Goal: Task Accomplishment & Management: Manage account settings

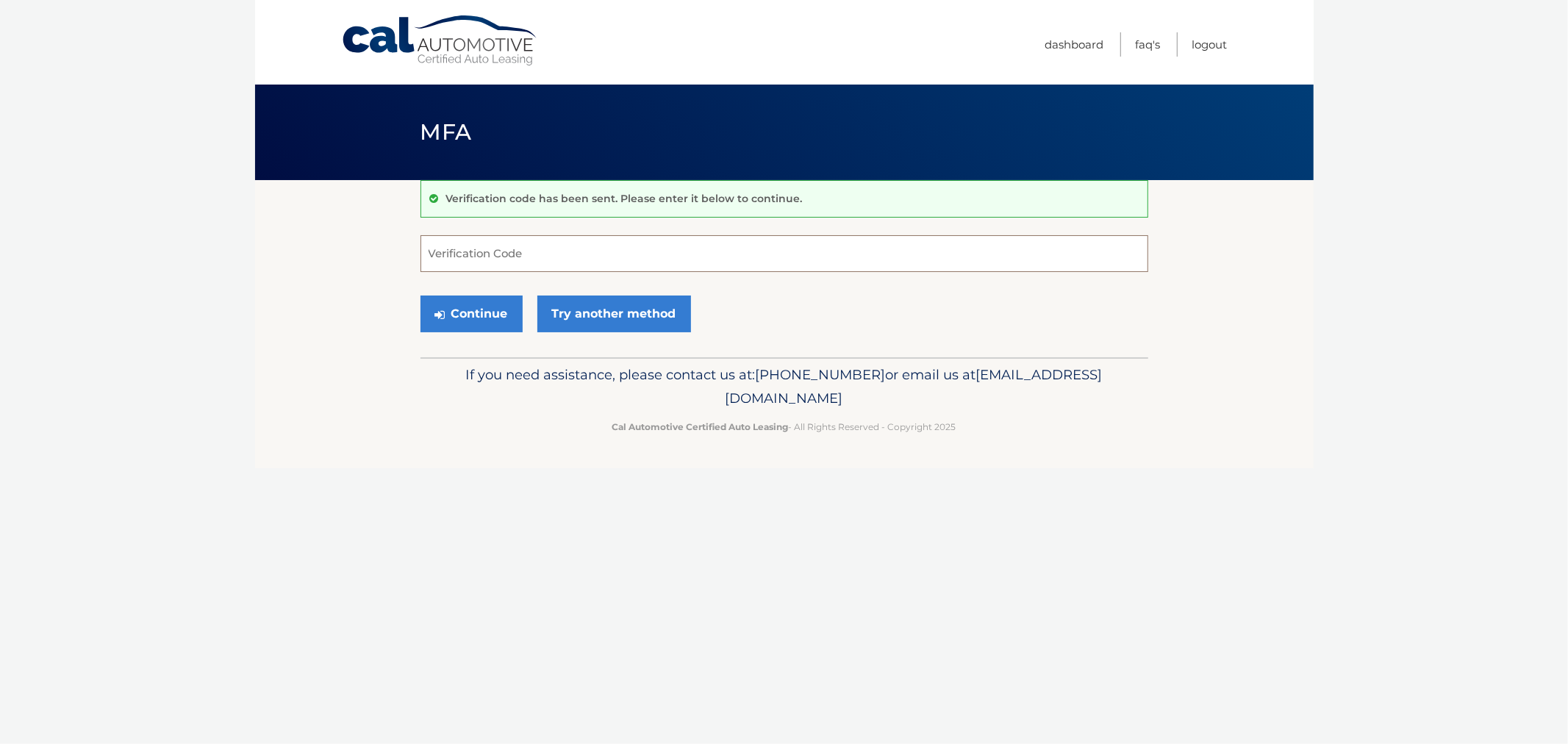
click at [498, 251] on input "Verification Code" at bounding box center [784, 253] width 728 height 36
click at [644, 249] on input "Verification Code" at bounding box center [784, 253] width 728 height 36
type input "284075"
click at [421, 295] on button "Continue" at bounding box center [472, 313] width 102 height 36
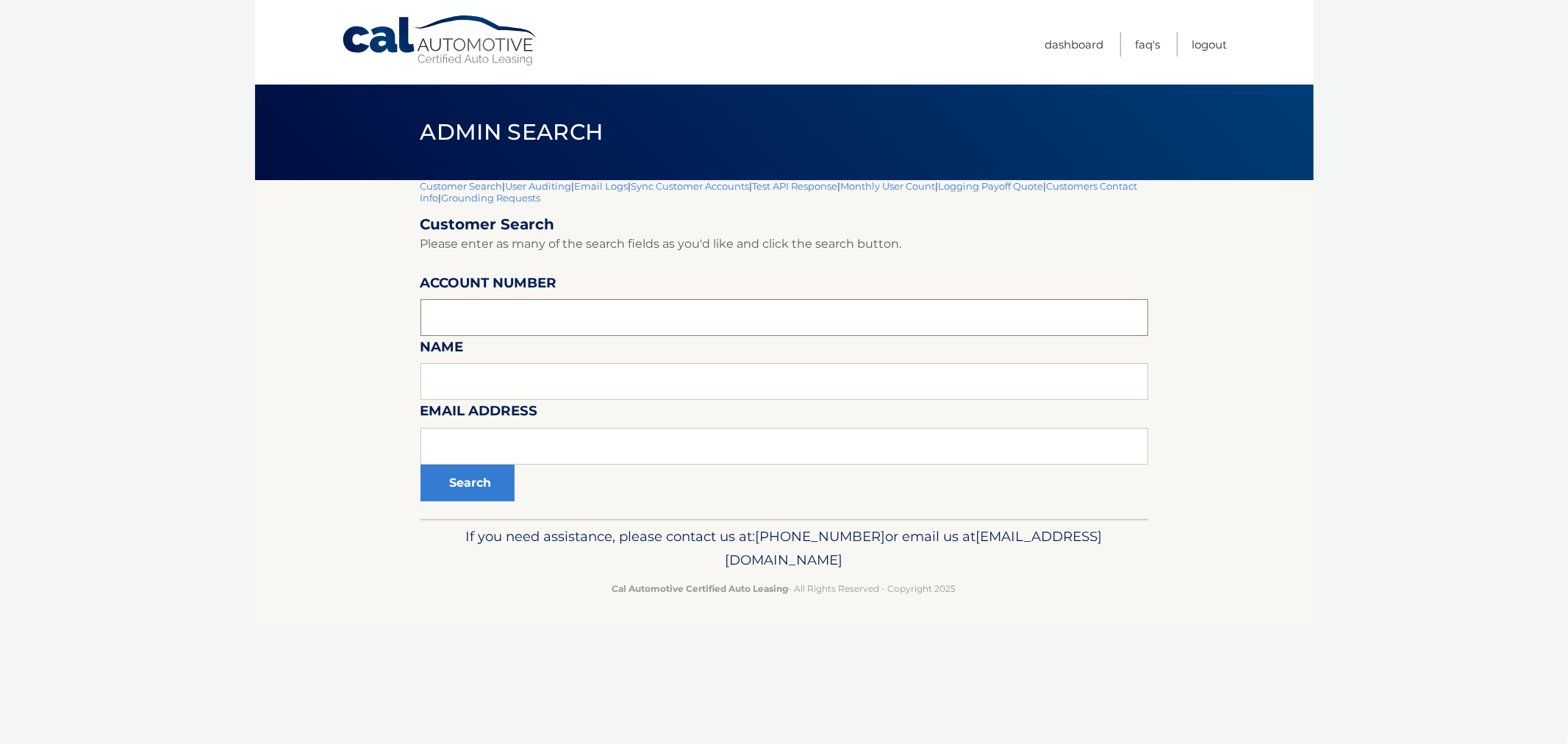
click at [487, 312] on input "text" at bounding box center [784, 317] width 728 height 36
paste input "44455991072"
type input "44455991072"
click at [474, 487] on button "Search" at bounding box center [468, 483] width 94 height 36
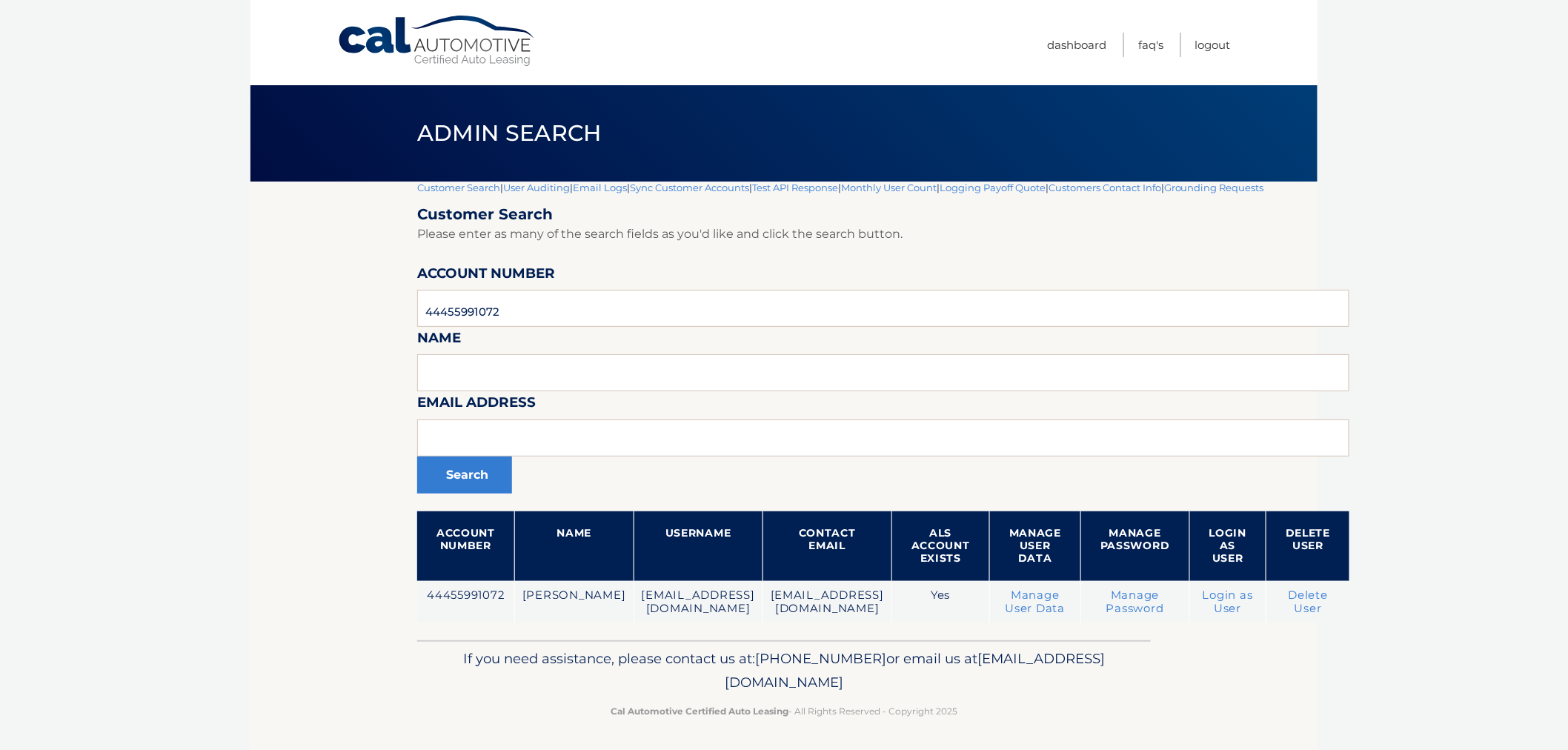
click at [360, 445] on section "Customer Search | User Auditing | Email Logs | Sync Customer Accounts | Test AP…" at bounding box center [784, 411] width 1067 height 459
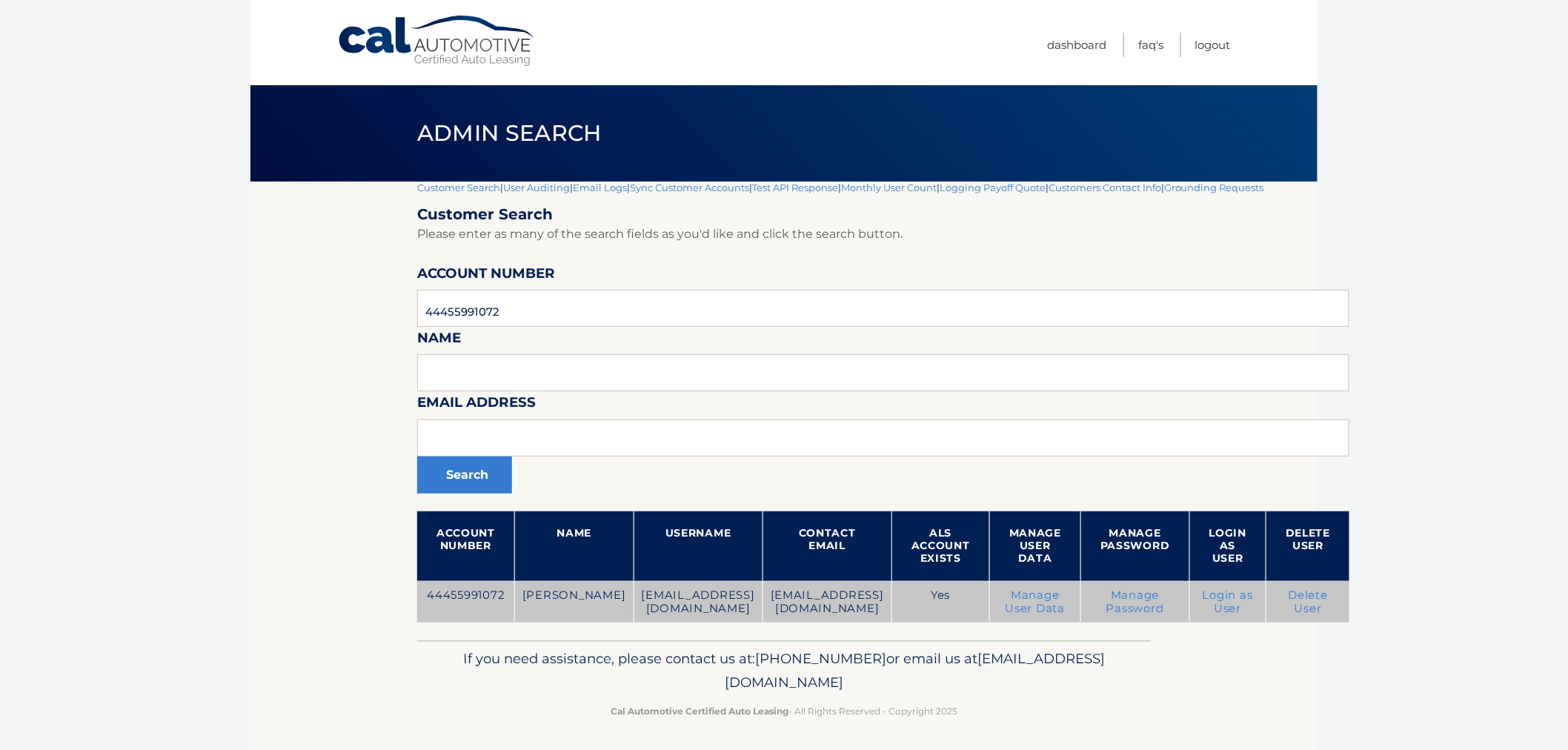
click at [1253, 603] on link "Login as User" at bounding box center [1228, 601] width 51 height 27
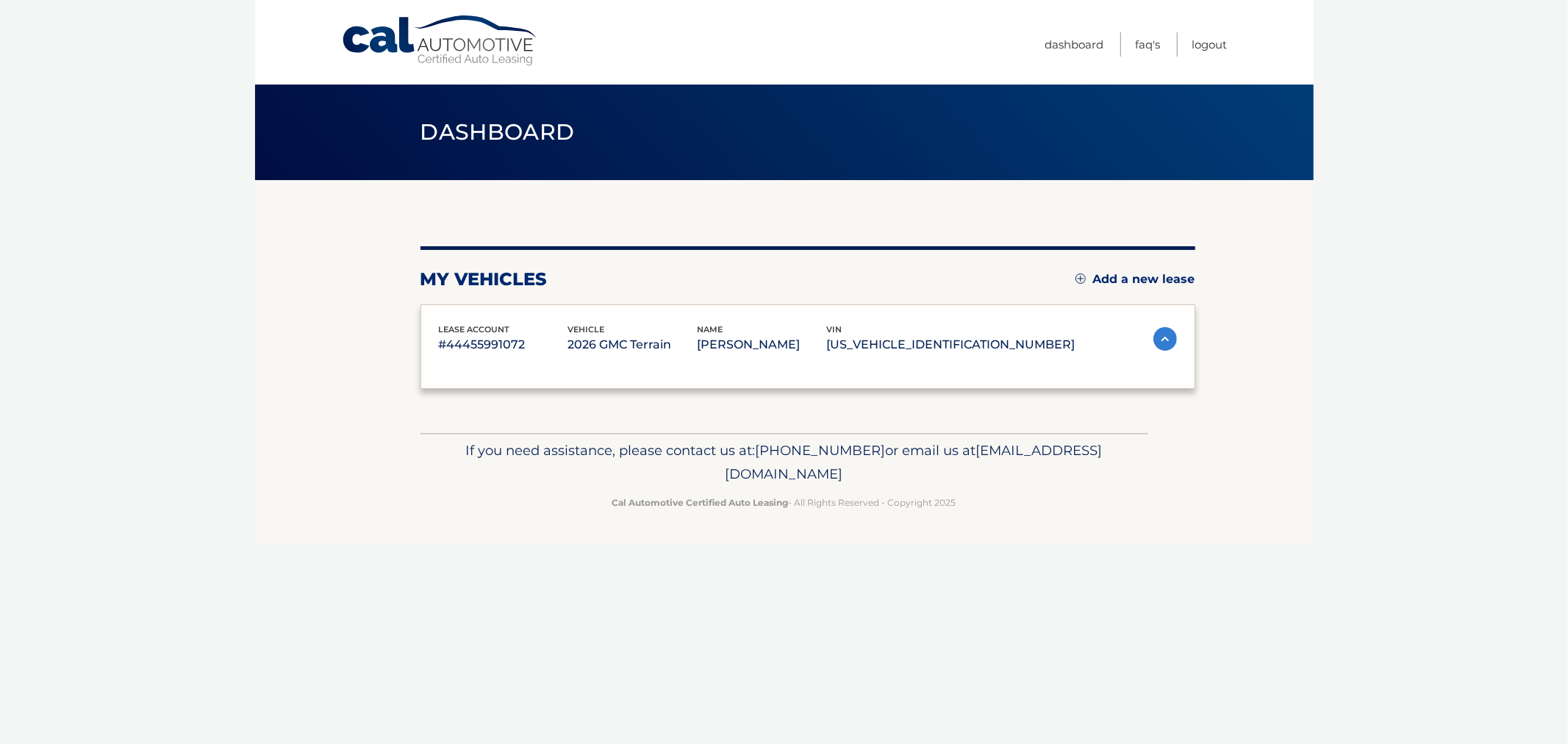
drag, startPoint x: 0, startPoint y: 0, endPoint x: 1054, endPoint y: 673, distance: 1250.5
click at [1054, 673] on div "Cal Automotive Menu Dashboard FAQ's Logout vin" at bounding box center [784, 372] width 1059 height 744
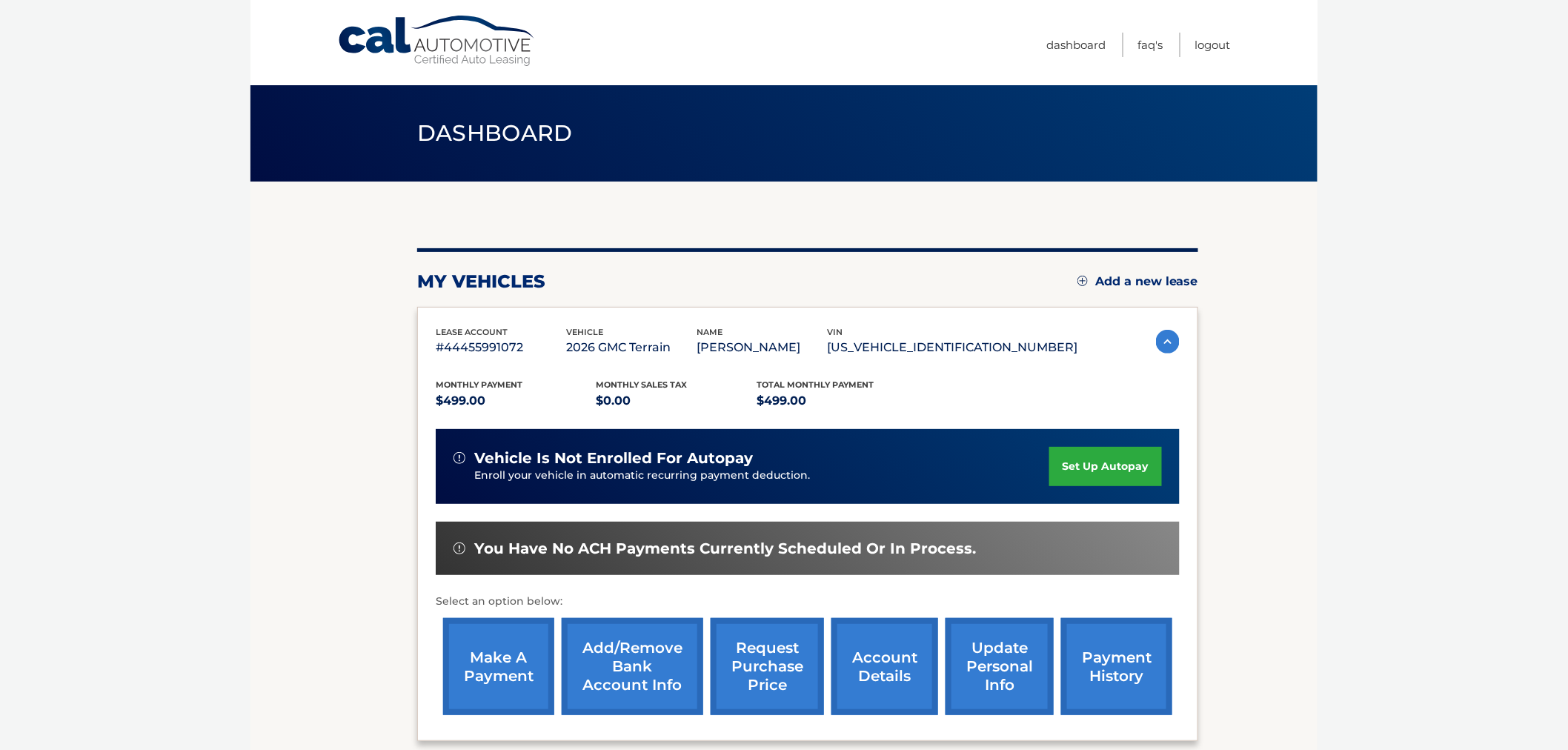
scroll to position [146, 0]
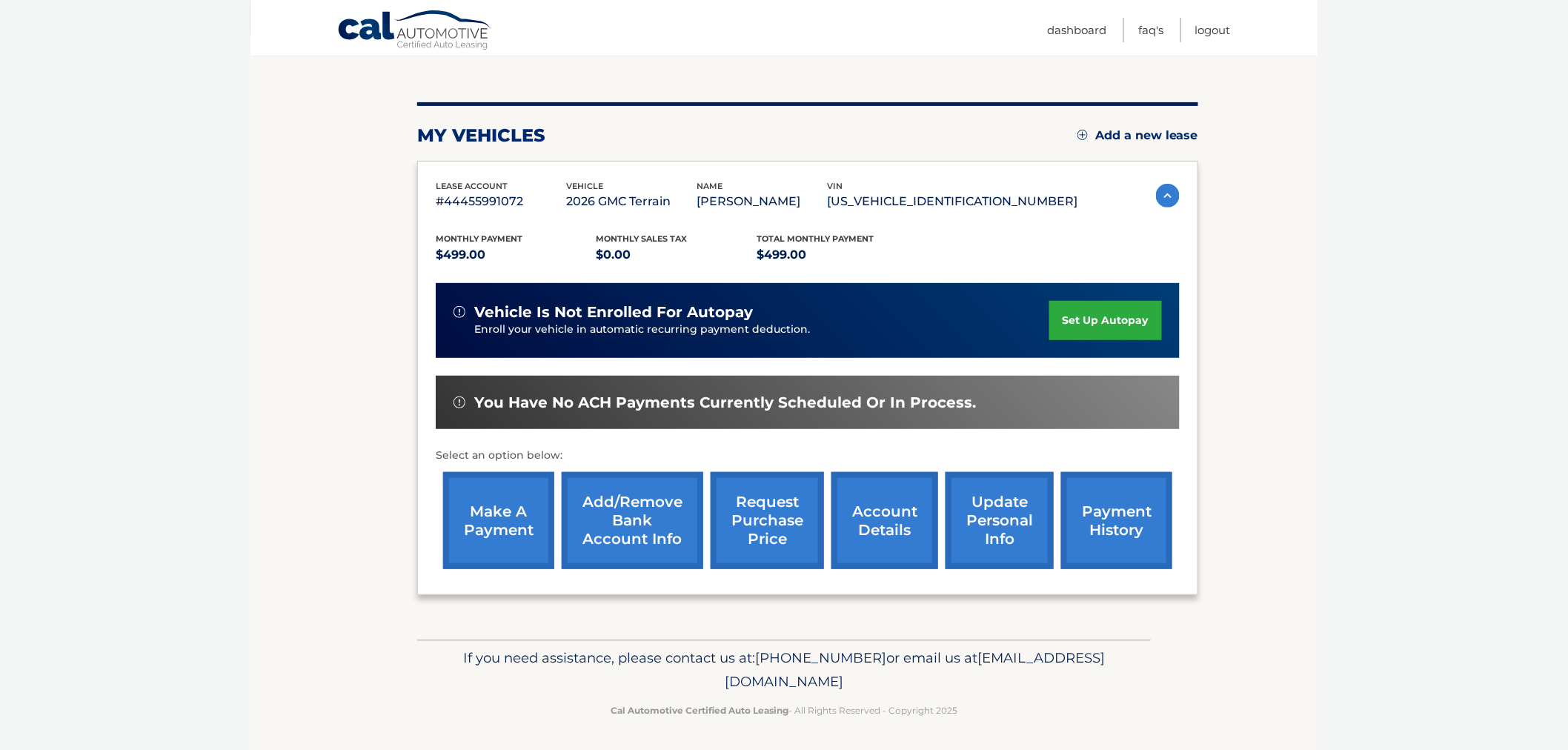
click at [519, 513] on link "make a payment" at bounding box center [498, 521] width 111 height 97
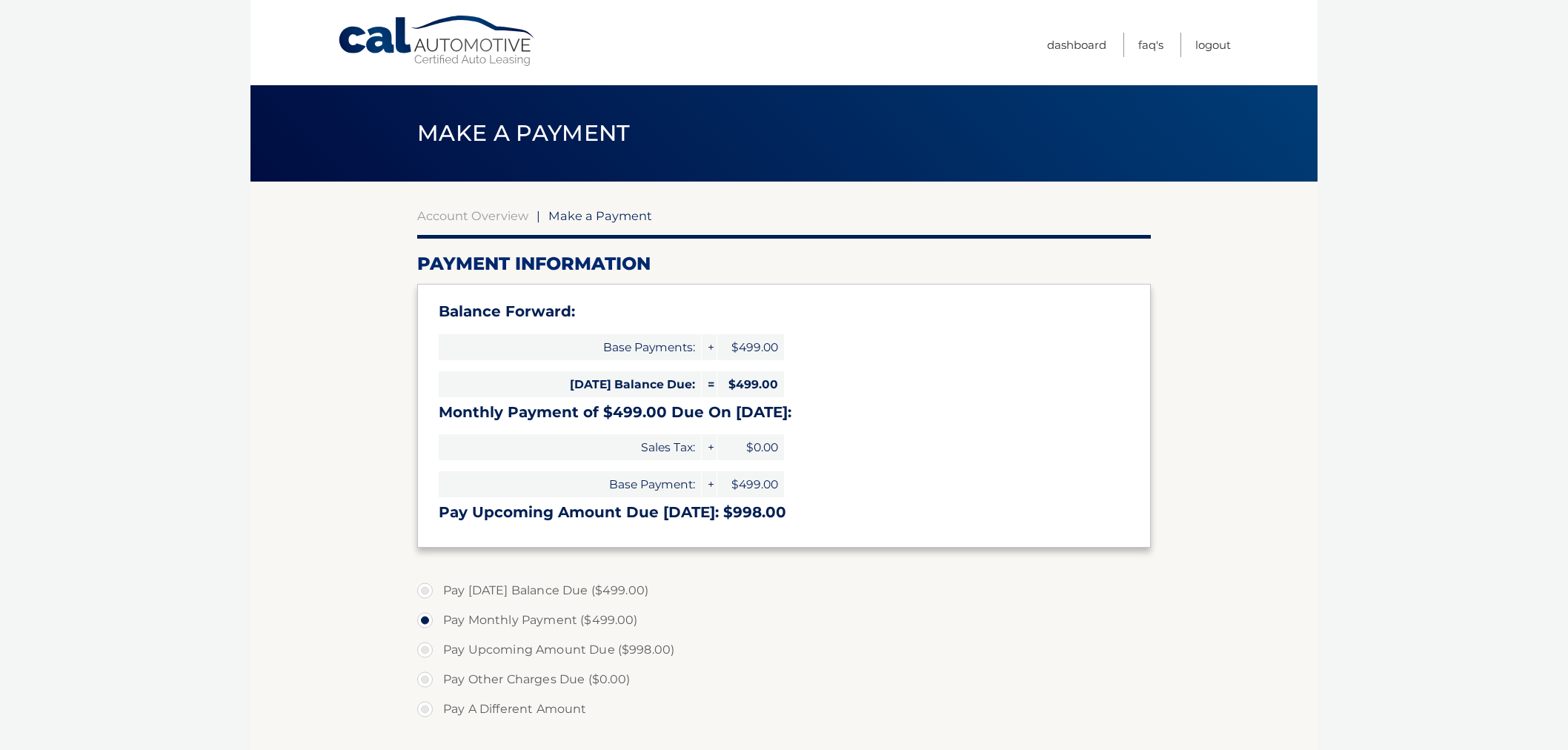
select select "OTJiYTVmMTEtZmNmZi00NGE1LWFjMzgtY2M4NDZkZjE0ZmJl"
click at [963, 435] on div "Balance Forward: Base Payments: + $499.00 Today's Balance Due: = $499.00 Monthl…" at bounding box center [783, 415] width 733 height 263
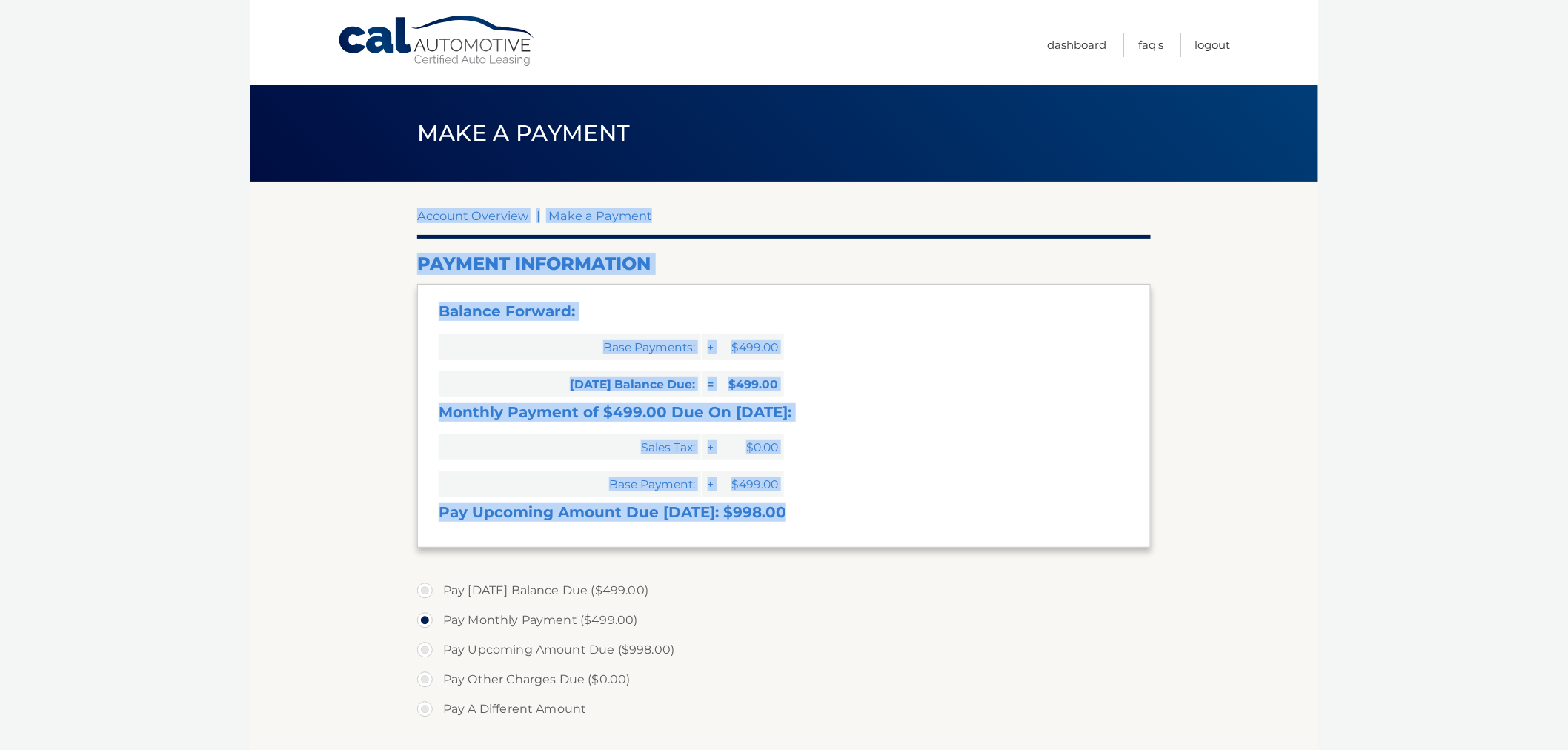
drag, startPoint x: 867, startPoint y: 504, endPoint x: 399, endPoint y: 224, distance: 545.4
click at [399, 225] on section "Account Overview | Make a Payment Payment Information Balance Forward: Base Pay…" at bounding box center [784, 596] width 1067 height 828
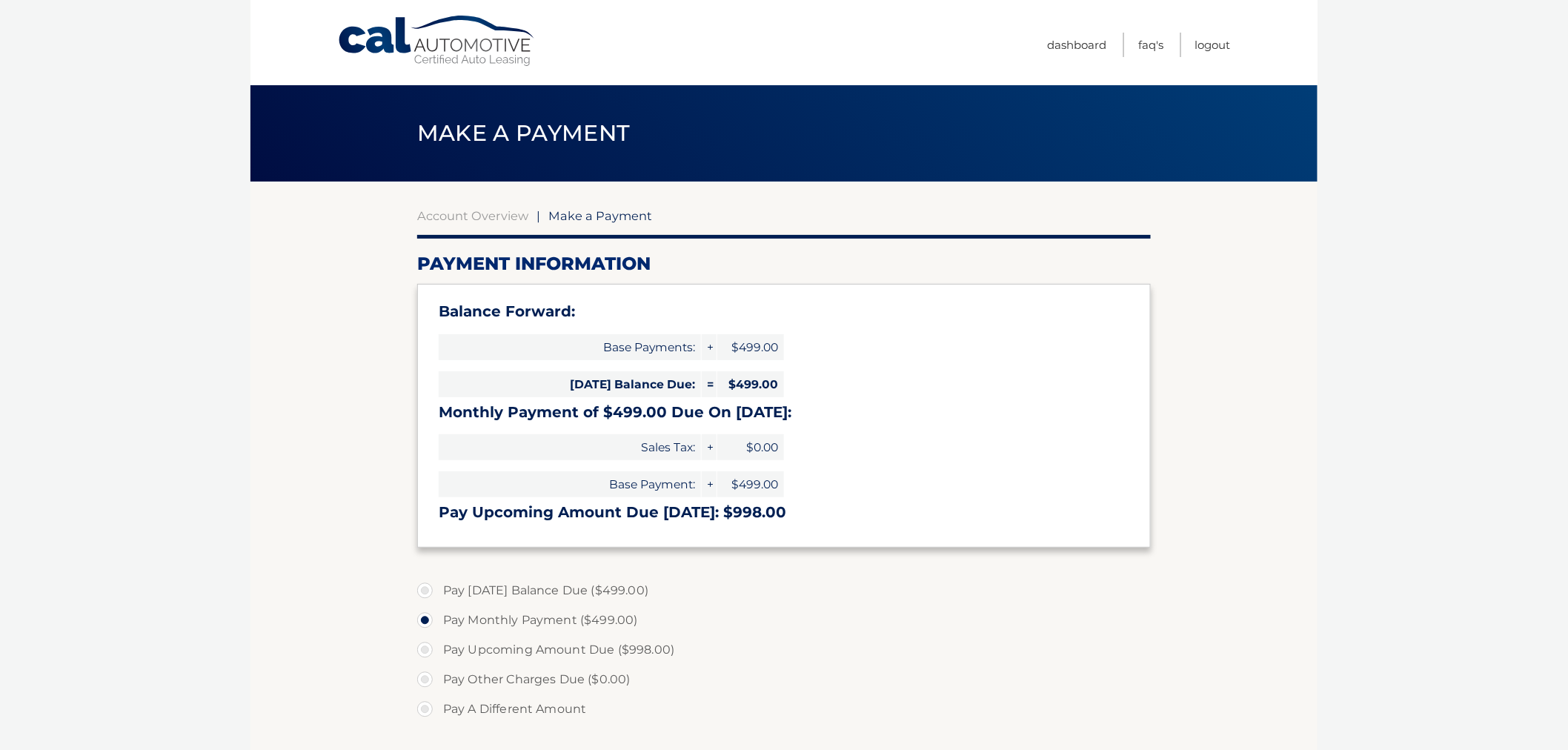
click at [399, 224] on section "Account Overview | Make a Payment Payment Information Balance Forward: Base Pay…" at bounding box center [784, 596] width 1067 height 828
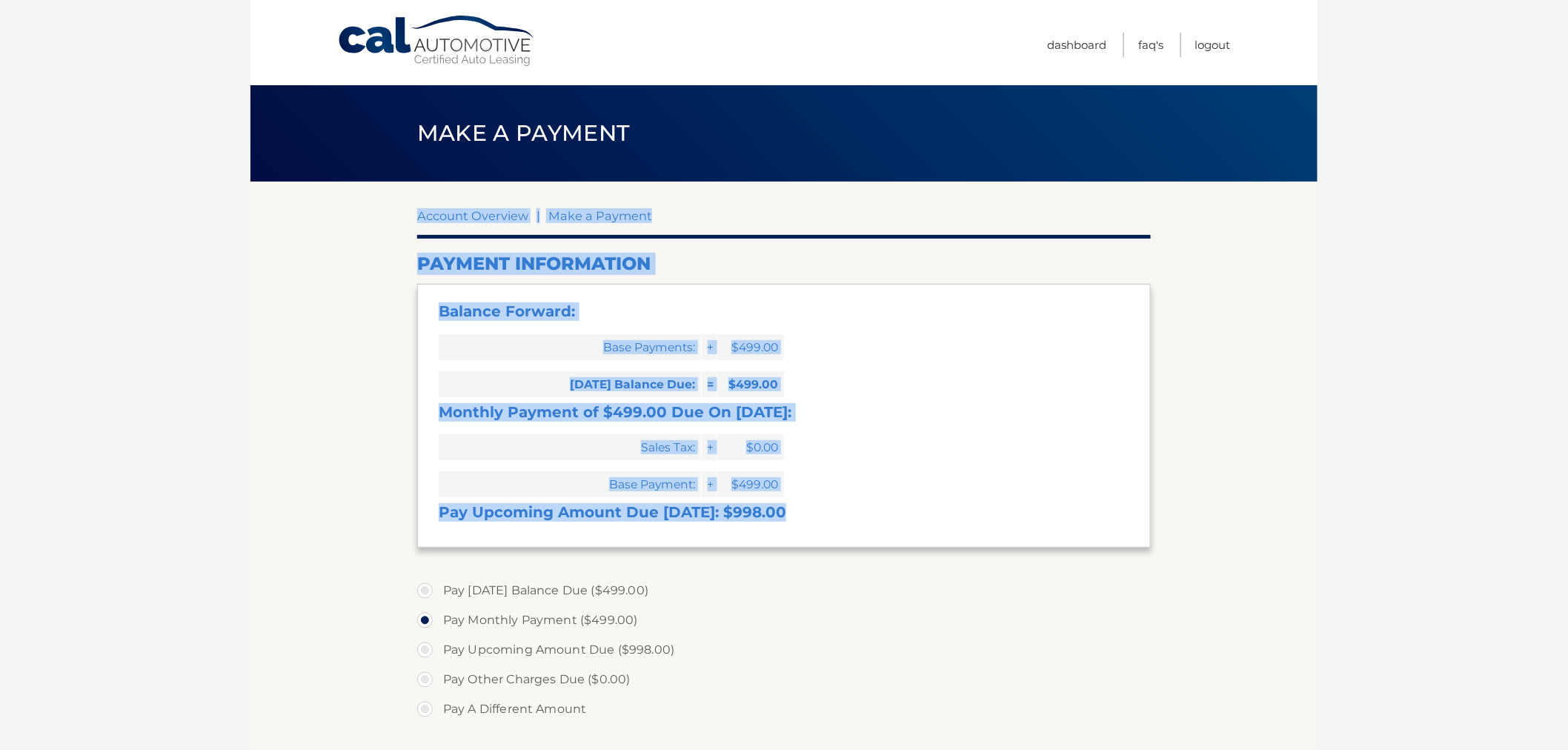
drag, startPoint x: 581, startPoint y: 252, endPoint x: 882, endPoint y: 543, distance: 418.7
click at [882, 543] on section "Account Overview | Make a Payment Payment Information Balance Forward: Base Pay…" at bounding box center [784, 596] width 1067 height 828
drag, startPoint x: 882, startPoint y: 543, endPoint x: 876, endPoint y: 535, distance: 10.0
click at [880, 543] on div "Balance Forward: Base Payments: + $499.00 Today's Balance Due: = $499.00 Monthl…" at bounding box center [783, 415] width 733 height 263
click at [875, 504] on h3 "Pay Upcoming Amount Due Sep 21: $998.00" at bounding box center [784, 513] width 691 height 19
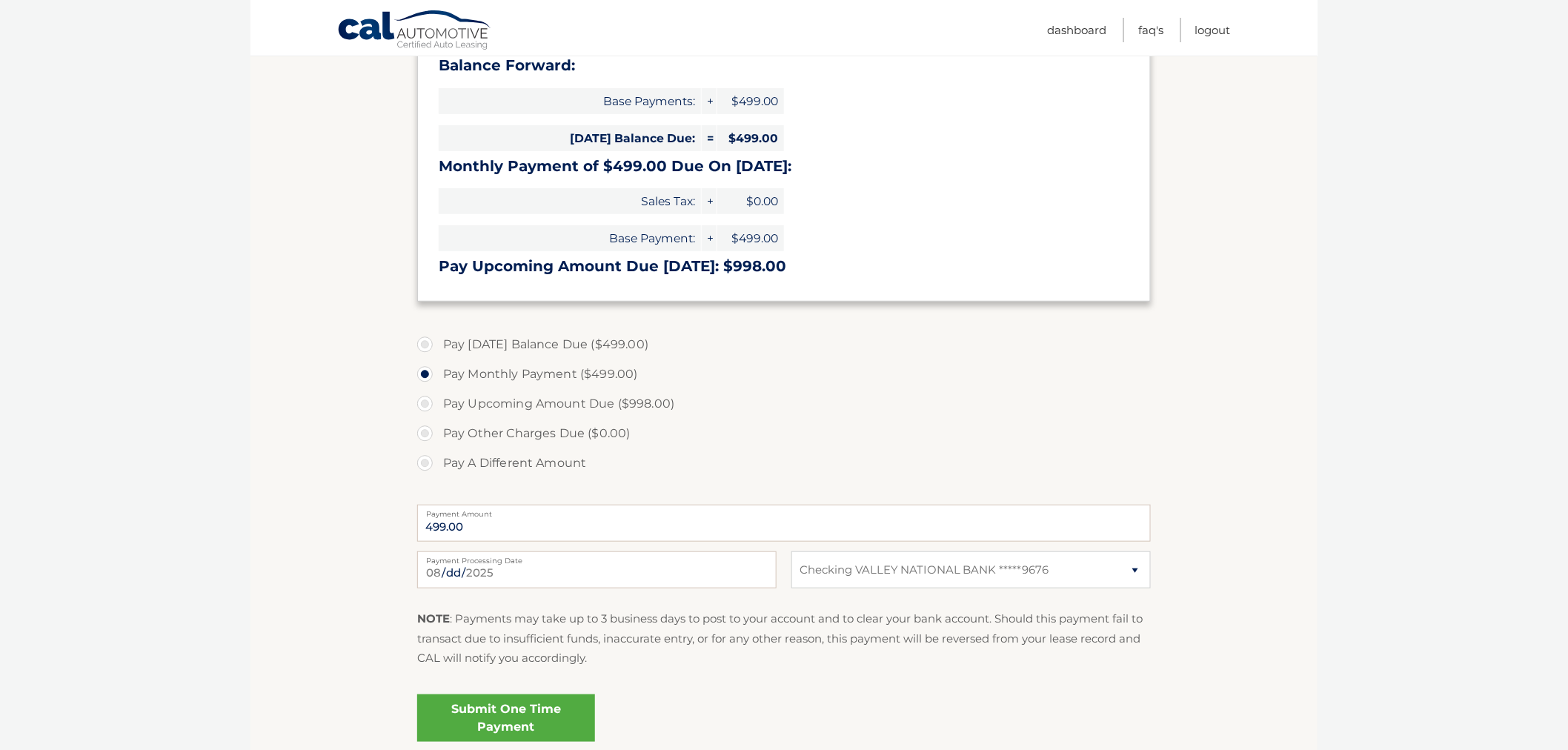
scroll to position [246, 0]
drag, startPoint x: 712, startPoint y: 673, endPoint x: 441, endPoint y: 624, distance: 275.4
click at [441, 624] on div "NOTE : Payments may take up to 3 business days to post to your account and to c…" at bounding box center [783, 643] width 733 height 69
click at [432, 623] on strong "NOTE" at bounding box center [433, 617] width 33 height 14
click at [424, 616] on strong "NOTE" at bounding box center [433, 617] width 33 height 14
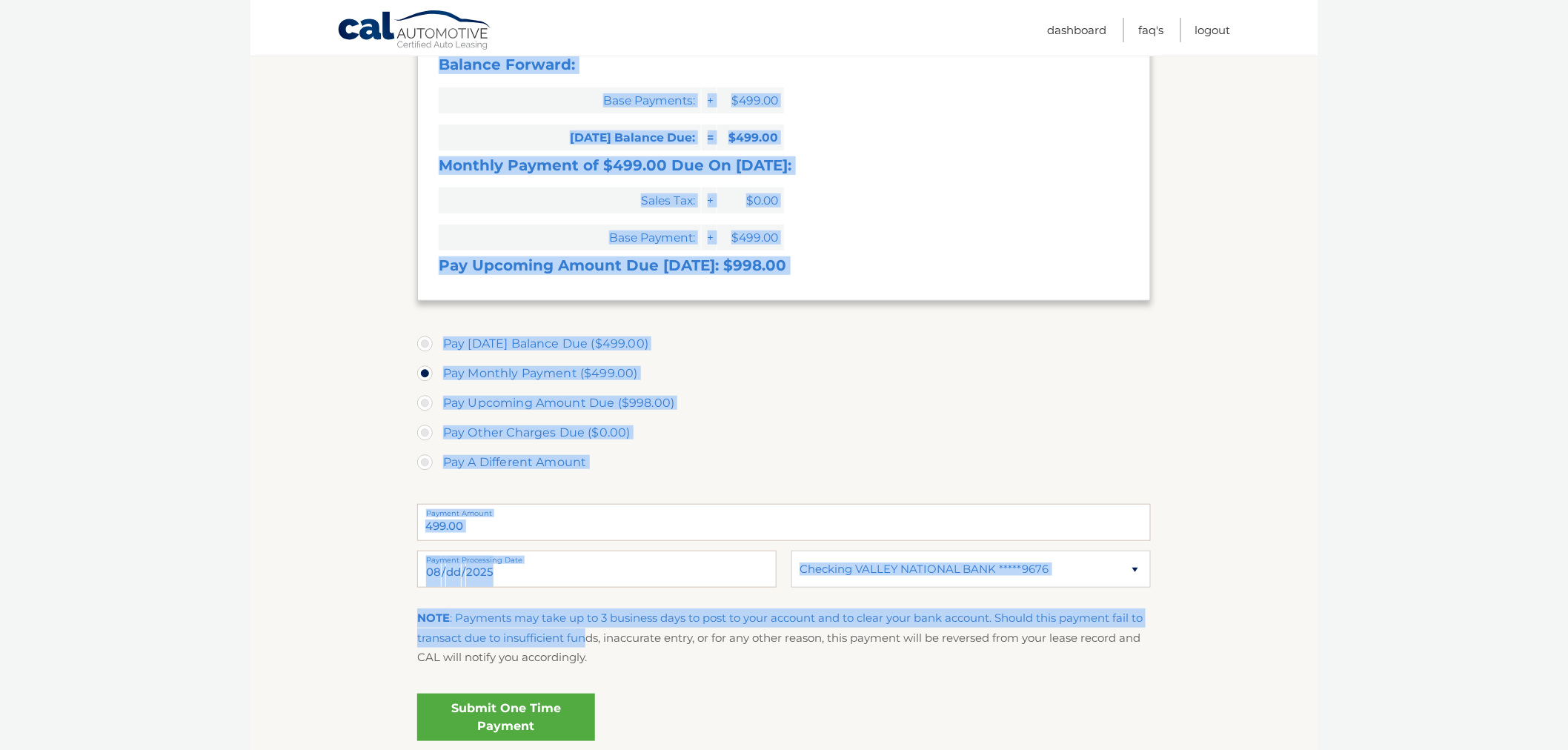
drag, startPoint x: 416, startPoint y: 615, endPoint x: 594, endPoint y: 643, distance: 180.2
click at [594, 643] on section "Account Overview | Make a Payment Payment Information Balance Forward: Base Pay…" at bounding box center [784, 348] width 1067 height 828
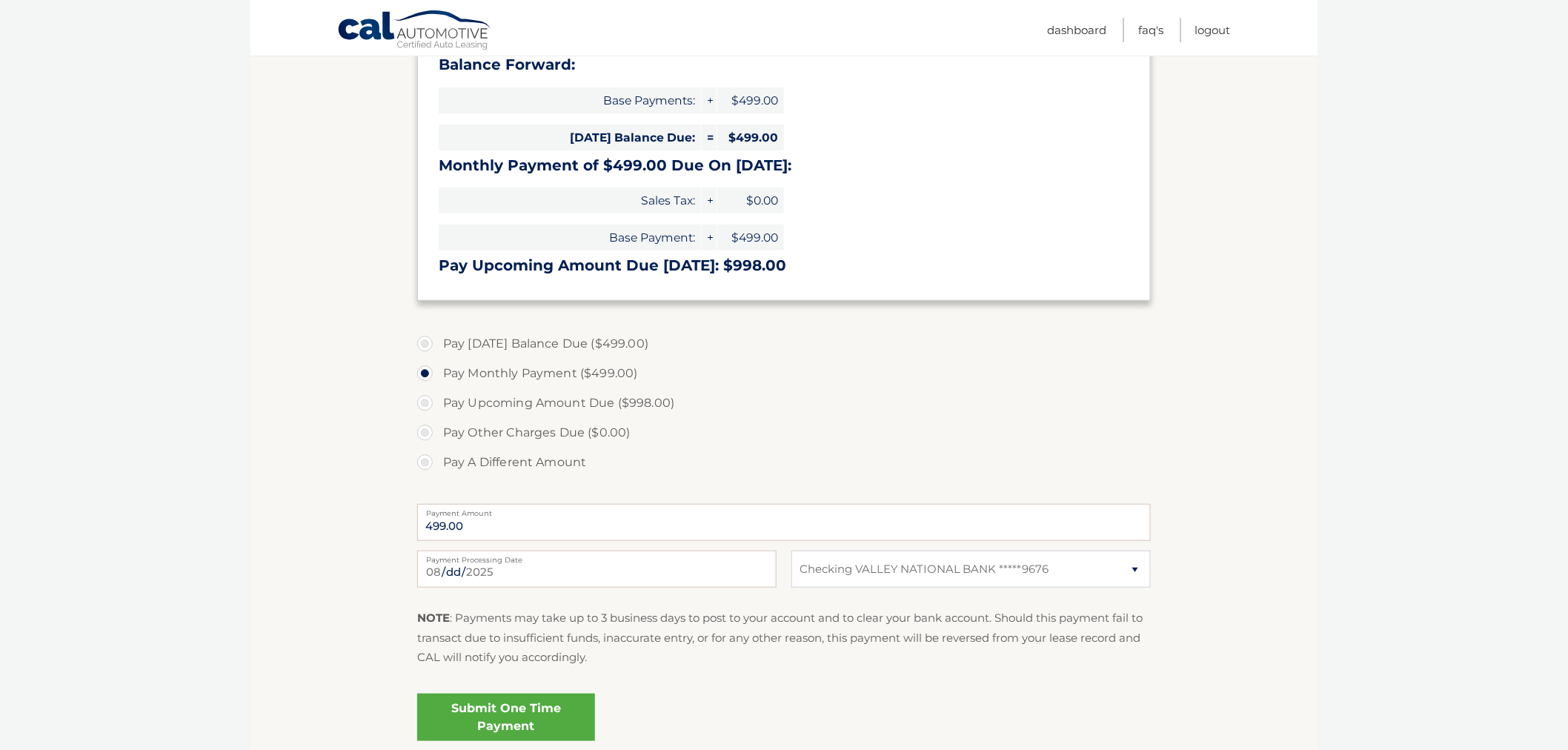
click at [605, 663] on p "NOTE : Payments may take up to 3 business days to post to your account and to c…" at bounding box center [783, 638] width 733 height 59
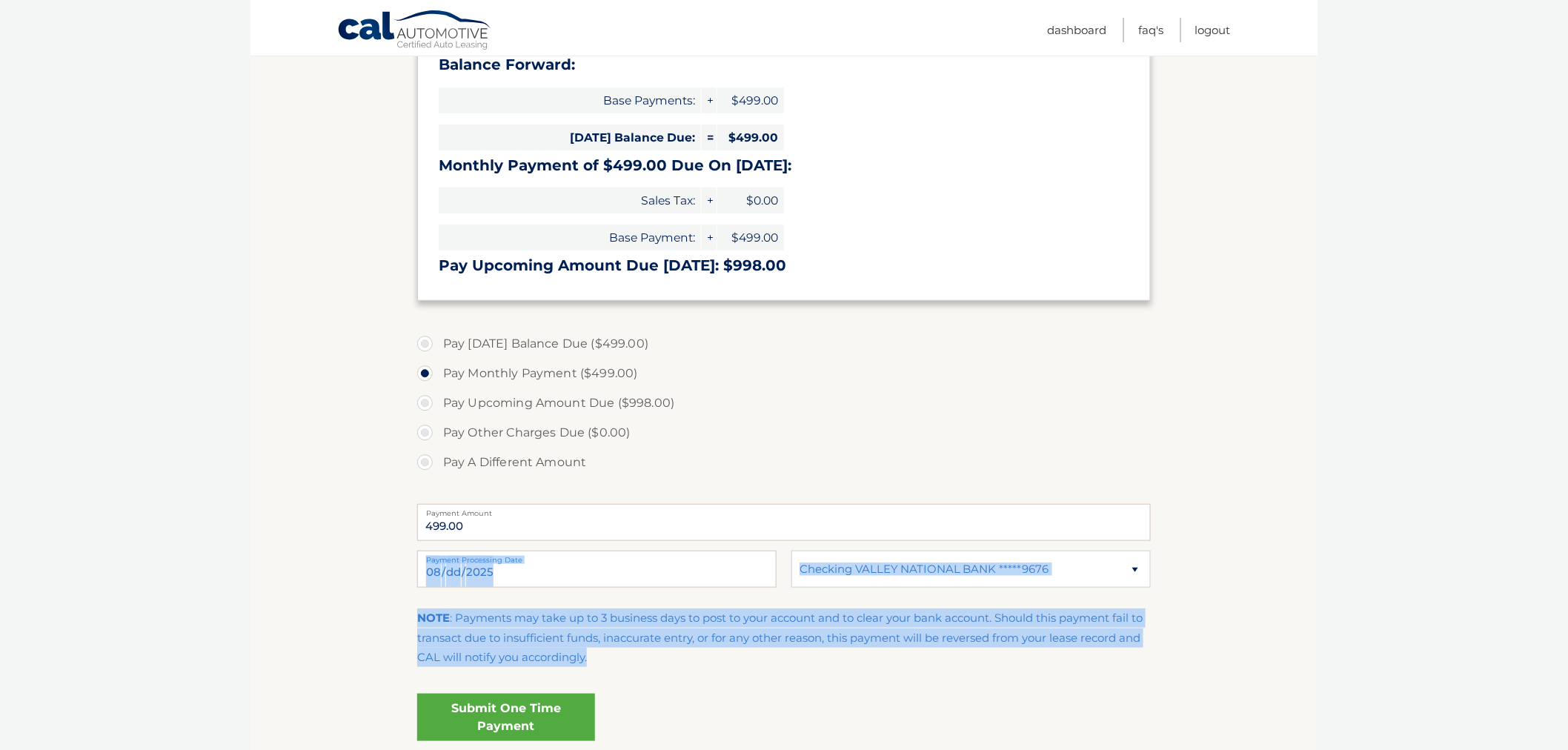
drag, startPoint x: 477, startPoint y: 610, endPoint x: 416, endPoint y: 486, distance: 138.2
click at [440, 553] on fieldset "Pay Today's Balance Due ($499.00) Pay Monthly Payment ($499.00) Pay Upcoming Am…" at bounding box center [783, 544] width 733 height 438
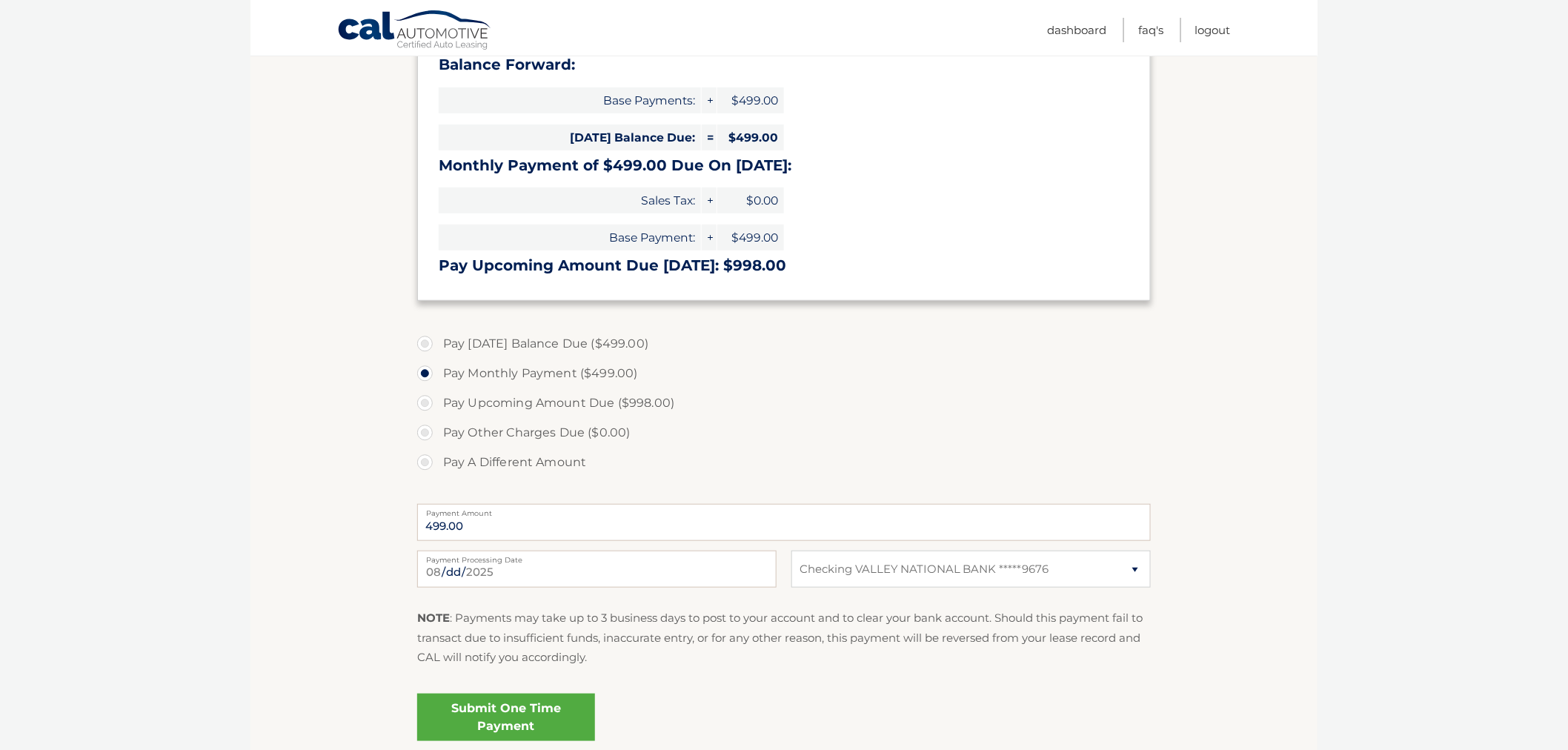
click at [365, 384] on section "Account Overview | Make a Payment Payment Information Balance Forward: Base Pay…" at bounding box center [784, 348] width 1067 height 828
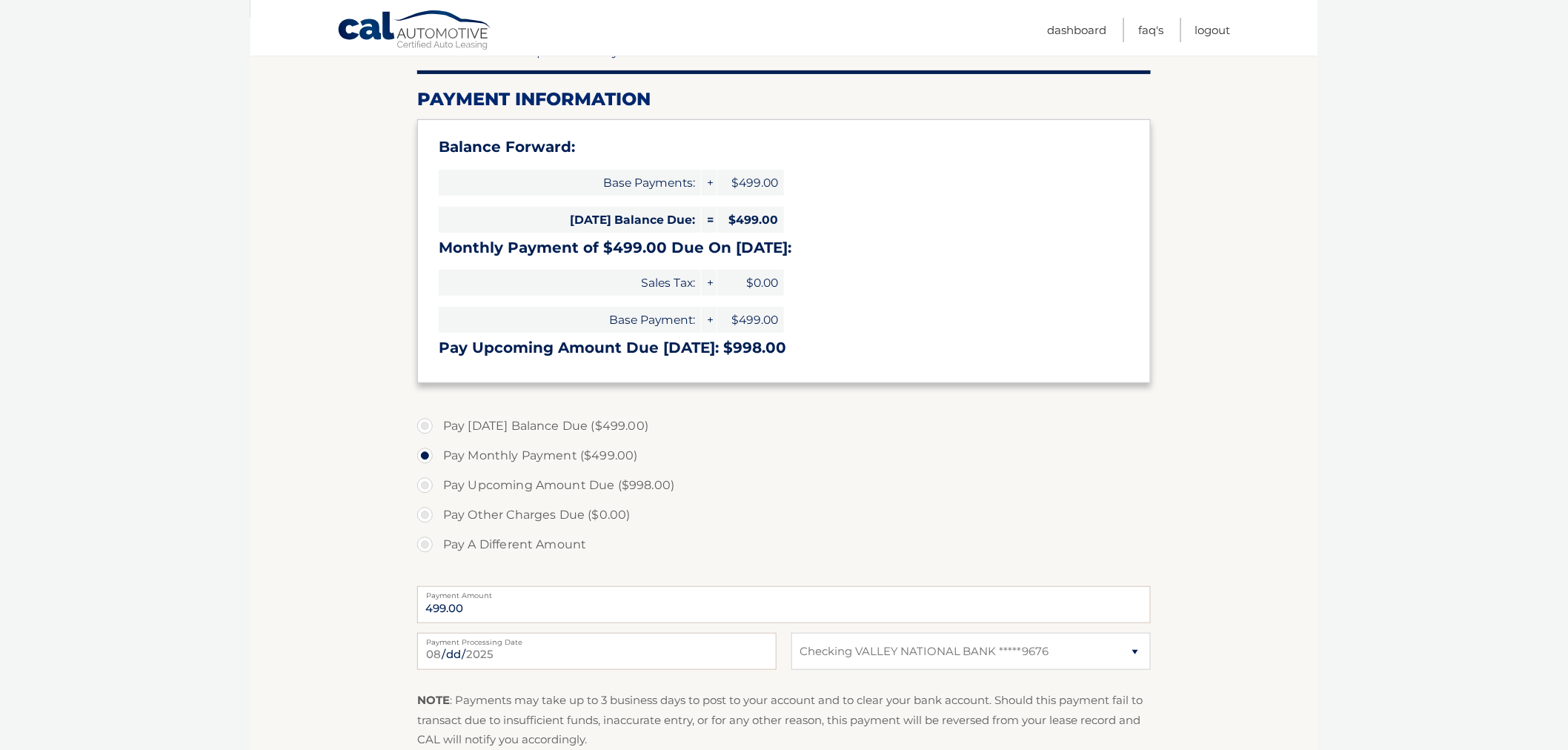
click at [90, 256] on body "Cal Automotive Menu Dashboard FAQ's Logout |" at bounding box center [784, 210] width 1568 height 750
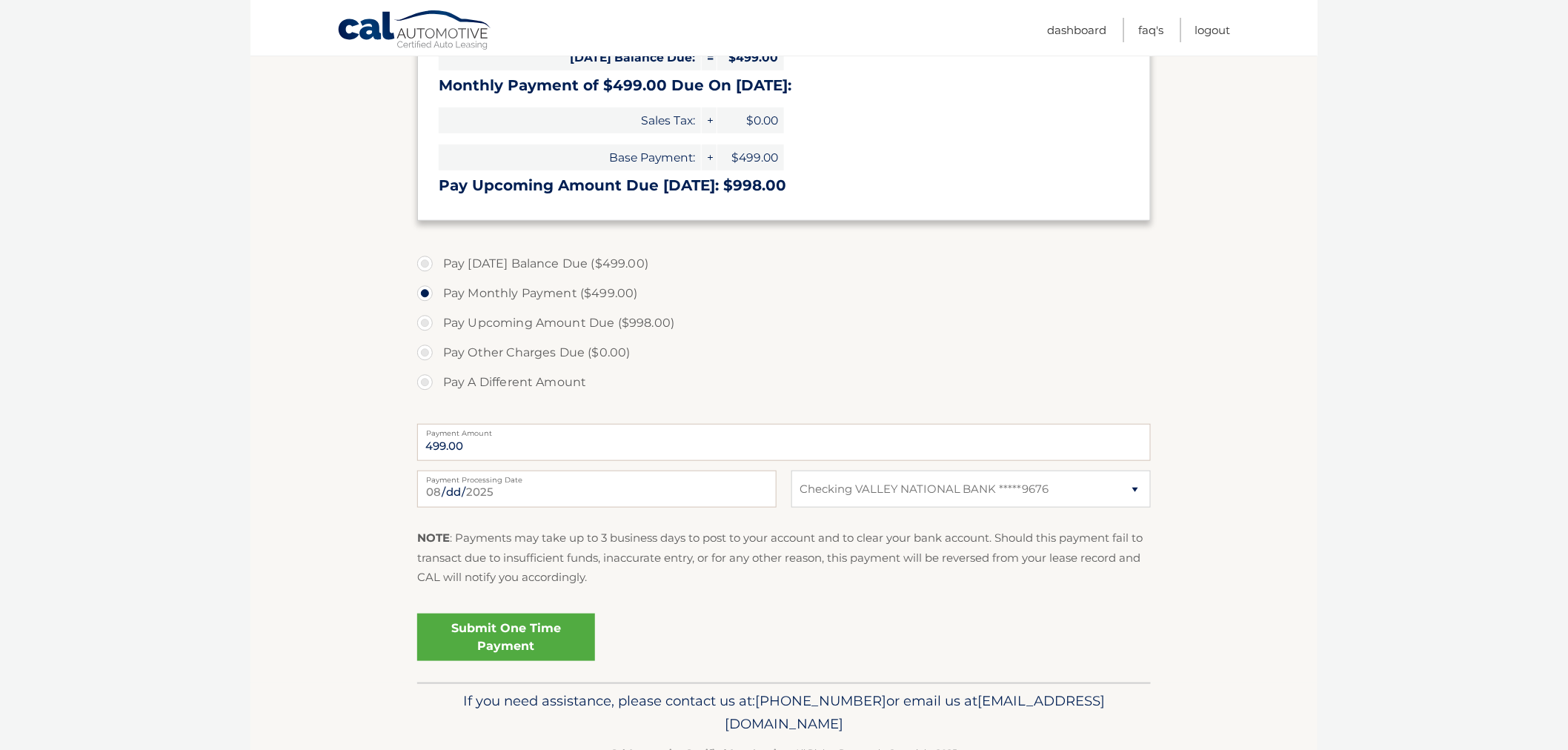
scroll to position [289, 0]
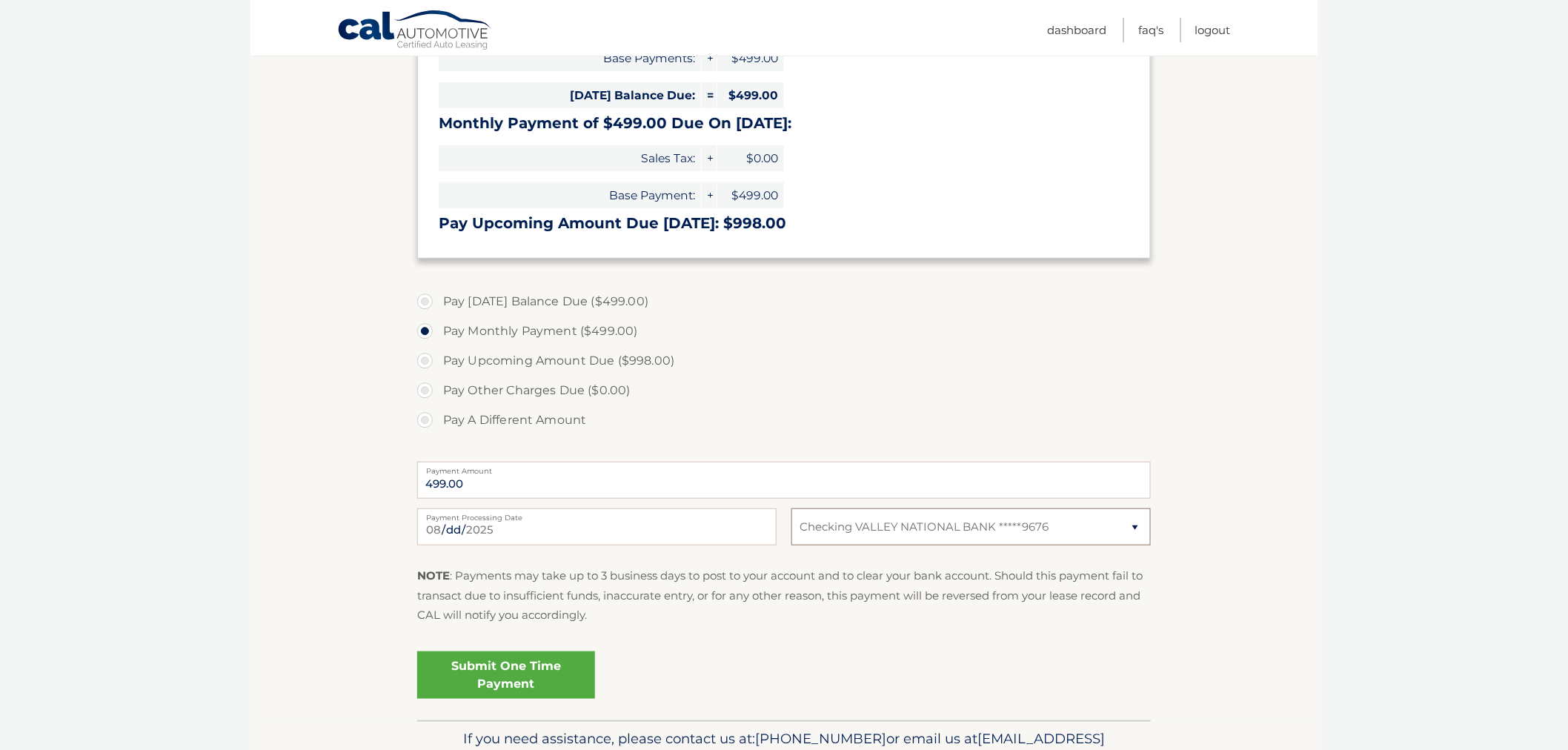
click at [1147, 521] on select "Select Bank Account Checking VALLEY NATIONAL BANK *****9676" at bounding box center [971, 526] width 360 height 37
drag, startPoint x: 1144, startPoint y: 525, endPoint x: 1156, endPoint y: 521, distance: 12.6
click at [1143, 525] on select "Select Bank Account Checking VALLEY NATIONAL BANK *****9676" at bounding box center [971, 526] width 360 height 37
click at [1211, 513] on section "Account Overview | Make a Payment Payment Information Balance Forward: Base Pay…" at bounding box center [784, 306] width 1067 height 828
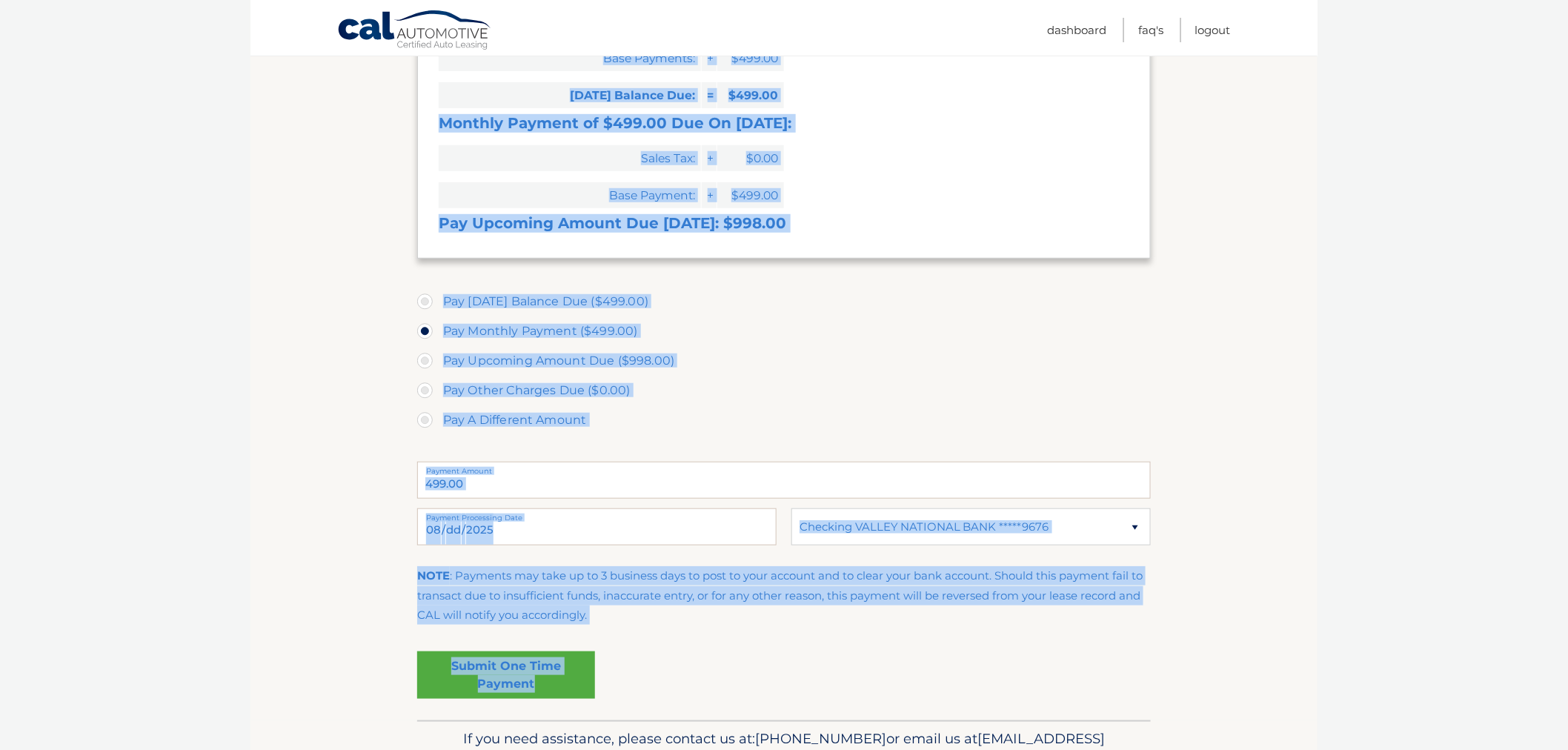
drag, startPoint x: 1157, startPoint y: 690, endPoint x: 282, endPoint y: 619, distance: 877.9
click at [284, 619] on section "Account Overview | Make a Payment Payment Information Balance Forward: Base Pay…" at bounding box center [784, 306] width 1067 height 828
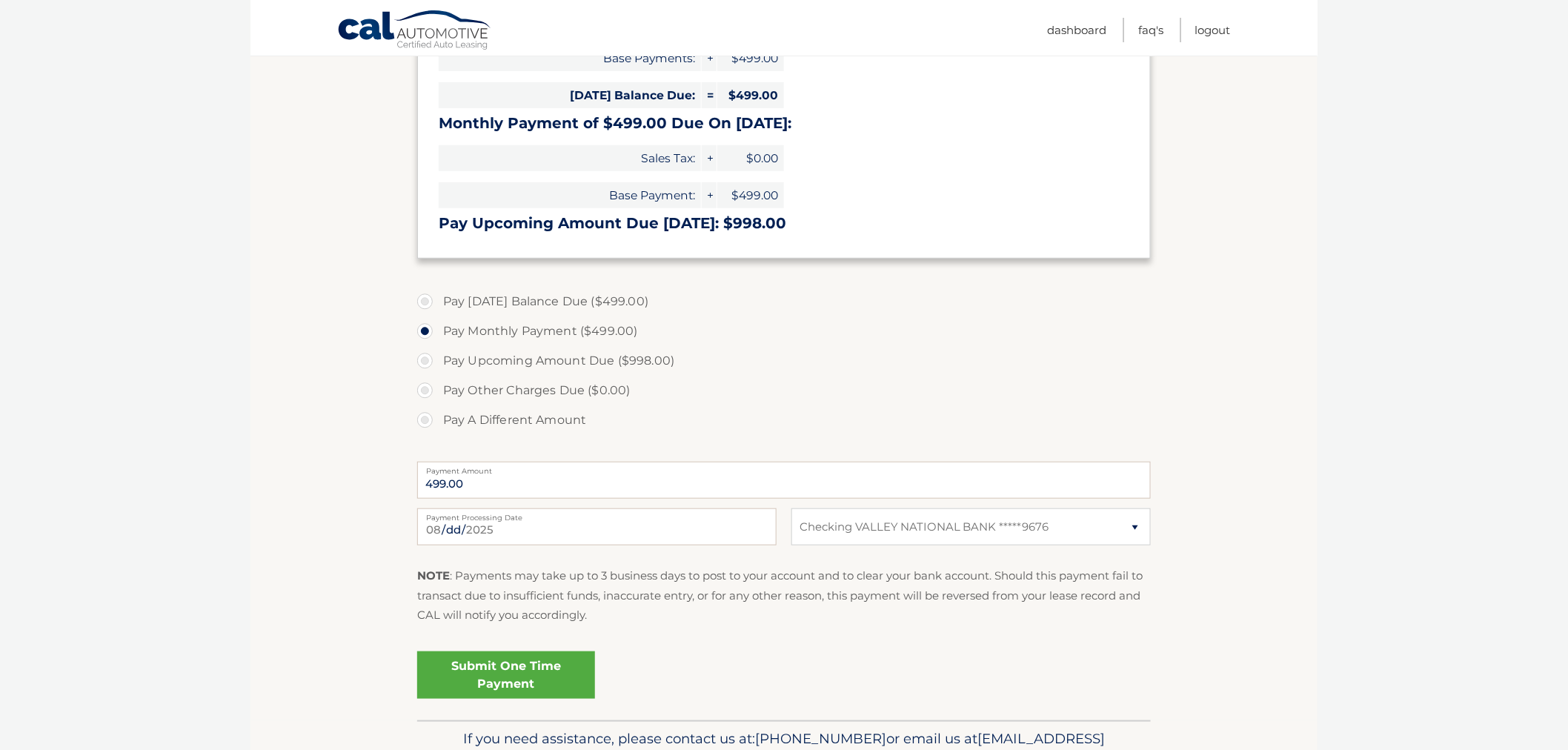
click at [283, 616] on section "Account Overview | Make a Payment Payment Information Balance Forward: Base Pay…" at bounding box center [784, 306] width 1067 height 828
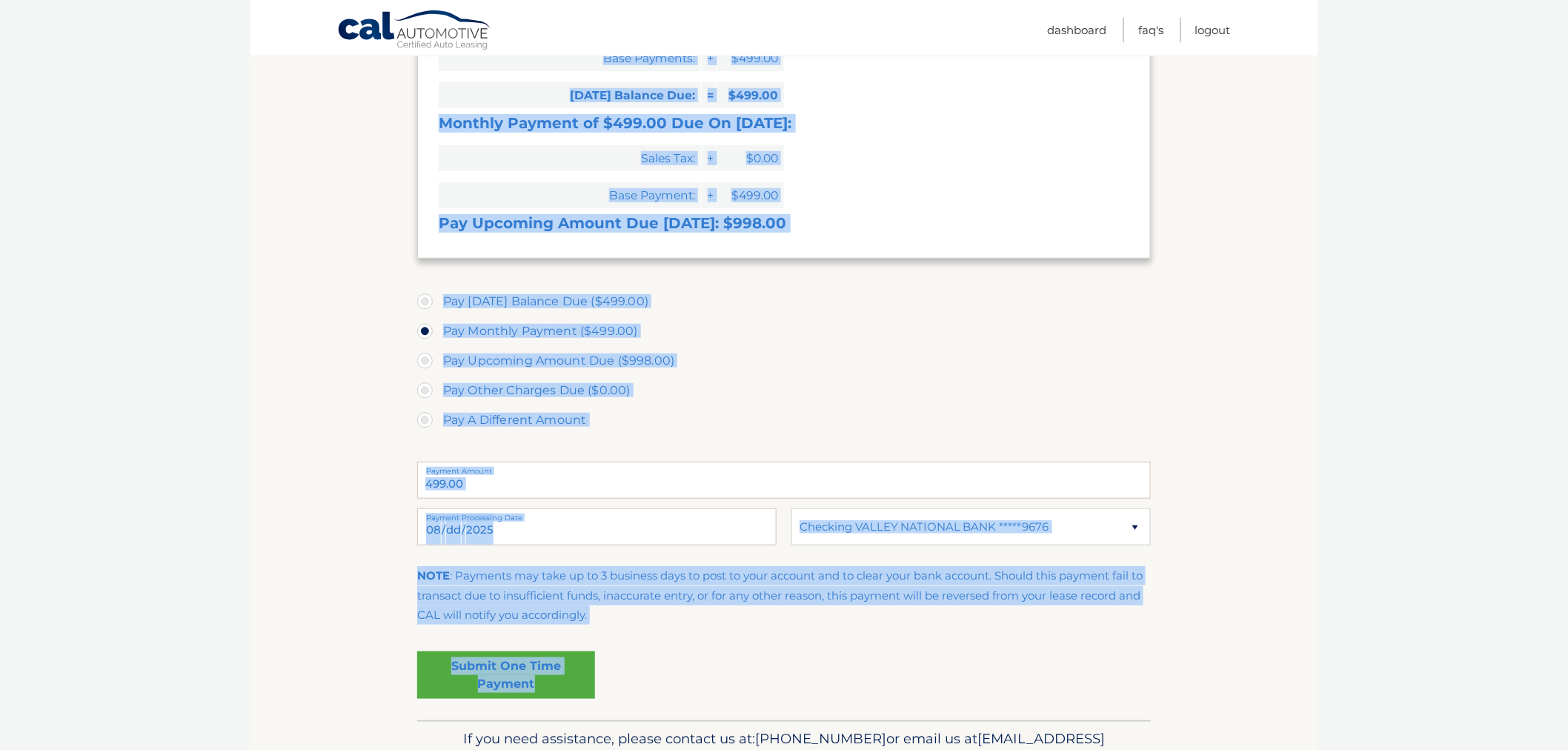
drag, startPoint x: 483, startPoint y: 605, endPoint x: 762, endPoint y: 697, distance: 293.8
click at [762, 697] on section "Account Overview | Make a Payment Payment Information Balance Forward: Base Pay…" at bounding box center [784, 306] width 1067 height 828
click at [766, 699] on div "Submit One Time Payment" at bounding box center [783, 680] width 733 height 69
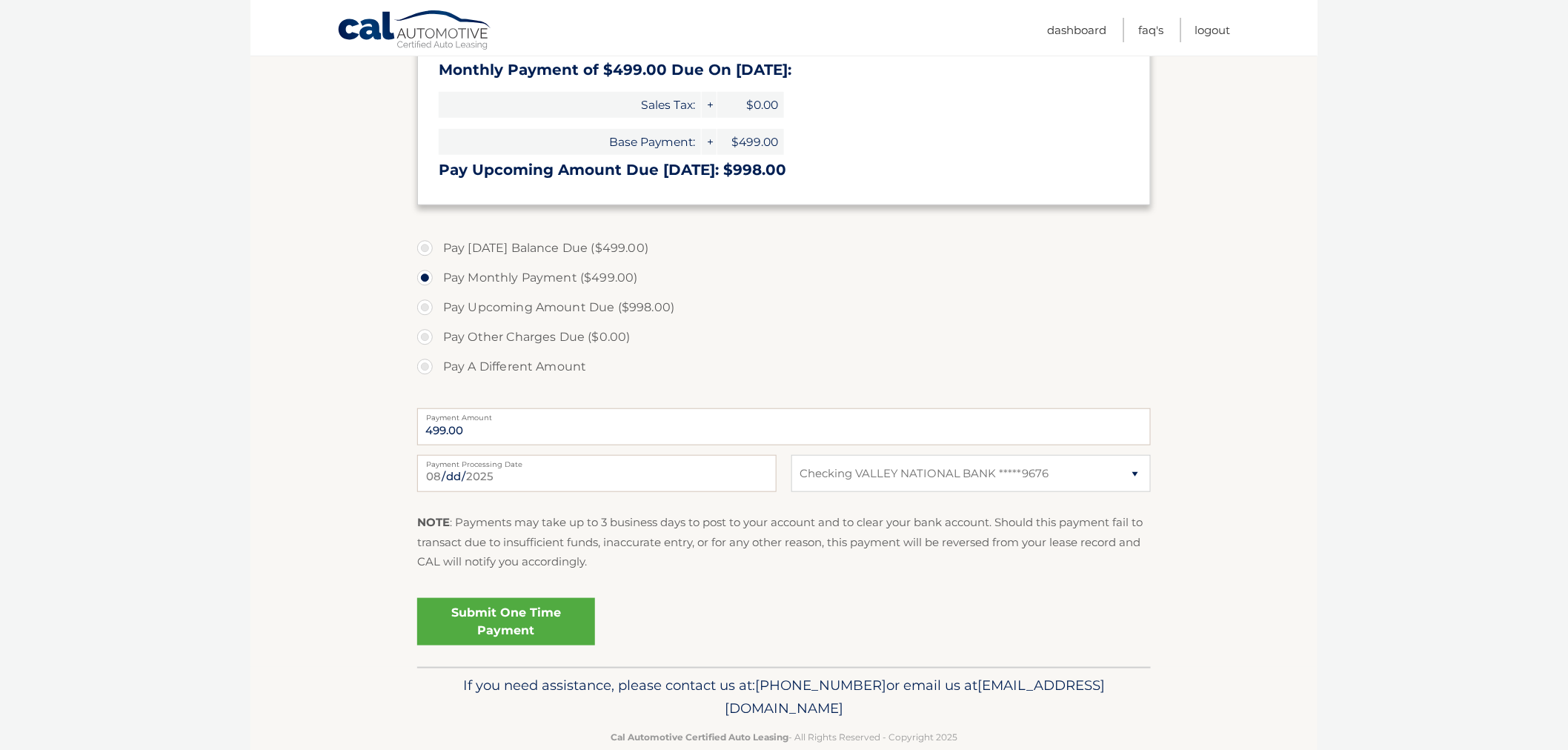
scroll to position [371, 0]
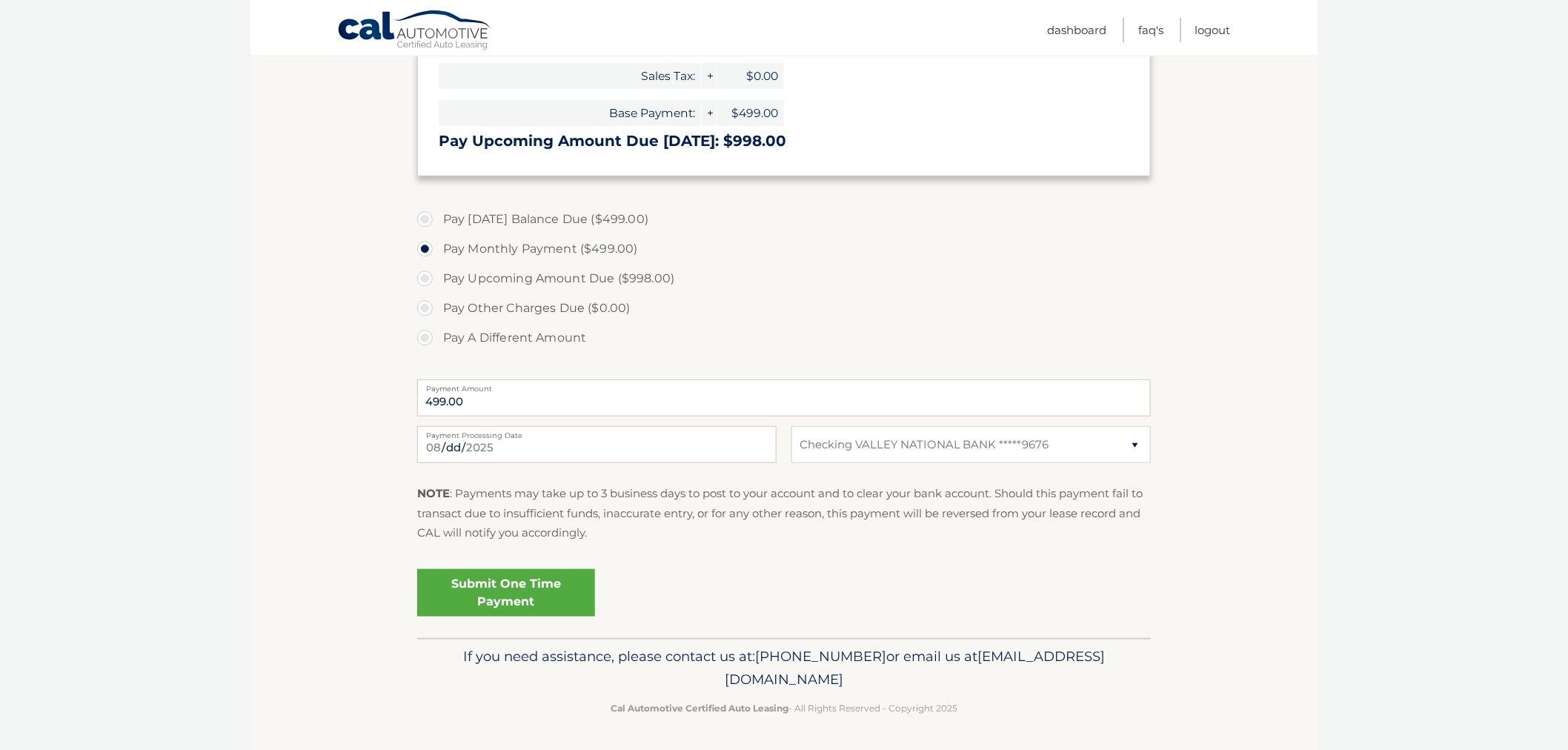
drag, startPoint x: 795, startPoint y: 693, endPoint x: 497, endPoint y: 679, distance: 298.3
click at [497, 679] on div "If you need assistance, please contact us at: [PHONE_NUMBER] or email us at [EM…" at bounding box center [783, 680] width 733 height 83
click at [505, 661] on p "If you need assistance, please contact us at: 609-807-3200 or email us at Custo…" at bounding box center [784, 668] width 715 height 47
drag, startPoint x: 538, startPoint y: 648, endPoint x: 990, endPoint y: 723, distance: 458.2
click at [990, 723] on footer "If you need assistance, please contact us at: 609-807-3200 or email us at Custo…" at bounding box center [784, 695] width 1067 height 113
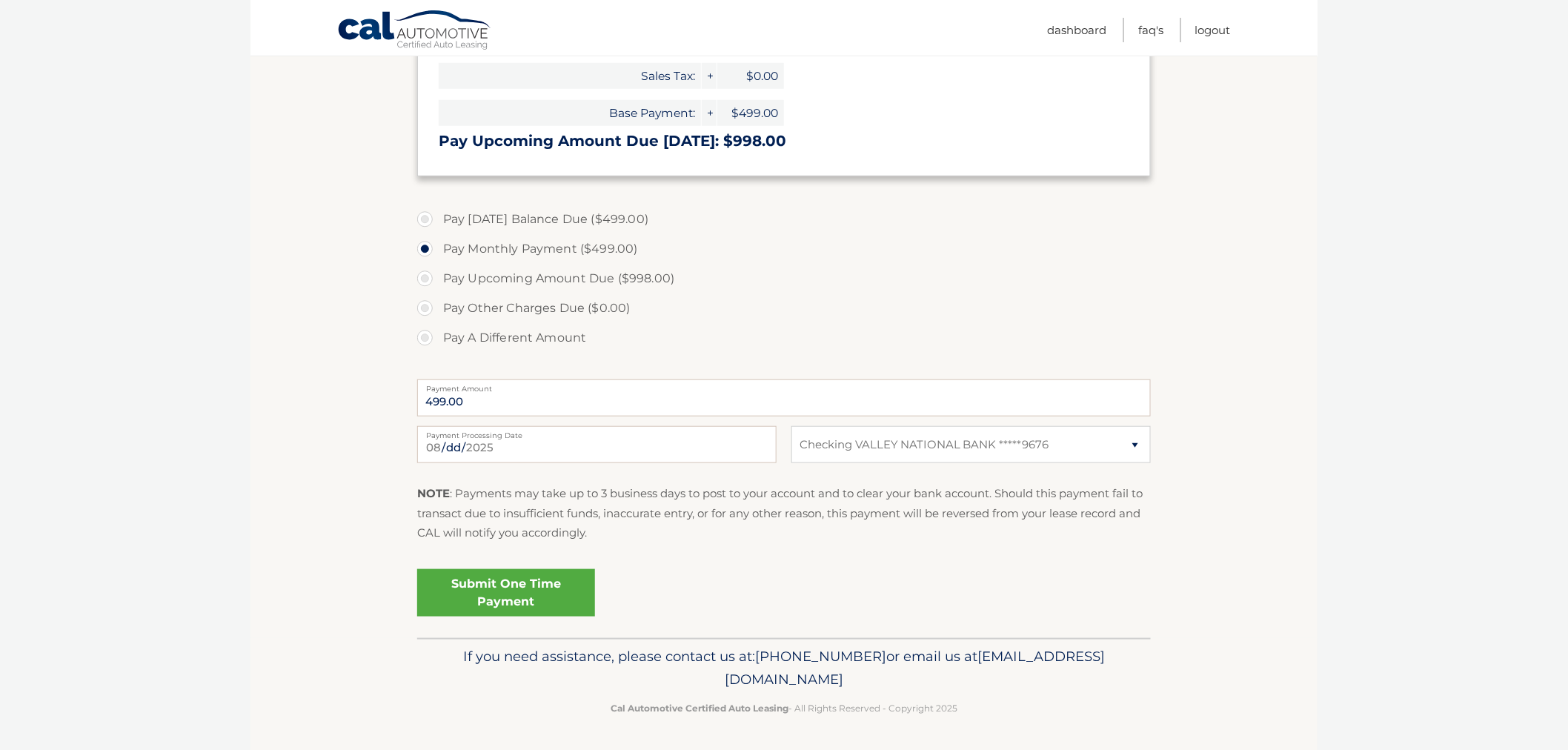
click at [991, 721] on footer "If you need assistance, please contact us at: 609-807-3200 or email us at Custo…" at bounding box center [784, 695] width 1067 height 113
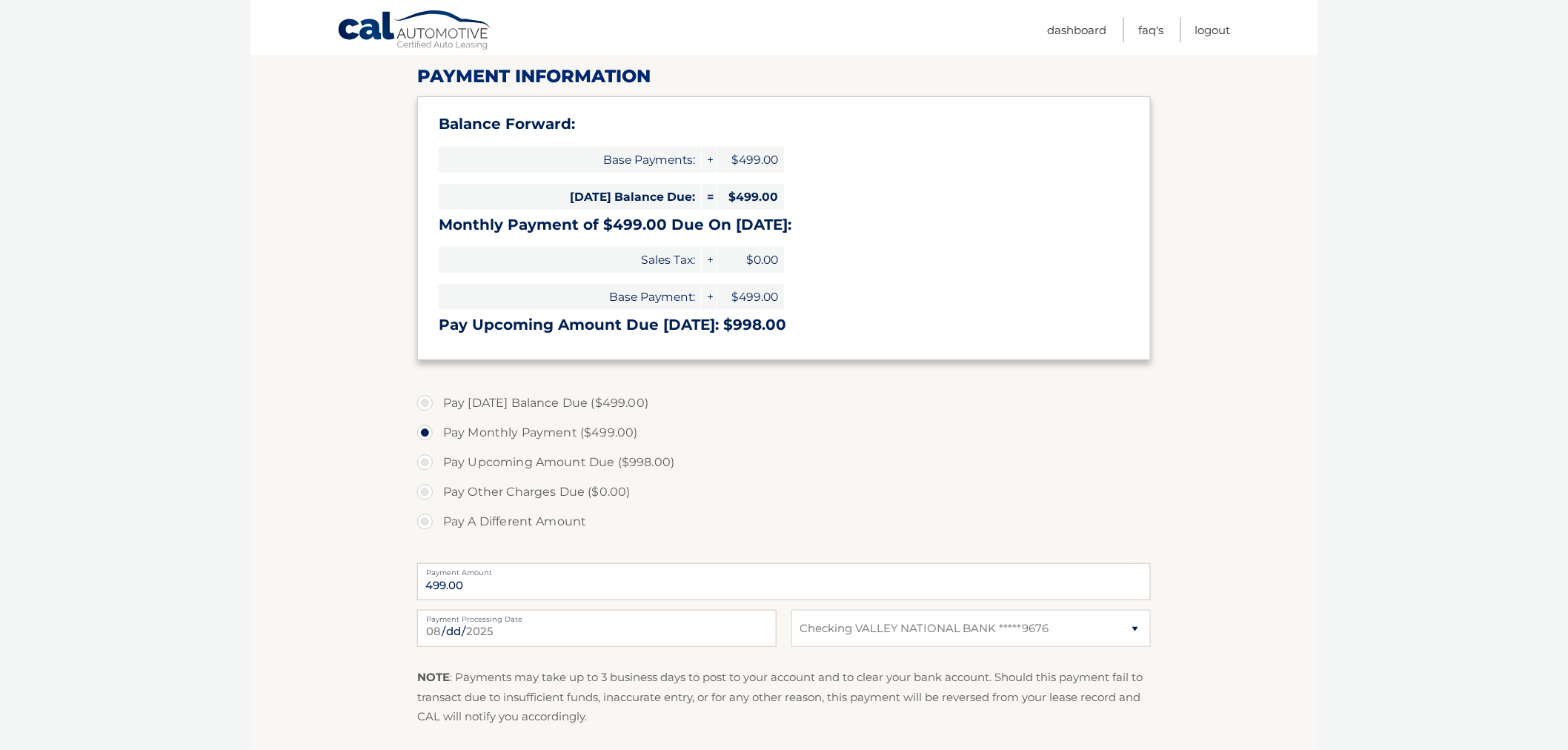
scroll to position [0, 0]
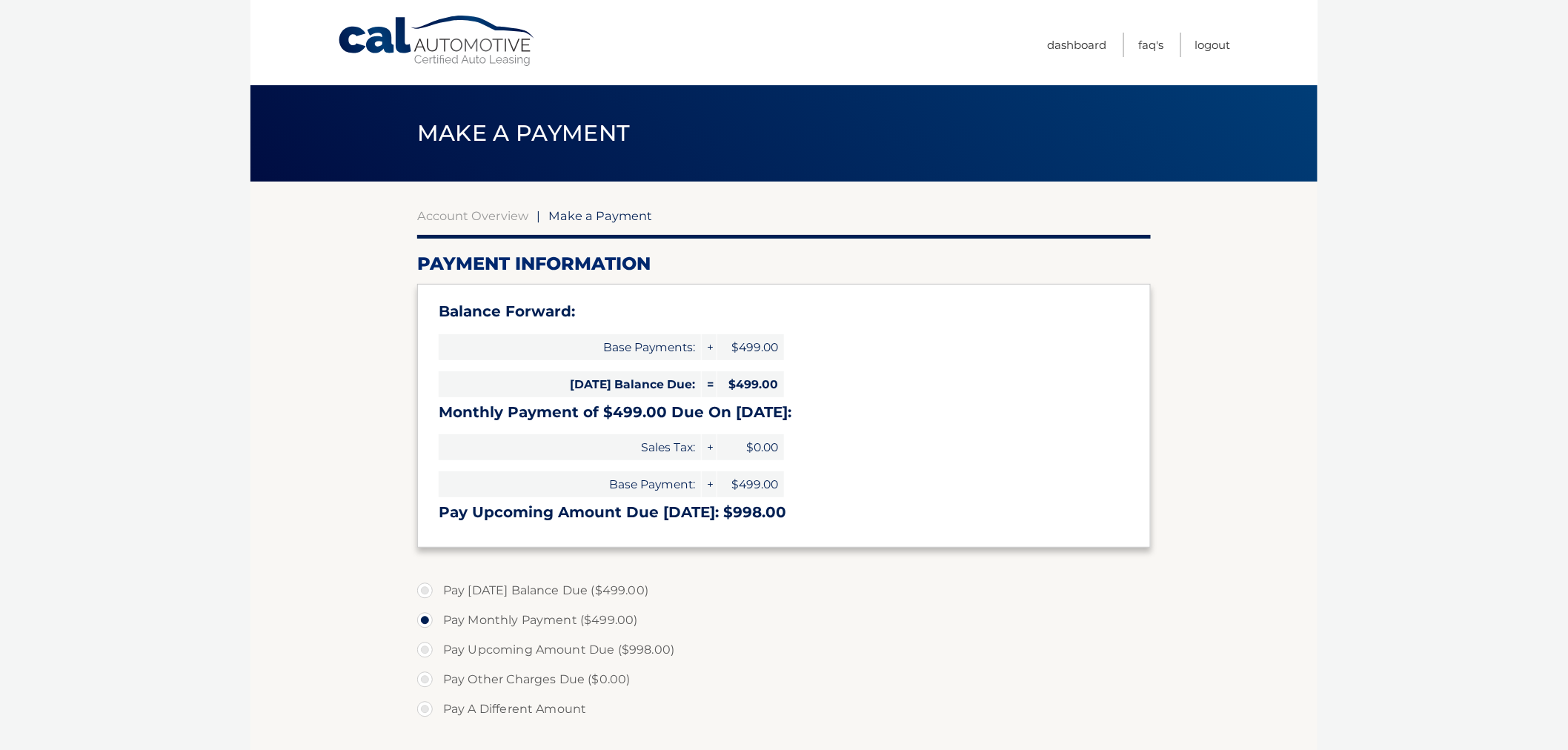
click at [1205, 29] on ul "Dashboard FAQ's Logout" at bounding box center [1138, 42] width 184 height 85
click at [1202, 57] on ul "Dashboard FAQ's Logout" at bounding box center [1138, 42] width 184 height 85
click at [1203, 47] on link "Logout" at bounding box center [1213, 45] width 36 height 24
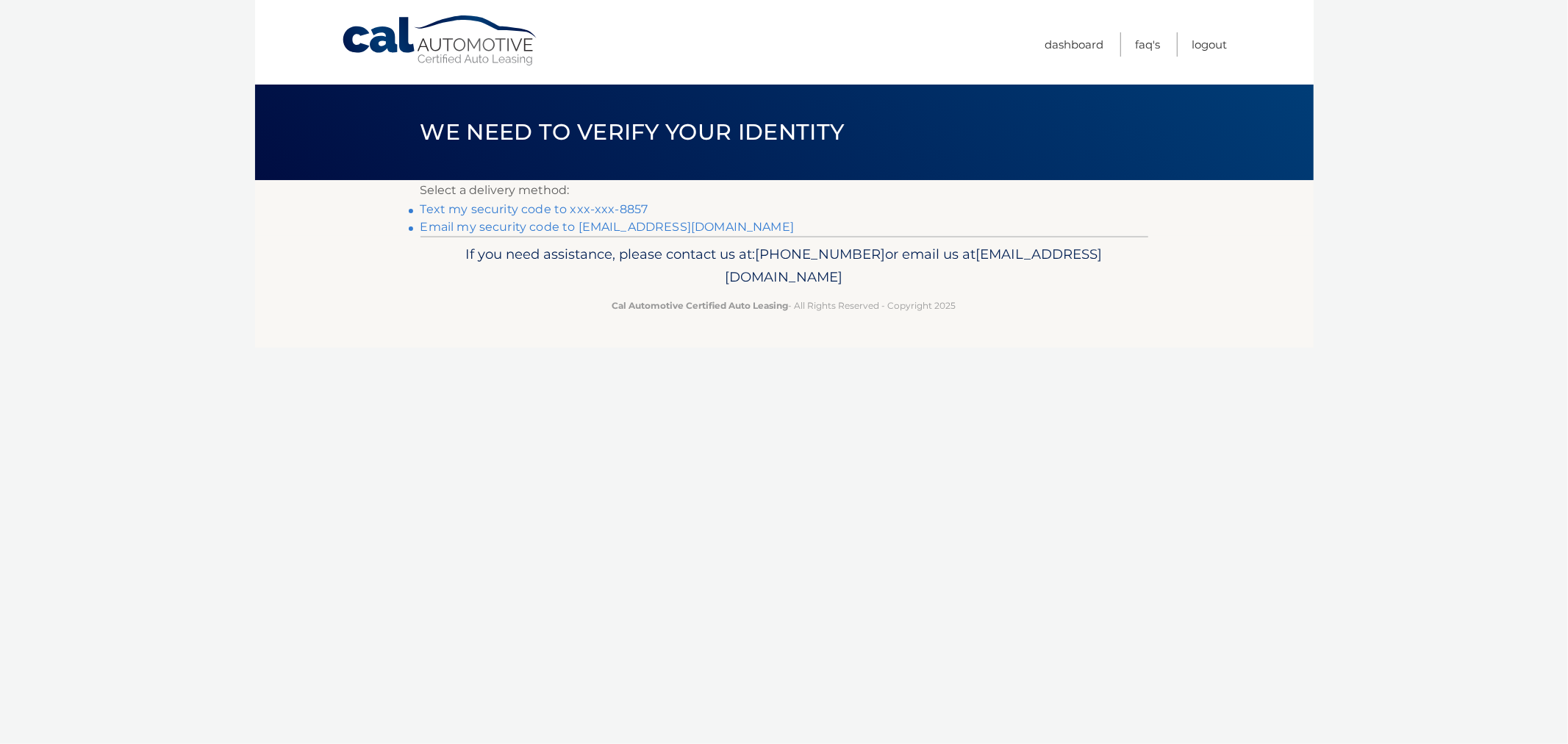
click at [545, 206] on link "Text my security code to xxx-xxx-8857" at bounding box center [535, 209] width 228 height 14
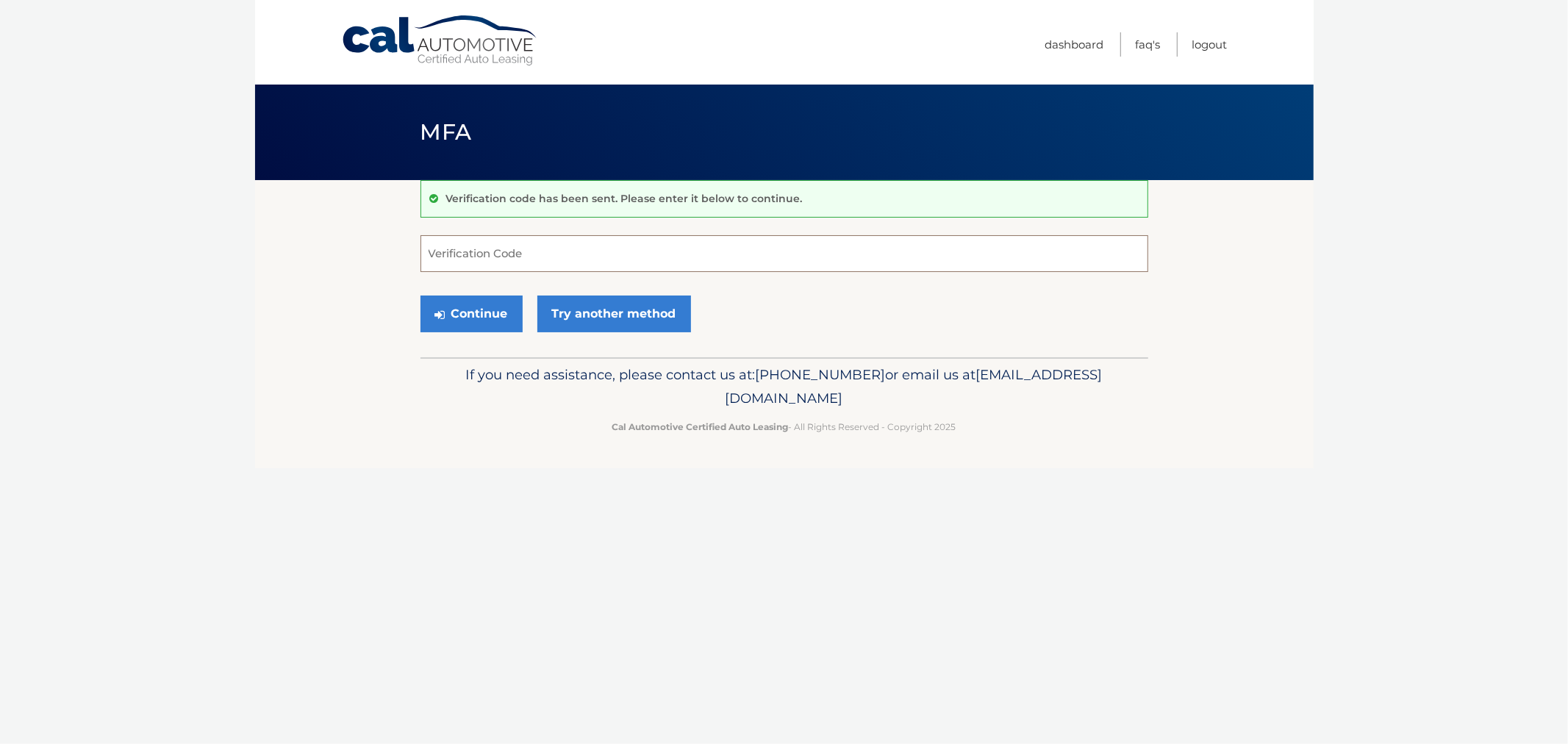
click at [614, 244] on input "Verification Code" at bounding box center [784, 253] width 728 height 36
drag, startPoint x: 986, startPoint y: 424, endPoint x: 527, endPoint y: 365, distance: 462.8
click at [527, 365] on div "If you need assistance, please contact us at: 609-807-3200 or email us at Custo…" at bounding box center [784, 398] width 728 height 83
click at [527, 365] on p "If you need assistance, please contact us at: 609-807-3200 or email us at Custo…" at bounding box center [784, 387] width 709 height 47
drag, startPoint x: 597, startPoint y: 369, endPoint x: 1017, endPoint y: 436, distance: 425.3
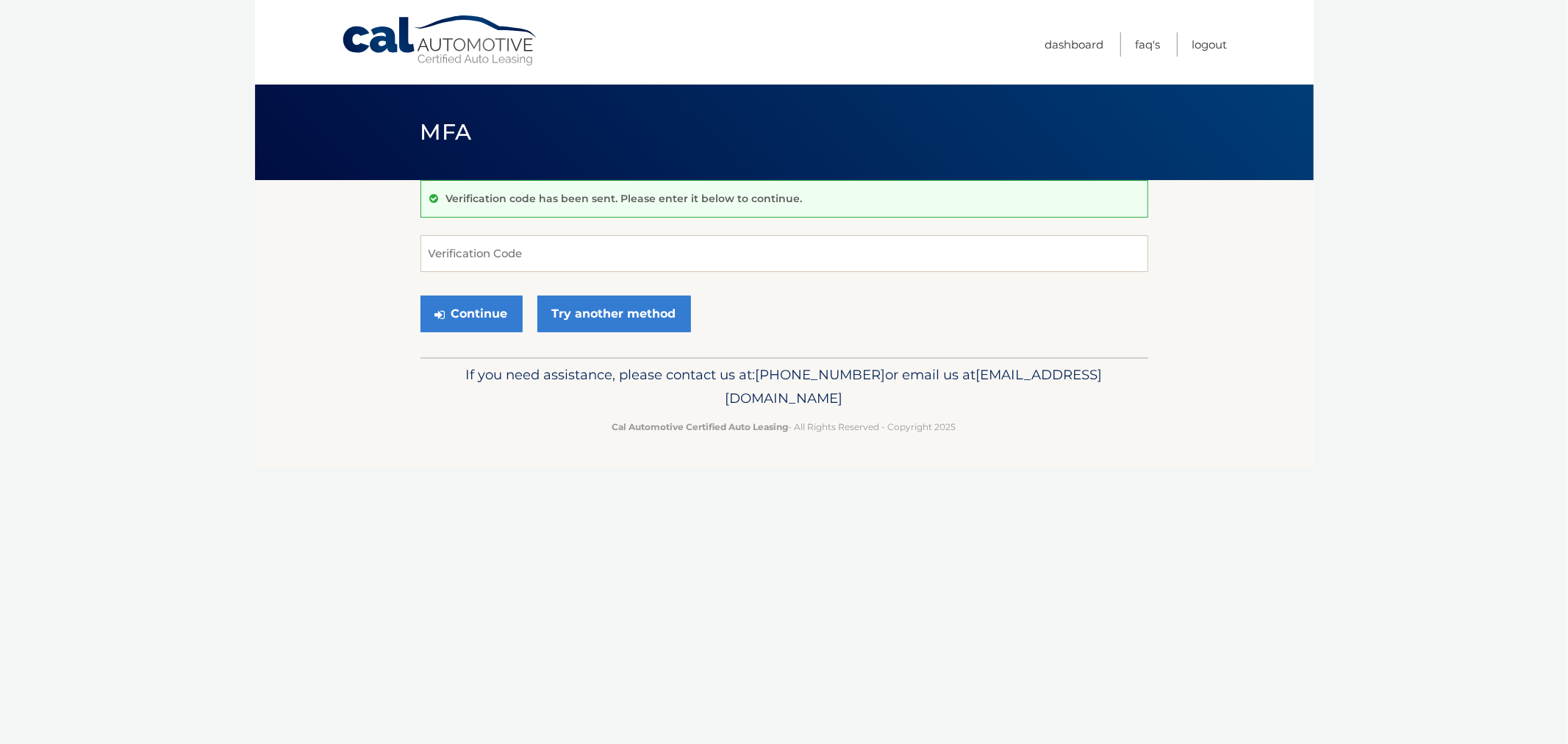
click at [1017, 436] on div "If you need assistance, please contact us at: 609-807-3200 or email us at Custo…" at bounding box center [784, 398] width 728 height 83
click at [659, 258] on input "Verification Code" at bounding box center [784, 253] width 728 height 36
type input "062159"
click at [421, 295] on button "Continue" at bounding box center [472, 313] width 102 height 36
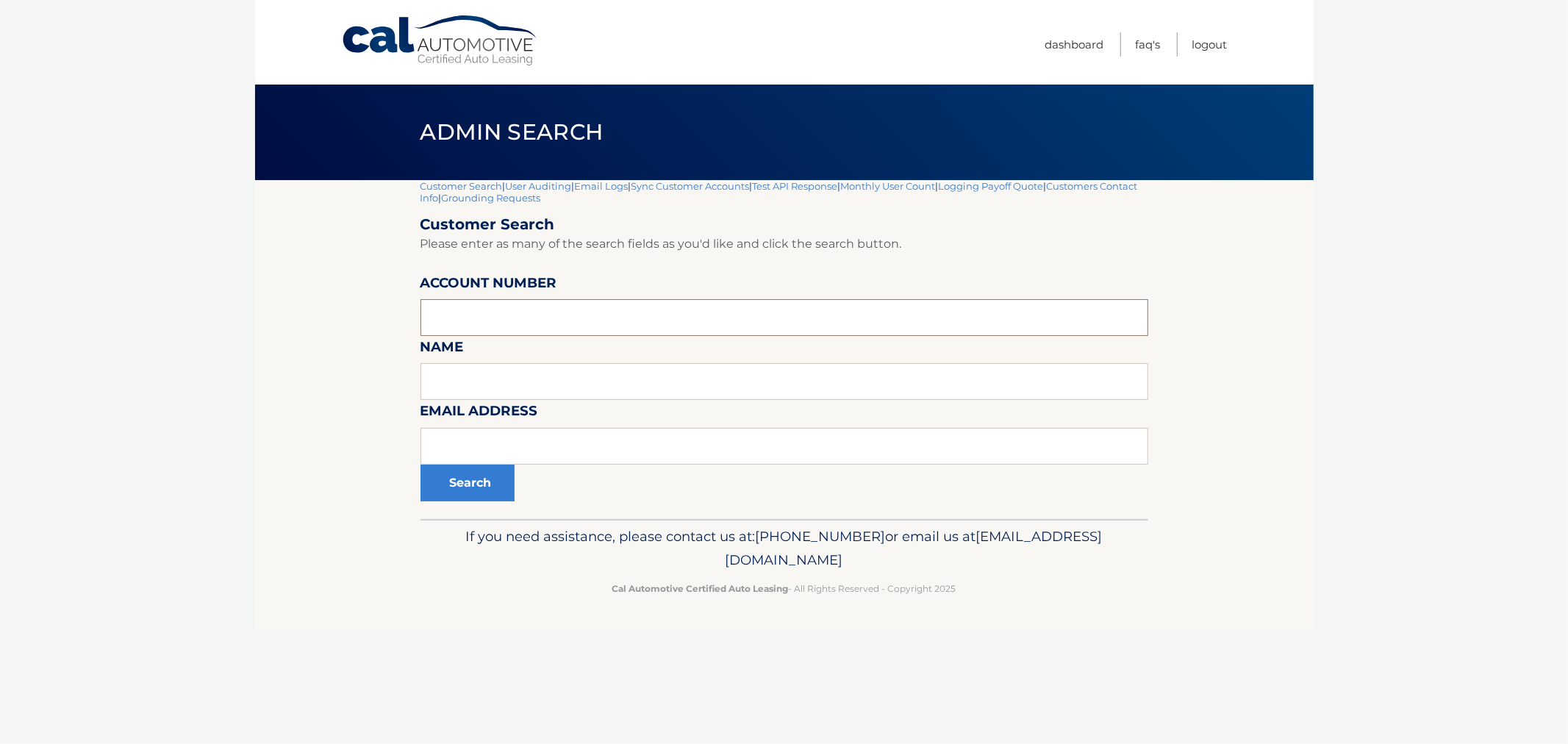
click at [484, 311] on input "text" at bounding box center [784, 317] width 728 height 36
paste input "44455991072"
type input "44455991072"
click at [465, 484] on button "Search" at bounding box center [468, 483] width 94 height 36
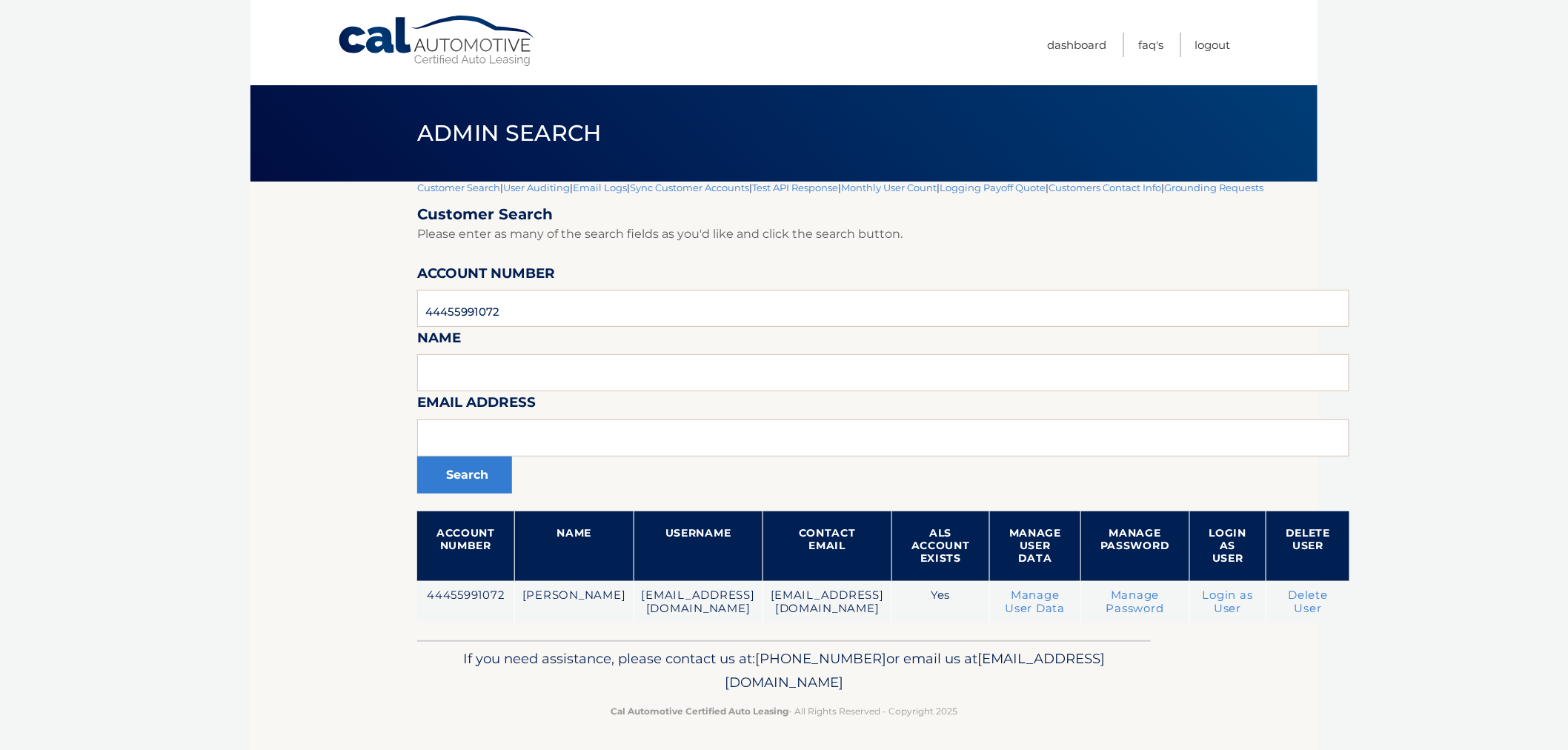
drag, startPoint x: 972, startPoint y: 709, endPoint x: 442, endPoint y: 647, distance: 533.6
click at [442, 647] on div "If you need assistance, please contact us at: [PHONE_NUMBER] or email us at [EM…" at bounding box center [783, 682] width 733 height 83
click at [498, 660] on p "If you need assistance, please contact us at: [PHONE_NUMBER] or email us at [EM…" at bounding box center [784, 671] width 715 height 47
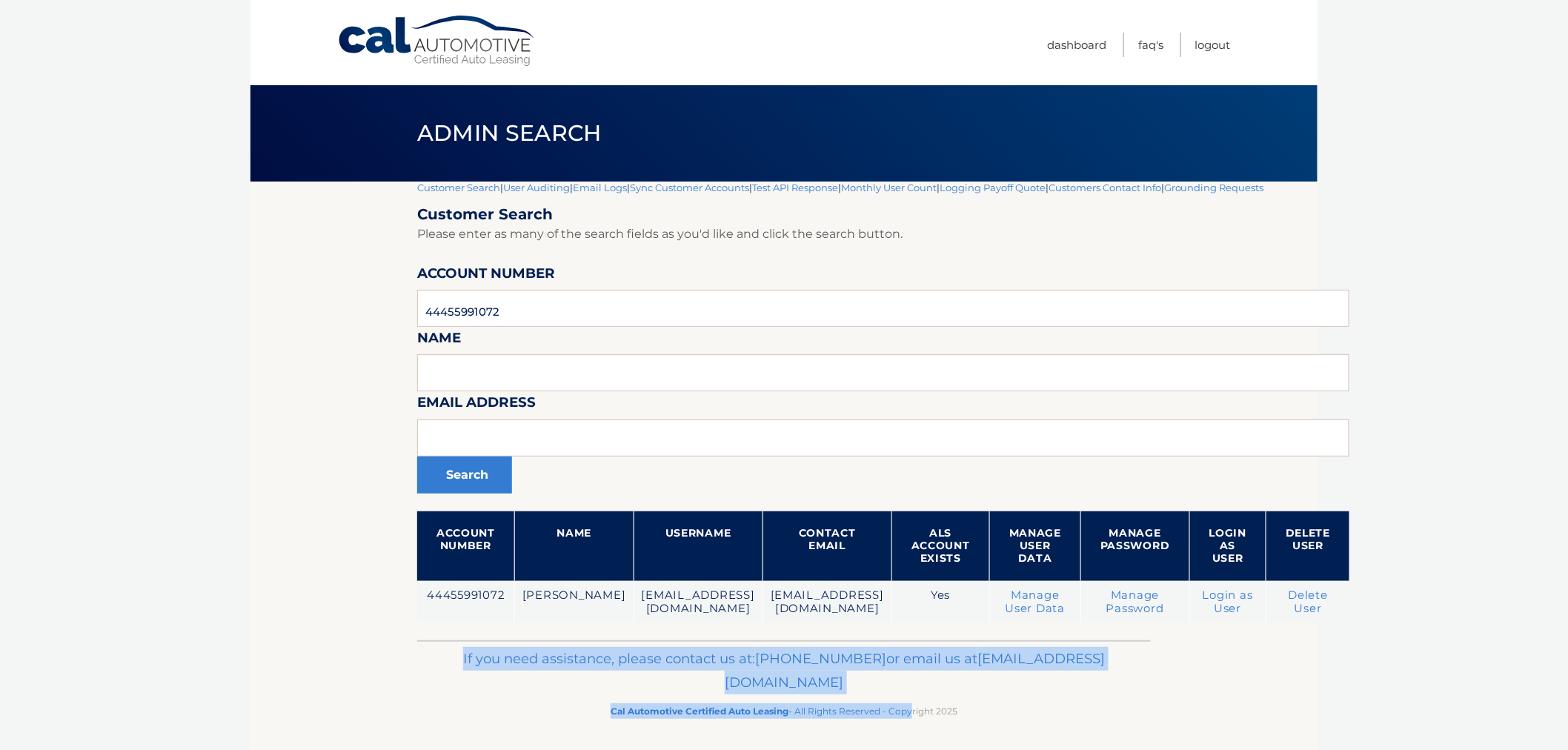
drag, startPoint x: 520, startPoint y: 642, endPoint x: 909, endPoint y: 699, distance: 393.2
click at [909, 699] on div "If you need assistance, please contact us at: [PHONE_NUMBER] or email us at [EM…" at bounding box center [783, 682] width 733 height 83
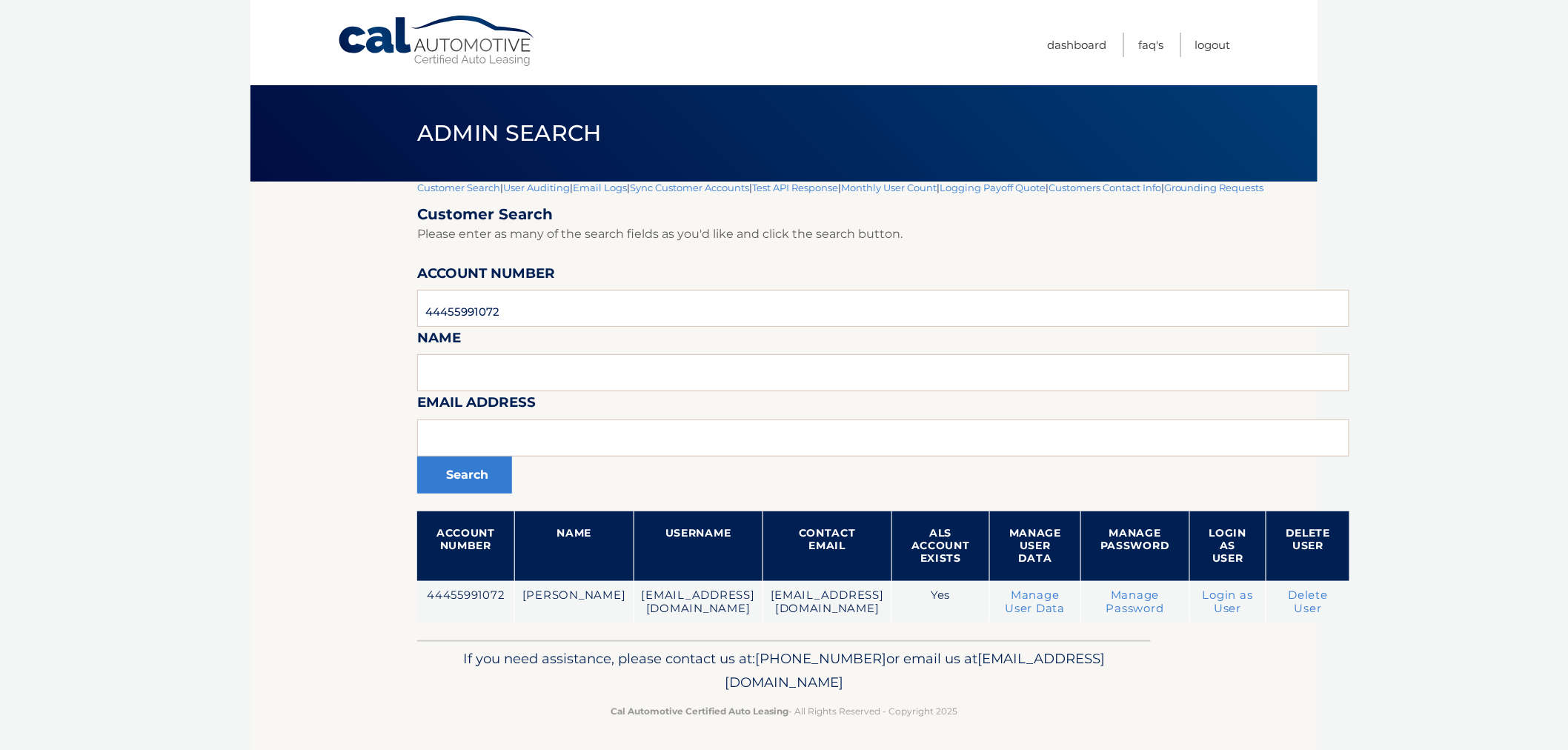
click at [946, 703] on p "Cal Automotive Certified Auto Leasing - All Rights Reserved - Copyright 2025" at bounding box center [784, 711] width 715 height 16
drag, startPoint x: 968, startPoint y: 706, endPoint x: 481, endPoint y: 643, distance: 491.1
click at [481, 643] on div "If you need assistance, please contact us at: [PHONE_NUMBER] or email us at [EM…" at bounding box center [783, 682] width 733 height 83
click at [520, 643] on div "If you need assistance, please contact us at: 609-807-3200 or email us at Custo…" at bounding box center [783, 682] width 733 height 83
drag, startPoint x: 527, startPoint y: 651, endPoint x: 1036, endPoint y: 721, distance: 513.8
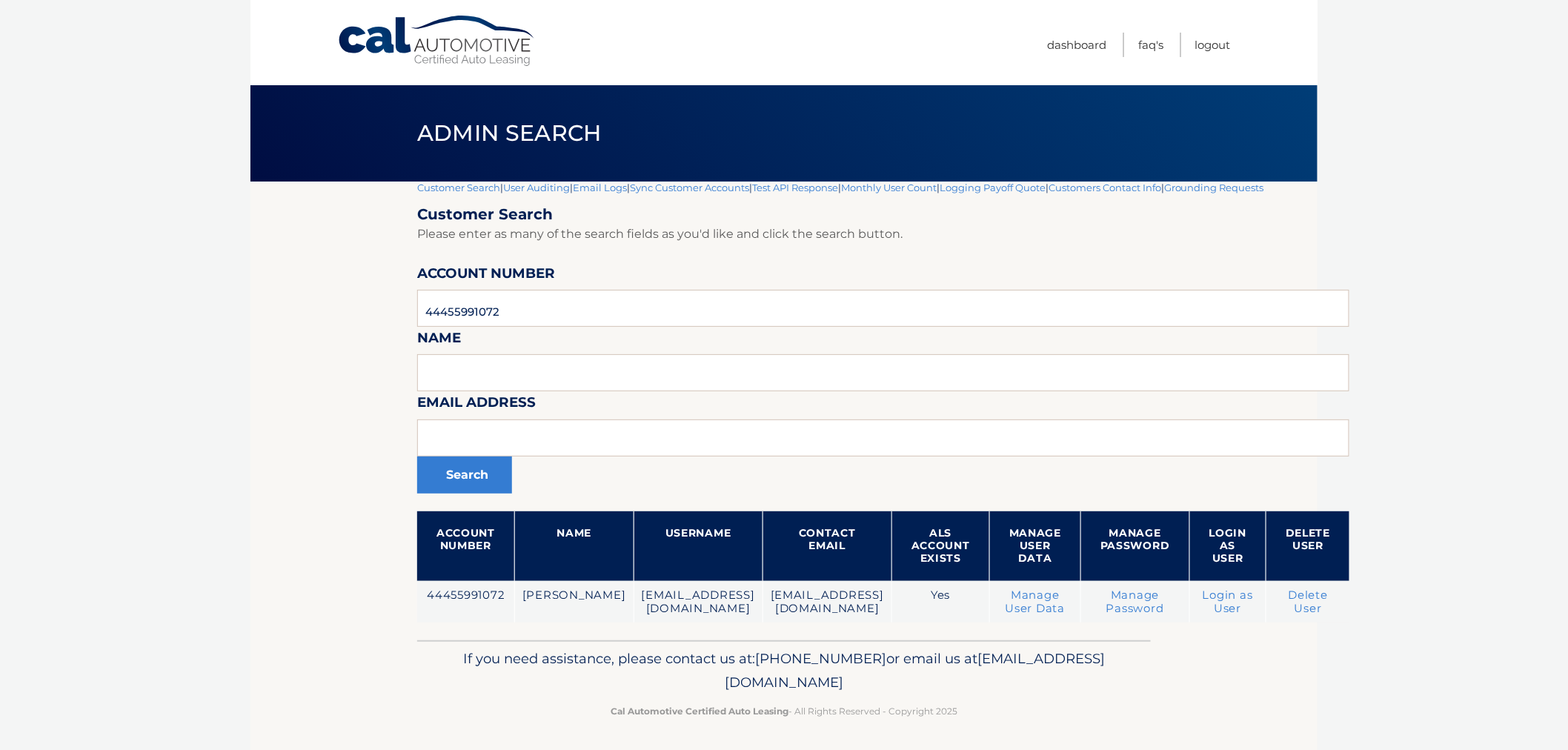
click at [1036, 721] on div "If you need assistance, please contact us at: 609-807-3200 or email us at Custo…" at bounding box center [783, 682] width 733 height 83
click at [1038, 721] on div "If you need assistance, please contact us at: 609-807-3200 or email us at Custo…" at bounding box center [783, 682] width 733 height 83
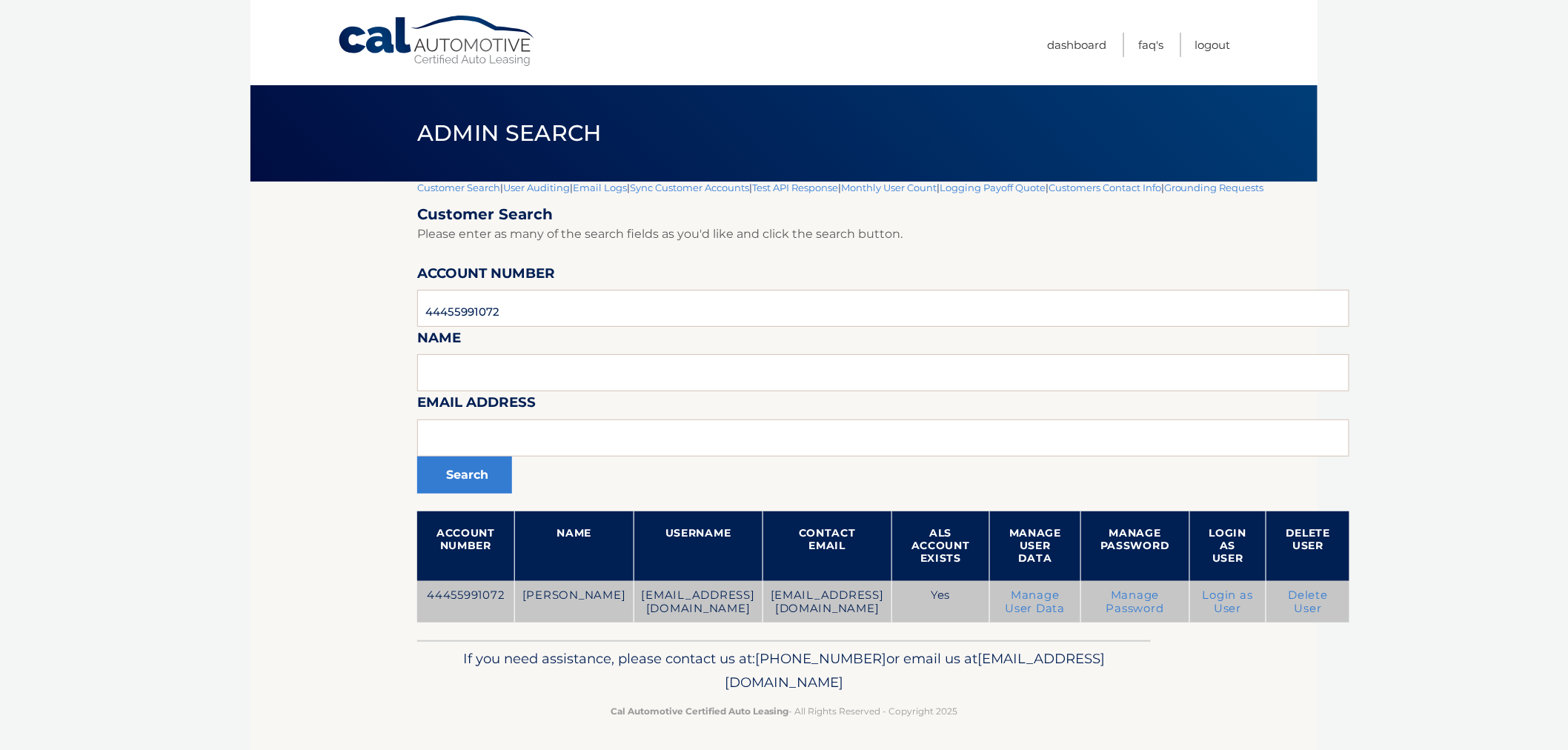
click at [1253, 590] on link "Login as User" at bounding box center [1228, 601] width 51 height 27
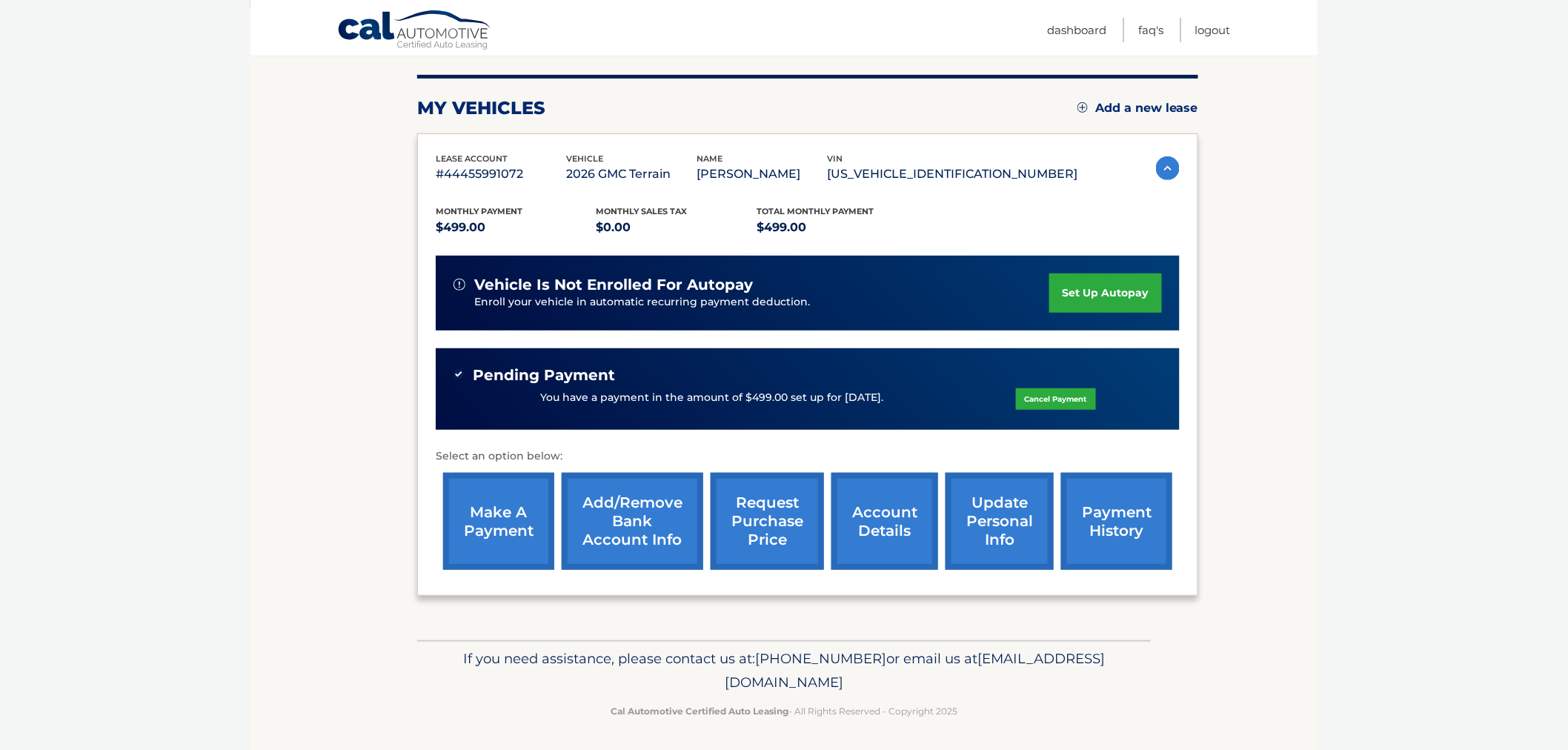
scroll to position [174, 0]
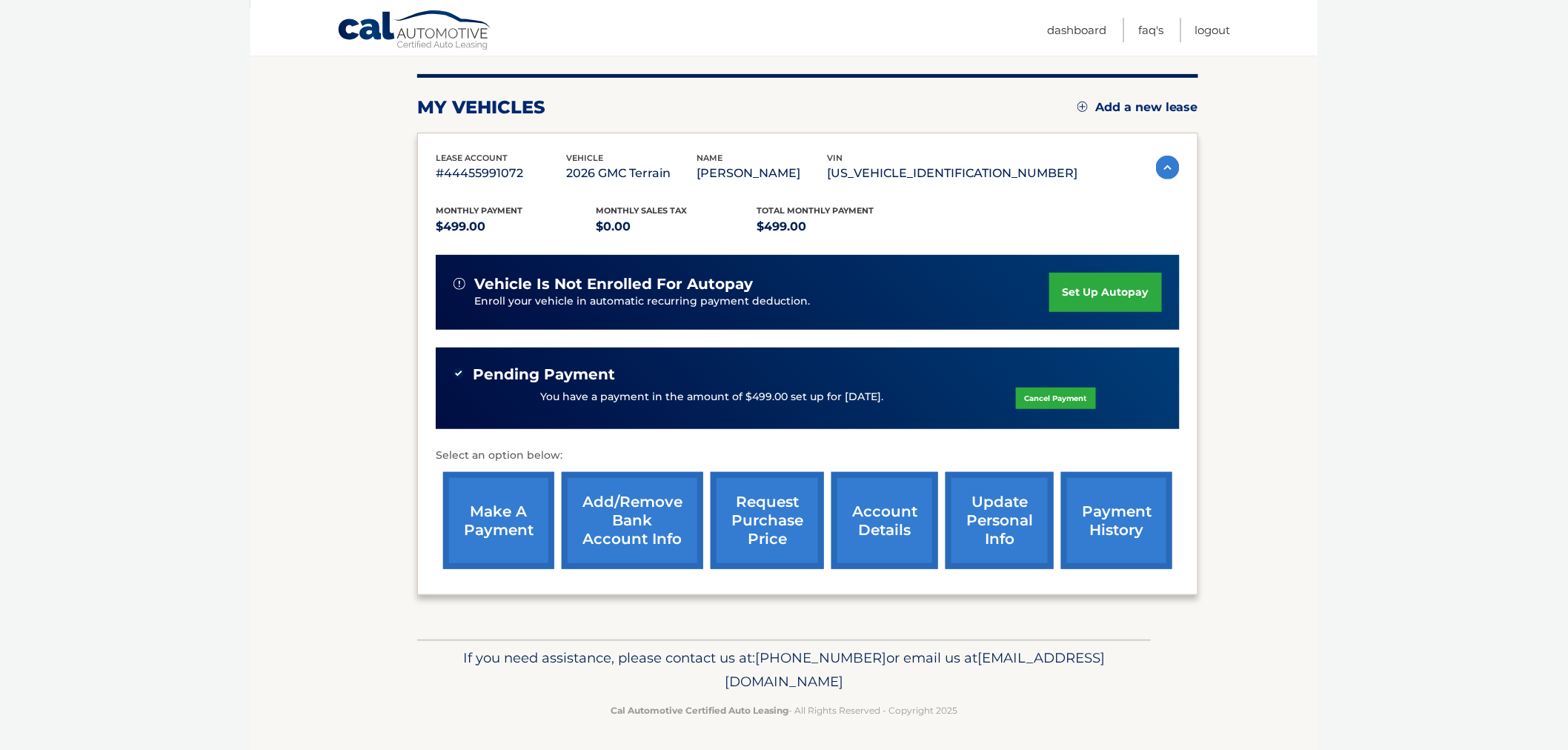
click at [1158, 160] on img at bounding box center [1167, 167] width 24 height 24
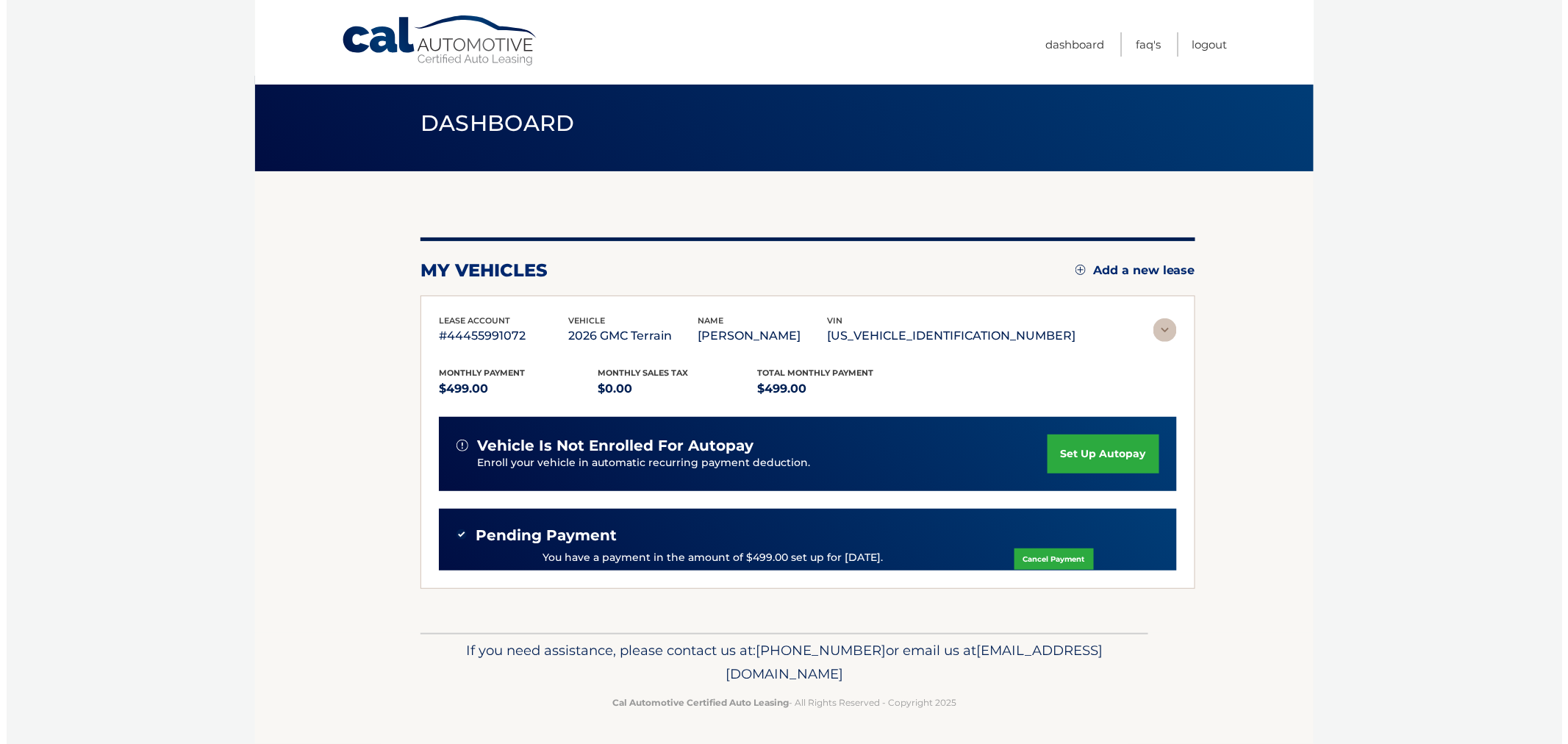
scroll to position [0, 0]
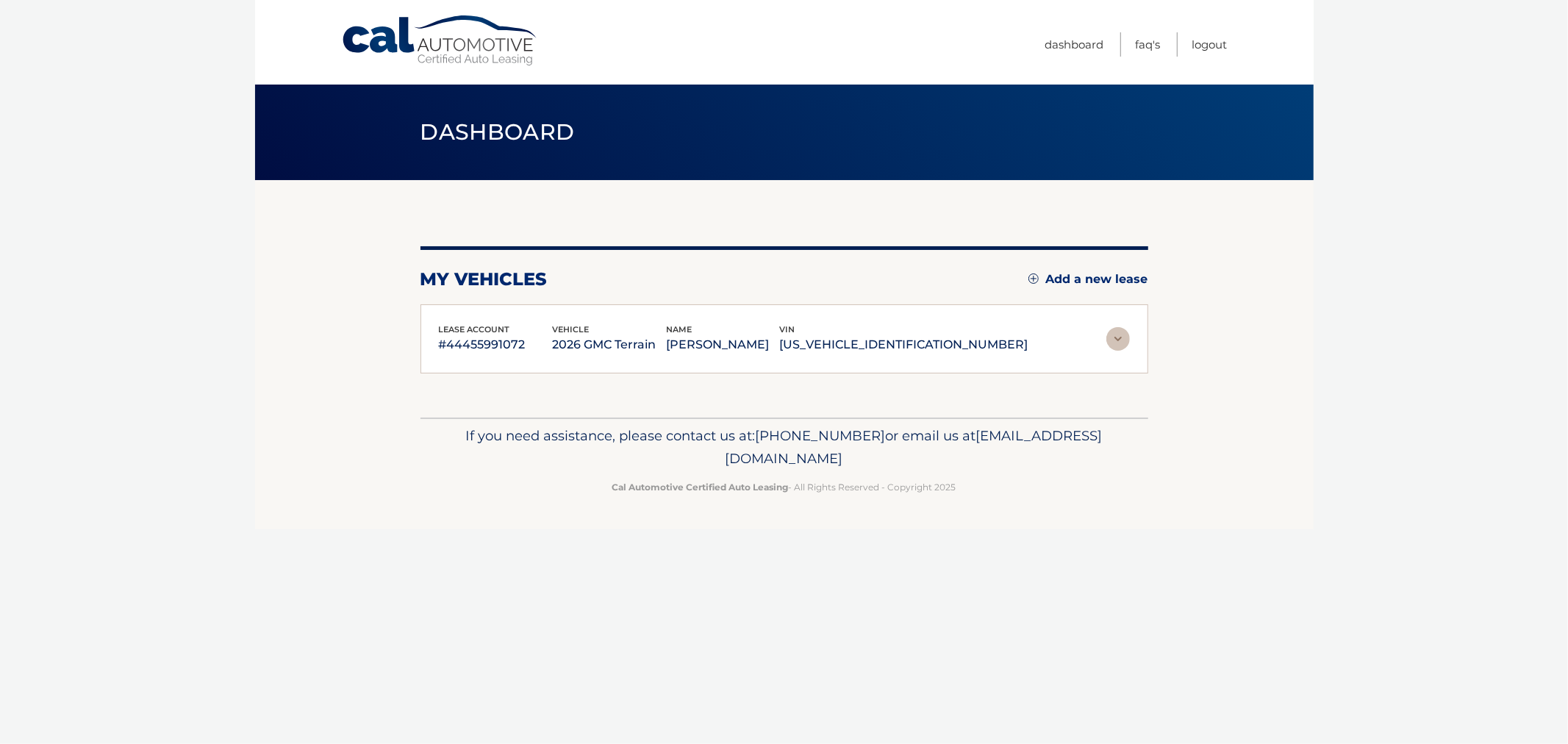
click at [1229, 45] on div "Cal Automotive Menu Dashboard FAQ's Logout" at bounding box center [784, 42] width 1059 height 84
click at [1217, 42] on link "Logout" at bounding box center [1210, 45] width 36 height 24
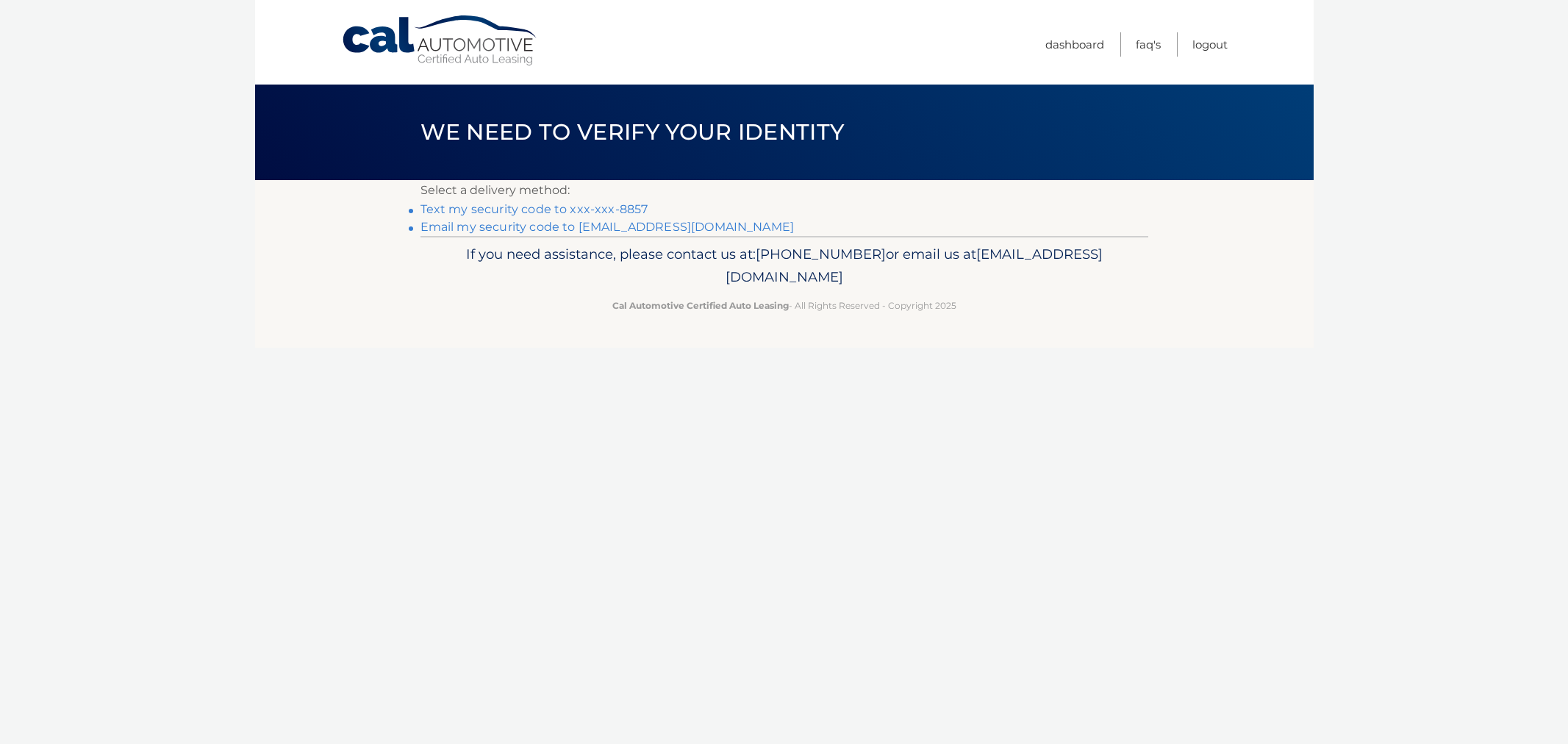
click at [471, 203] on link "Text my security code to xxx-xxx-8857" at bounding box center [535, 209] width 228 height 14
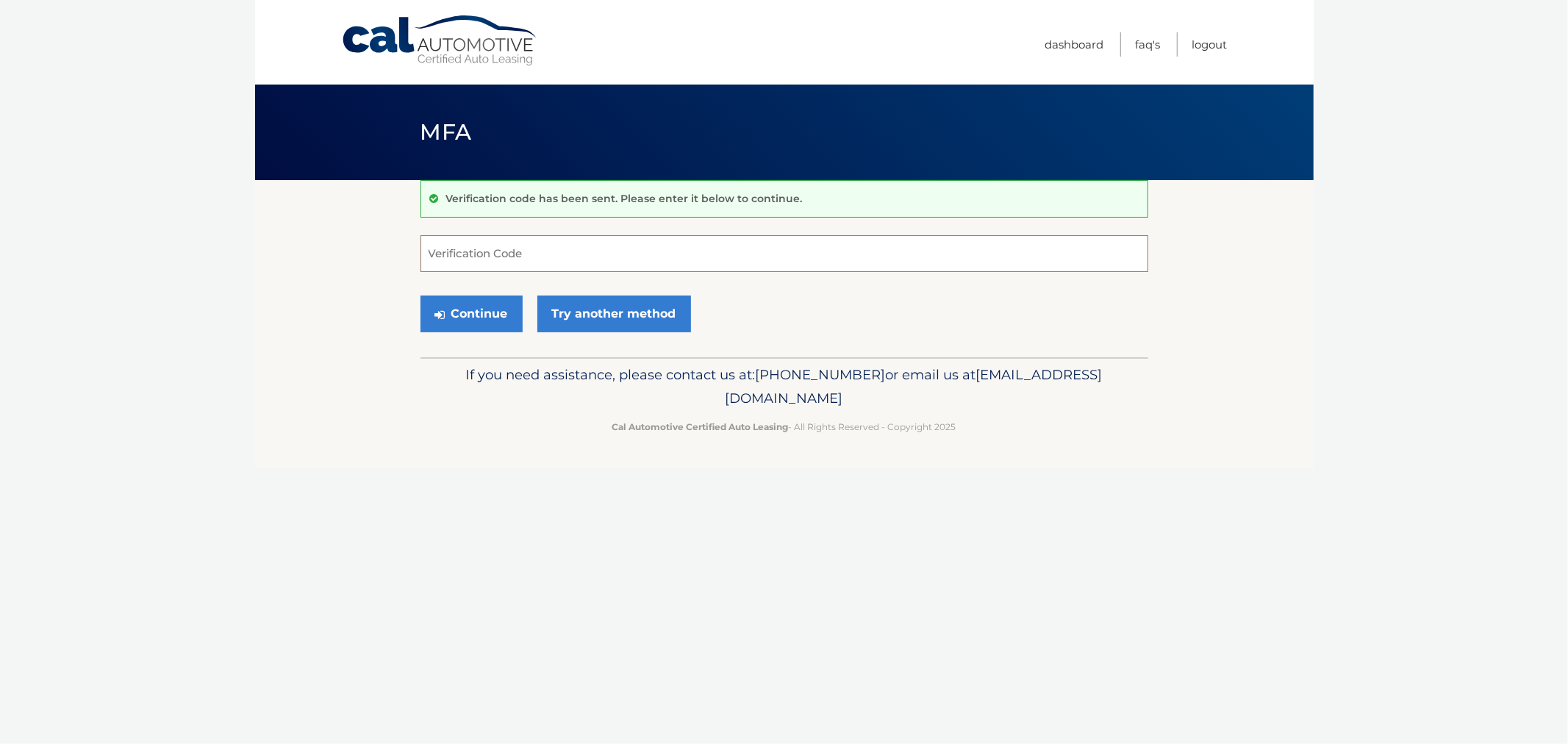
click at [534, 251] on input "Verification Code" at bounding box center [784, 253] width 728 height 36
type input "780066"
click at [421, 295] on button "Continue" at bounding box center [472, 313] width 102 height 36
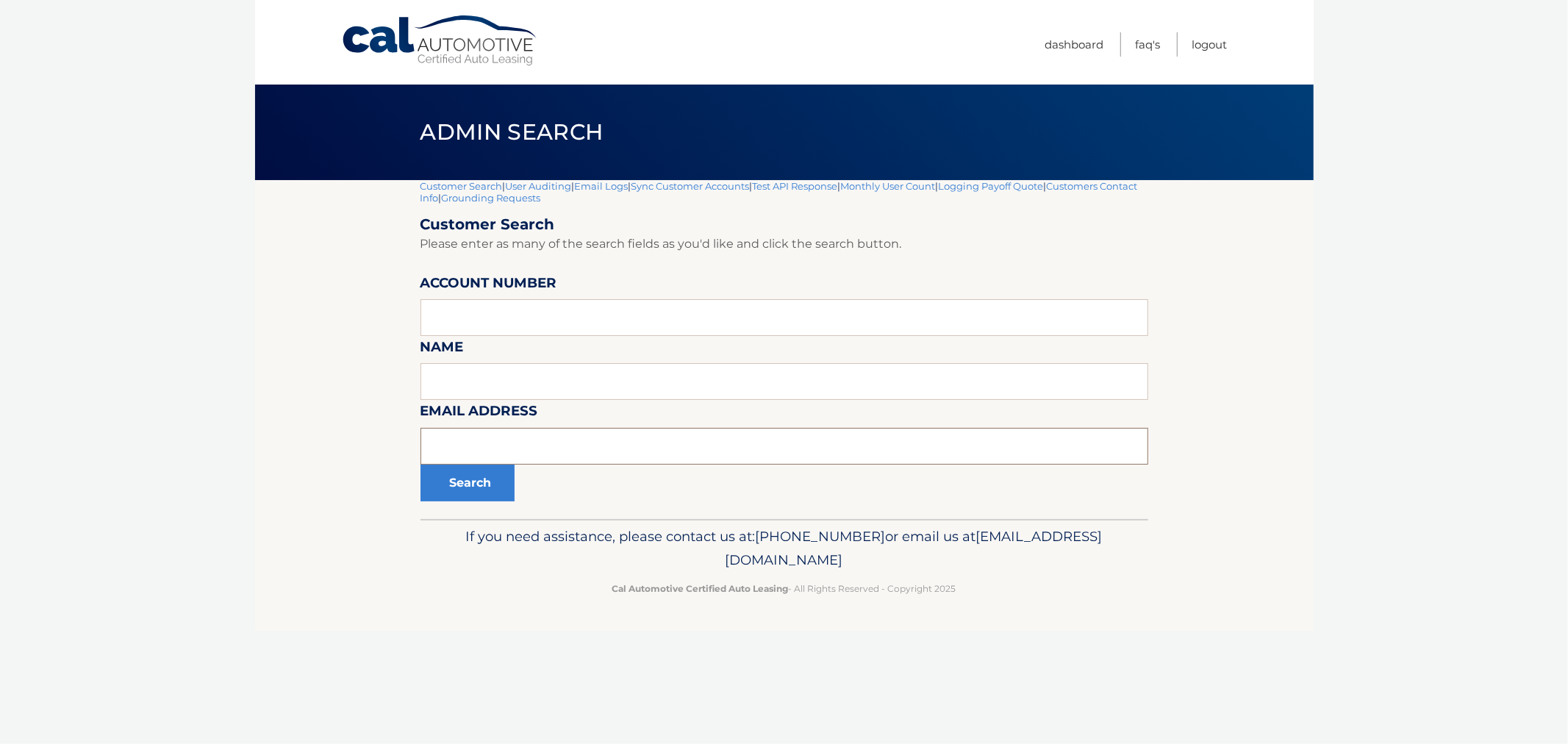
click at [505, 444] on input "text" at bounding box center [784, 446] width 728 height 36
paste input "[EMAIL_ADDRESS][DOMAIN_NAME]"
type input "[EMAIL_ADDRESS][DOMAIN_NAME]"
click at [465, 486] on button "Search" at bounding box center [468, 483] width 94 height 36
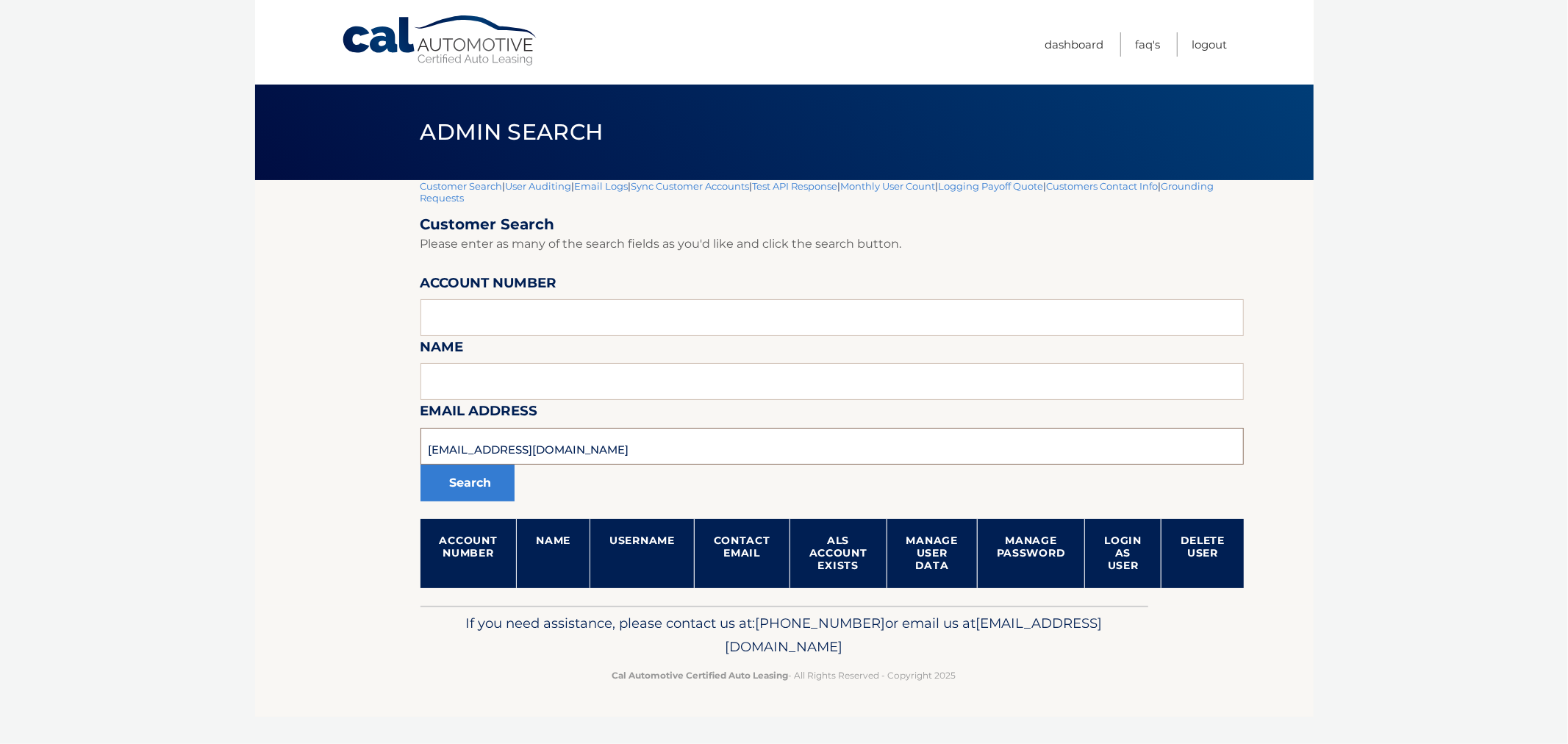
drag, startPoint x: 584, startPoint y: 457, endPoint x: 266, endPoint y: 476, distance: 318.6
click at [261, 476] on section "Customer Search | User Auditing | Email Logs | Sync Customer Accounts | Test AP…" at bounding box center [784, 393] width 1059 height 426
click at [545, 309] on input "text" at bounding box center [833, 317] width 824 height 36
paste input "44455991391"
type input "44455991391"
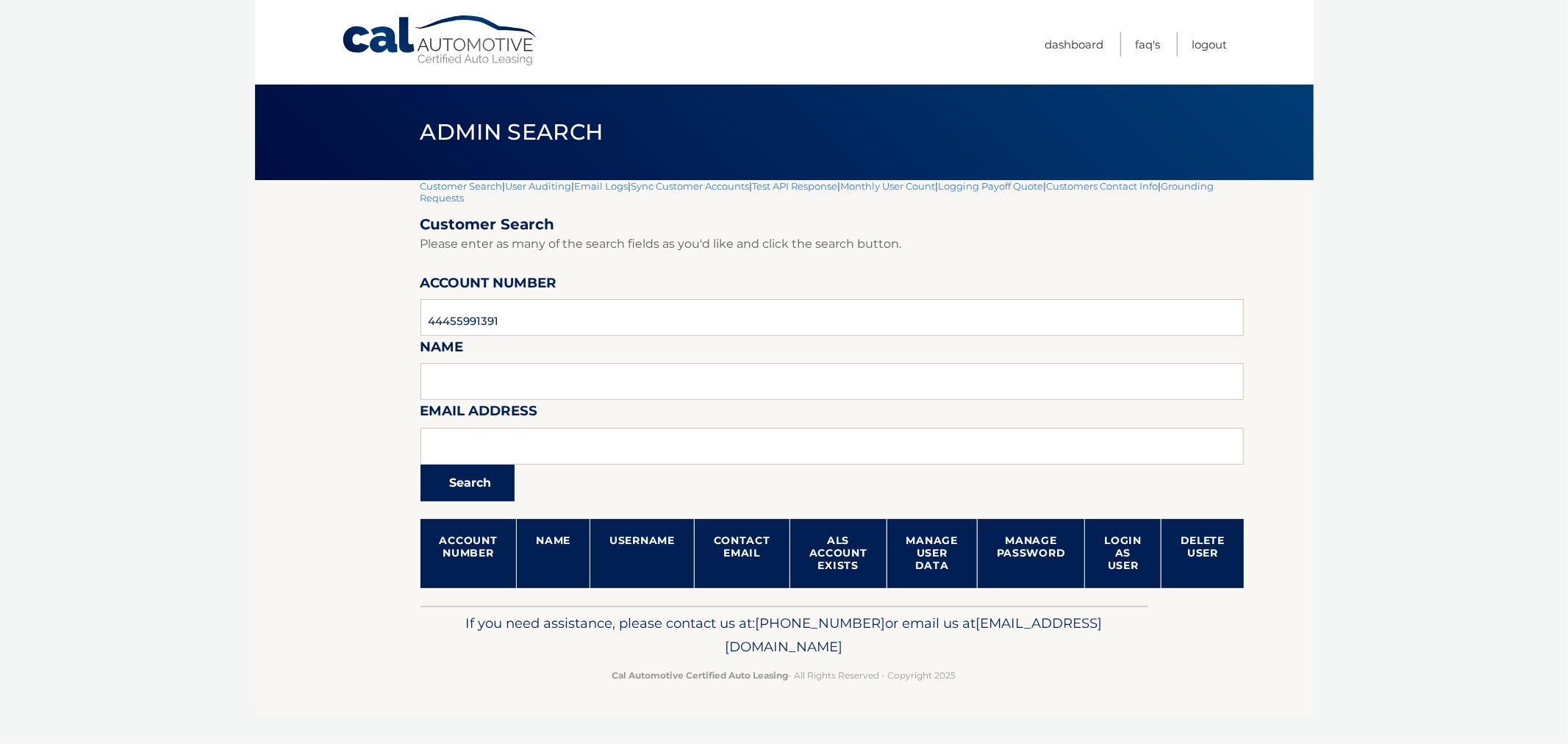
click at [491, 490] on button "Search" at bounding box center [468, 483] width 94 height 36
click at [325, 422] on section "Customer Search | User Auditing | Email Logs | Sync Customer Accounts | Test AP…" at bounding box center [784, 393] width 1059 height 426
drag, startPoint x: 397, startPoint y: 112, endPoint x: 1098, endPoint y: 735, distance: 937.8
click at [1098, 735] on div "Cal Automotive Menu Dashboard FAQ's Logout |" at bounding box center [784, 372] width 1059 height 744
click at [1099, 735] on div "Cal Automotive Menu Dashboard FAQ's Logout |" at bounding box center [784, 372] width 1059 height 744
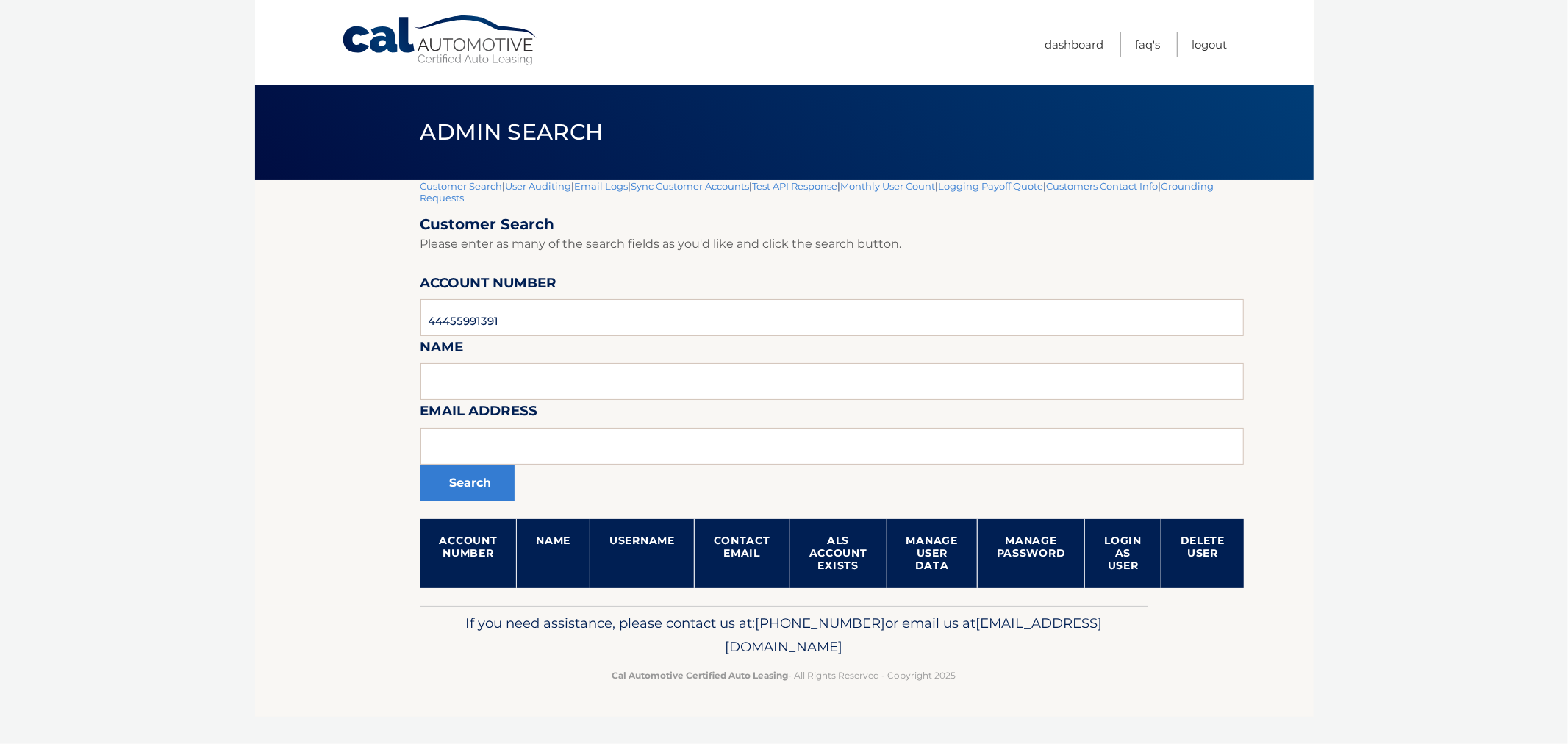
drag, startPoint x: 1050, startPoint y: 682, endPoint x: 377, endPoint y: 120, distance: 876.8
click at [376, 126] on div "Cal Automotive Menu Dashboard FAQ's Logout |" at bounding box center [784, 372] width 1059 height 744
click at [378, 118] on div "Admin Search" at bounding box center [784, 132] width 1059 height 96
click at [1240, 677] on footer "If you need assistance, please contact us at: 609-807-3200 or email us at Custo…" at bounding box center [784, 661] width 1059 height 112
drag, startPoint x: 957, startPoint y: 623, endPoint x: 445, endPoint y: 47, distance: 770.7
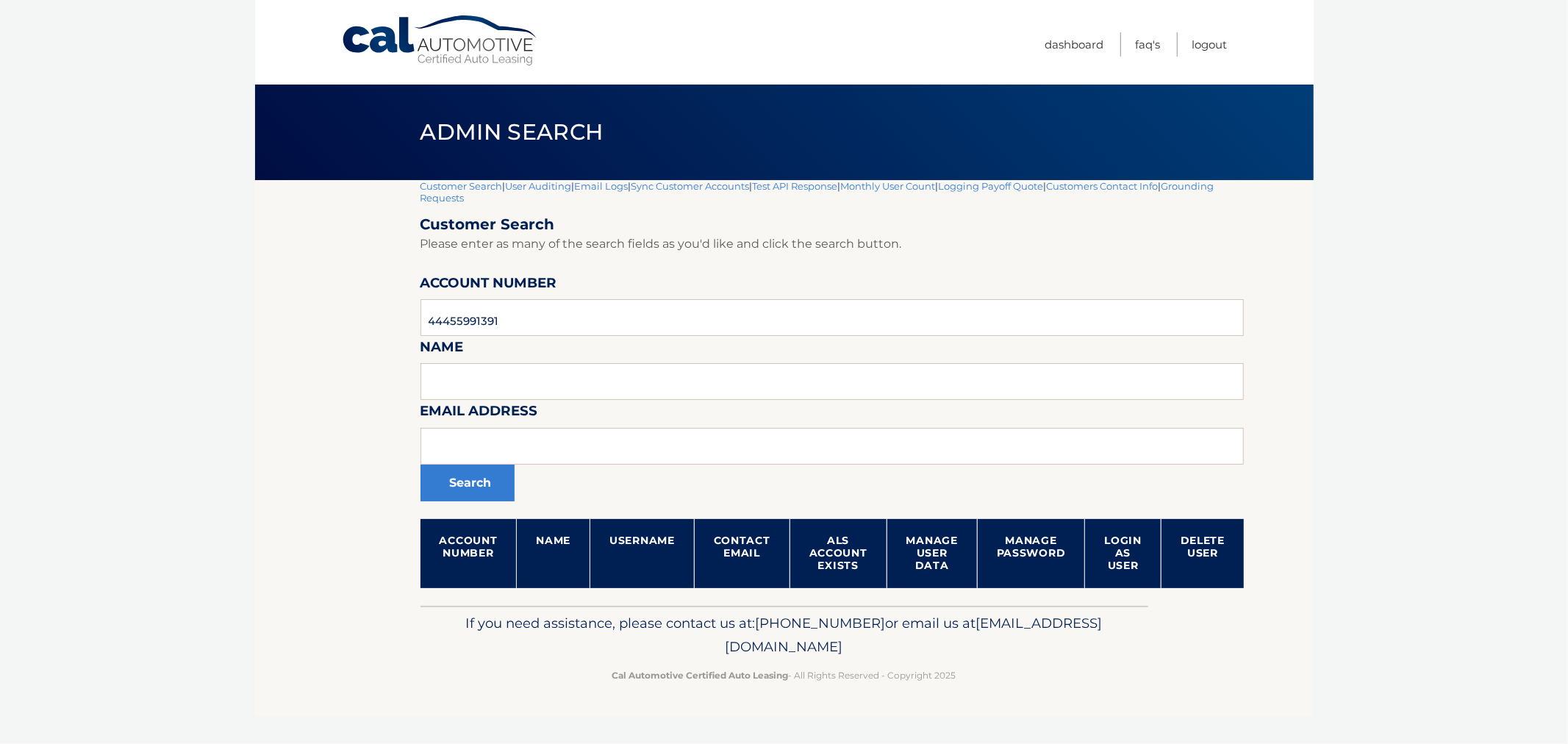
click at [448, 48] on div "Cal Automotive Menu Dashboard FAQ's Logout |" at bounding box center [784, 372] width 1059 height 744
click at [397, 134] on div "Admin Search" at bounding box center [784, 132] width 1059 height 96
click at [1143, 151] on header "Admin Search" at bounding box center [784, 132] width 728 height 96
drag, startPoint x: 401, startPoint y: 116, endPoint x: 1011, endPoint y: 754, distance: 882.7
click at [1011, 743] on html "Cal Automotive Menu Dashboard FAQ's Logout" at bounding box center [784, 372] width 1568 height 744
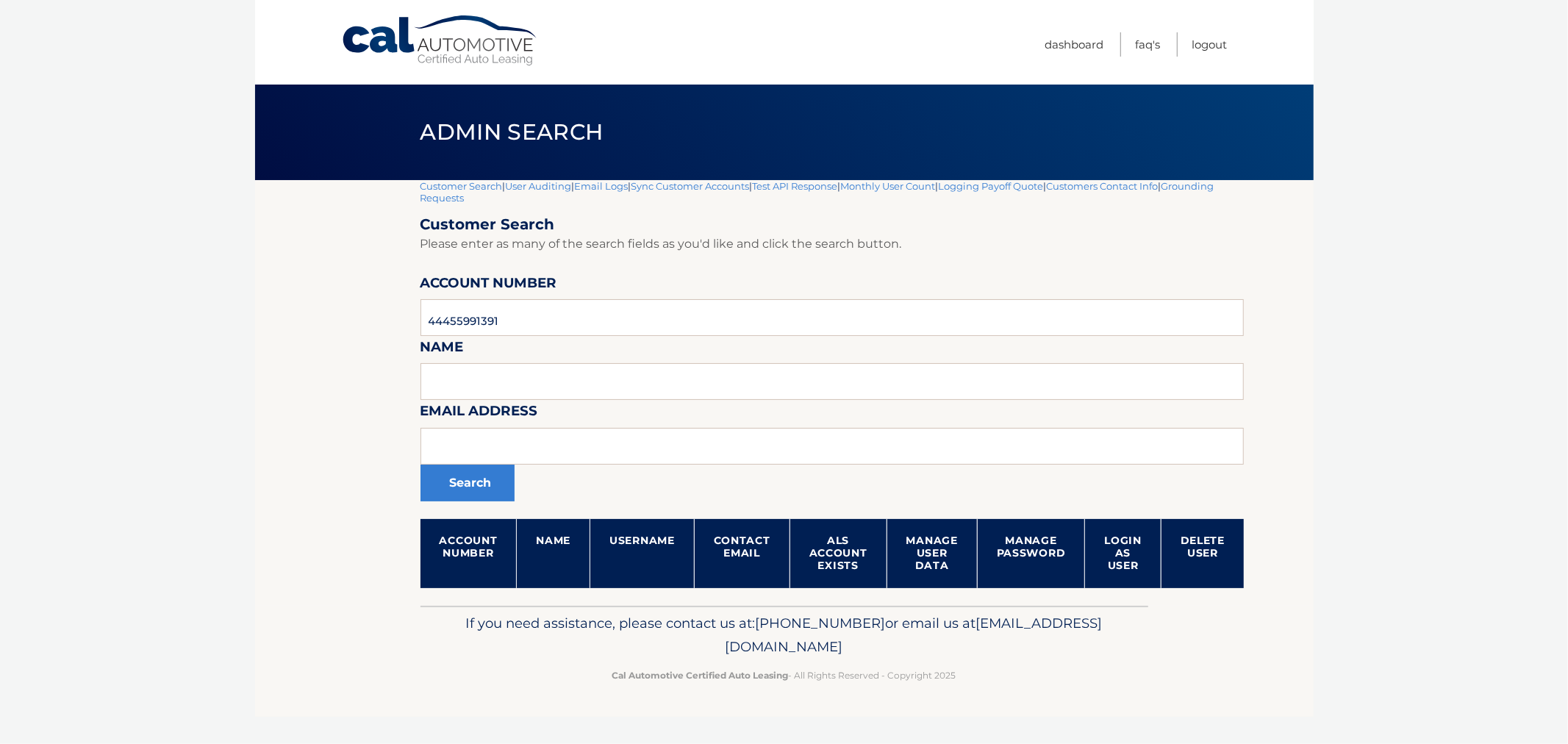
click at [1090, 725] on div "Cal Automotive Menu Dashboard FAQ's Logout |" at bounding box center [784, 372] width 1059 height 744
drag, startPoint x: 830, startPoint y: 317, endPoint x: 836, endPoint y: 300, distance: 18.0
click at [831, 317] on input "44455991391" at bounding box center [833, 317] width 824 height 36
click at [758, 317] on input "44455991391" at bounding box center [833, 317] width 824 height 36
click at [461, 489] on button "Search" at bounding box center [468, 483] width 94 height 36
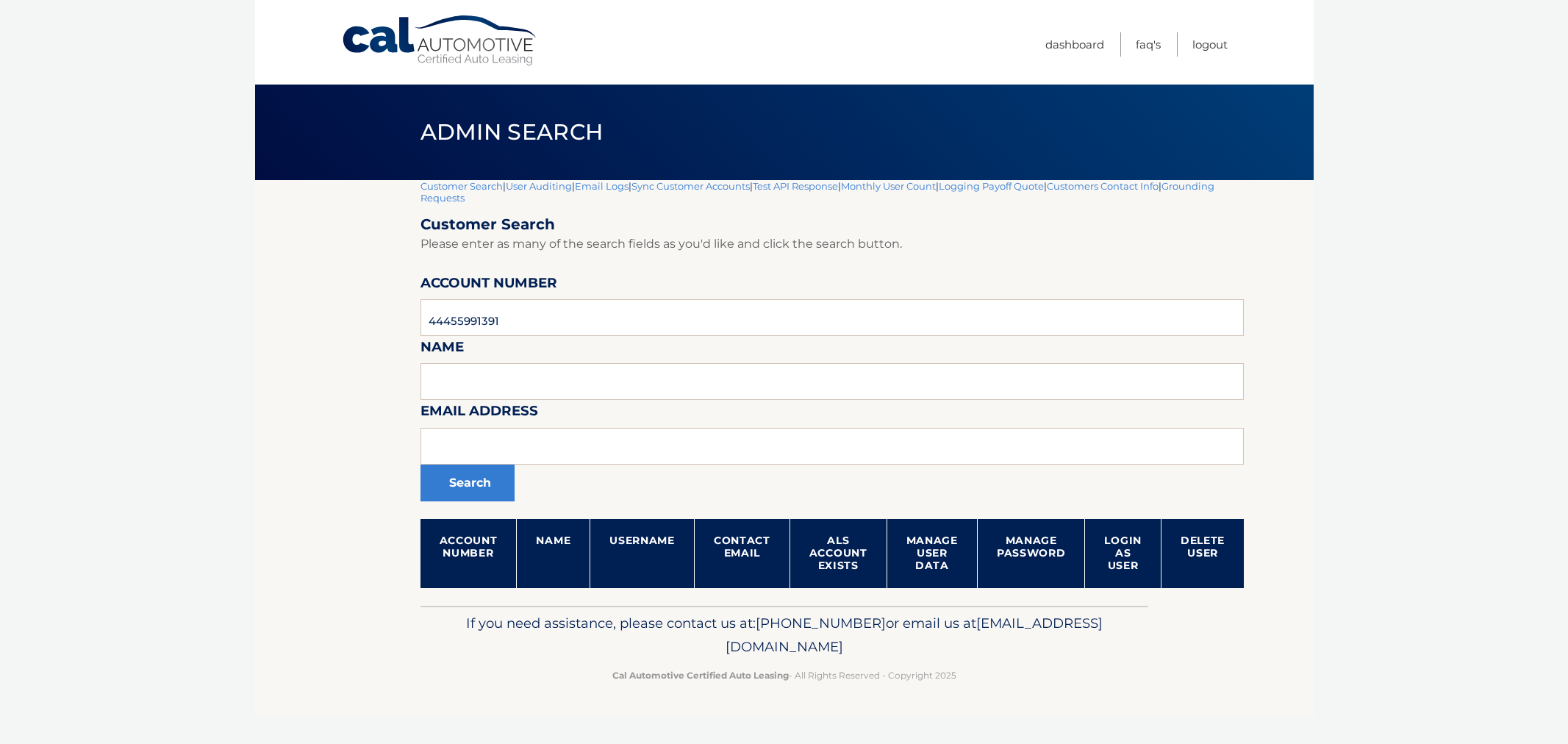
click at [305, 317] on section "Customer Search | User Auditing | Email Logs | Sync Customer Accounts | Test AP…" at bounding box center [784, 393] width 1059 height 426
type input "44455991391"
click at [479, 474] on button "Search" at bounding box center [468, 483] width 94 height 36
drag, startPoint x: 1137, startPoint y: 674, endPoint x: 1025, endPoint y: 706, distance: 116.5
click at [1137, 675] on p "Cal Automotive Certified Auto Leasing - All Rights Reserved - Copyright 2025" at bounding box center [784, 675] width 709 height 15
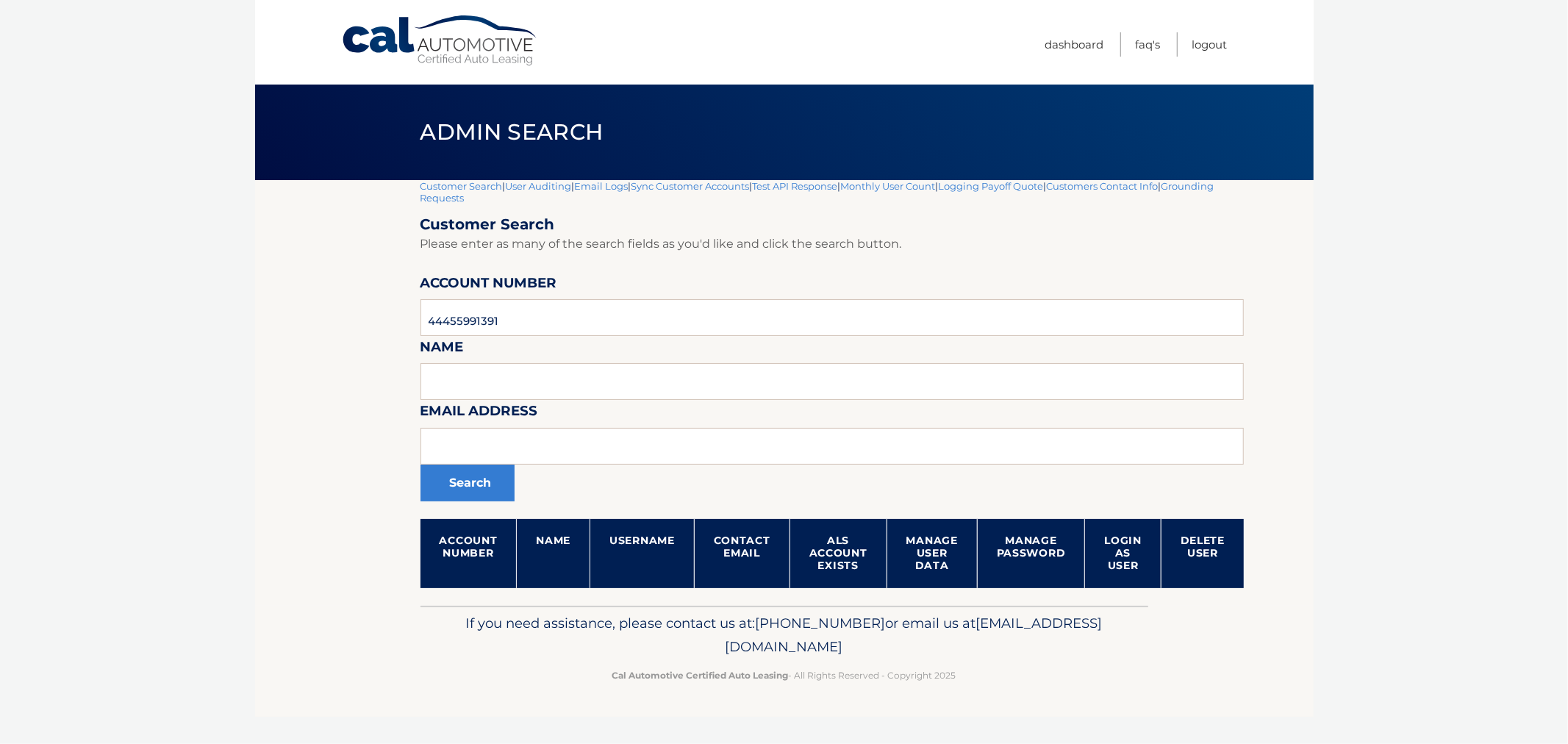
drag, startPoint x: 1025, startPoint y: 706, endPoint x: 533, endPoint y: 630, distance: 497.8
click at [542, 635] on footer "If you need assistance, please contact us at: [PHONE_NUMBER] or email us at [EM…" at bounding box center [784, 661] width 1059 height 112
click at [533, 630] on p "If you need assistance, please contact us at: 609-807-3200 or email us at Custo…" at bounding box center [784, 636] width 709 height 47
drag, startPoint x: 533, startPoint y: 619, endPoint x: 1023, endPoint y: 687, distance: 494.7
click at [1023, 687] on footer "If you need assistance, please contact us at: 609-807-3200 or email us at Custo…" at bounding box center [784, 661] width 1059 height 112
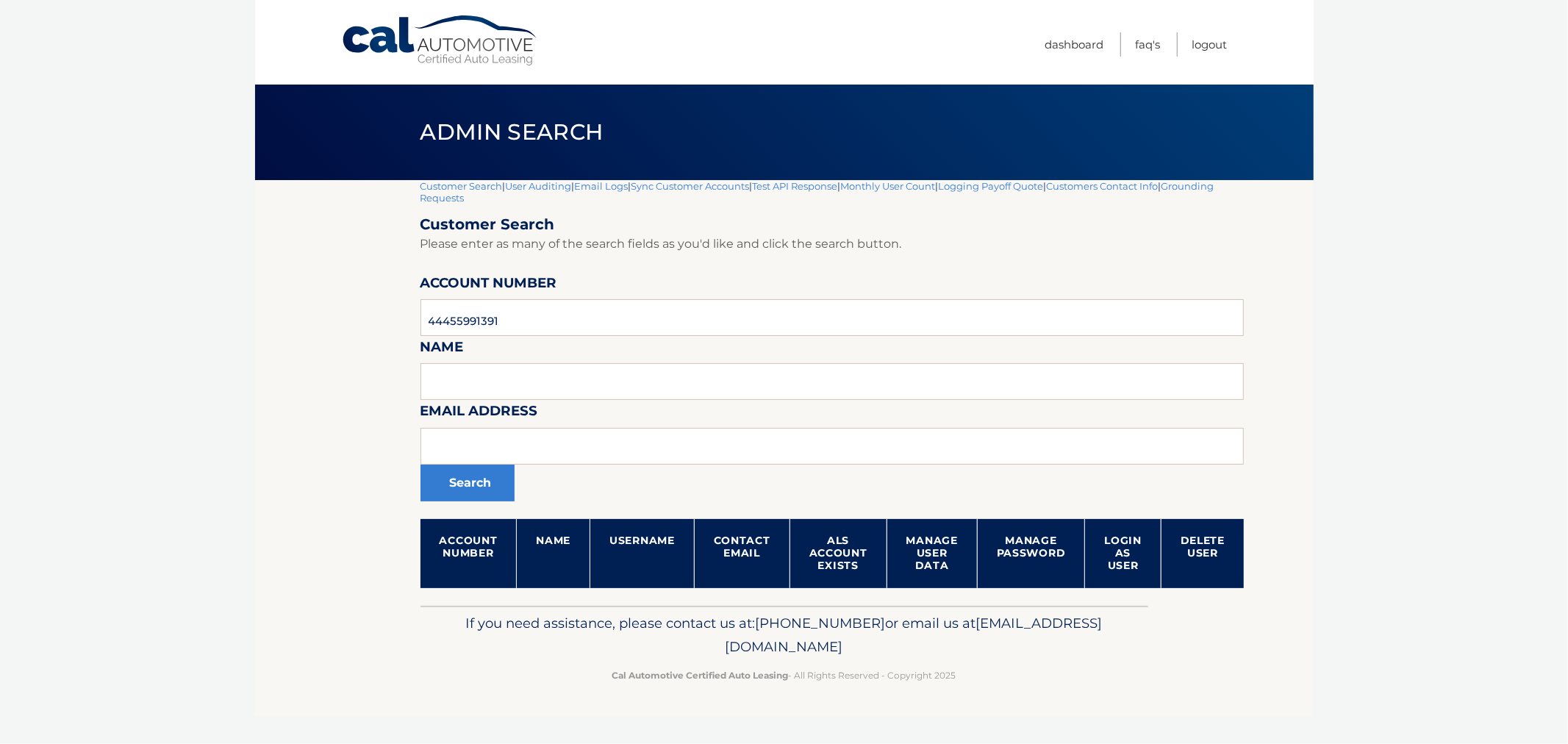
drag, startPoint x: 1023, startPoint y: 687, endPoint x: 1012, endPoint y: 684, distance: 11.4
click at [1022, 687] on footer "If you need assistance, please contact us at: 609-807-3200 or email us at Custo…" at bounding box center [784, 661] width 1059 height 112
click at [1009, 682] on div "If you need assistance, please contact us at: 609-807-3200 or email us at Custo…" at bounding box center [784, 647] width 728 height 83
drag, startPoint x: 982, startPoint y: 673, endPoint x: 451, endPoint y: 630, distance: 532.7
click at [451, 630] on div "If you need assistance, please contact us at: 609-807-3200 or email us at Custo…" at bounding box center [784, 647] width 728 height 83
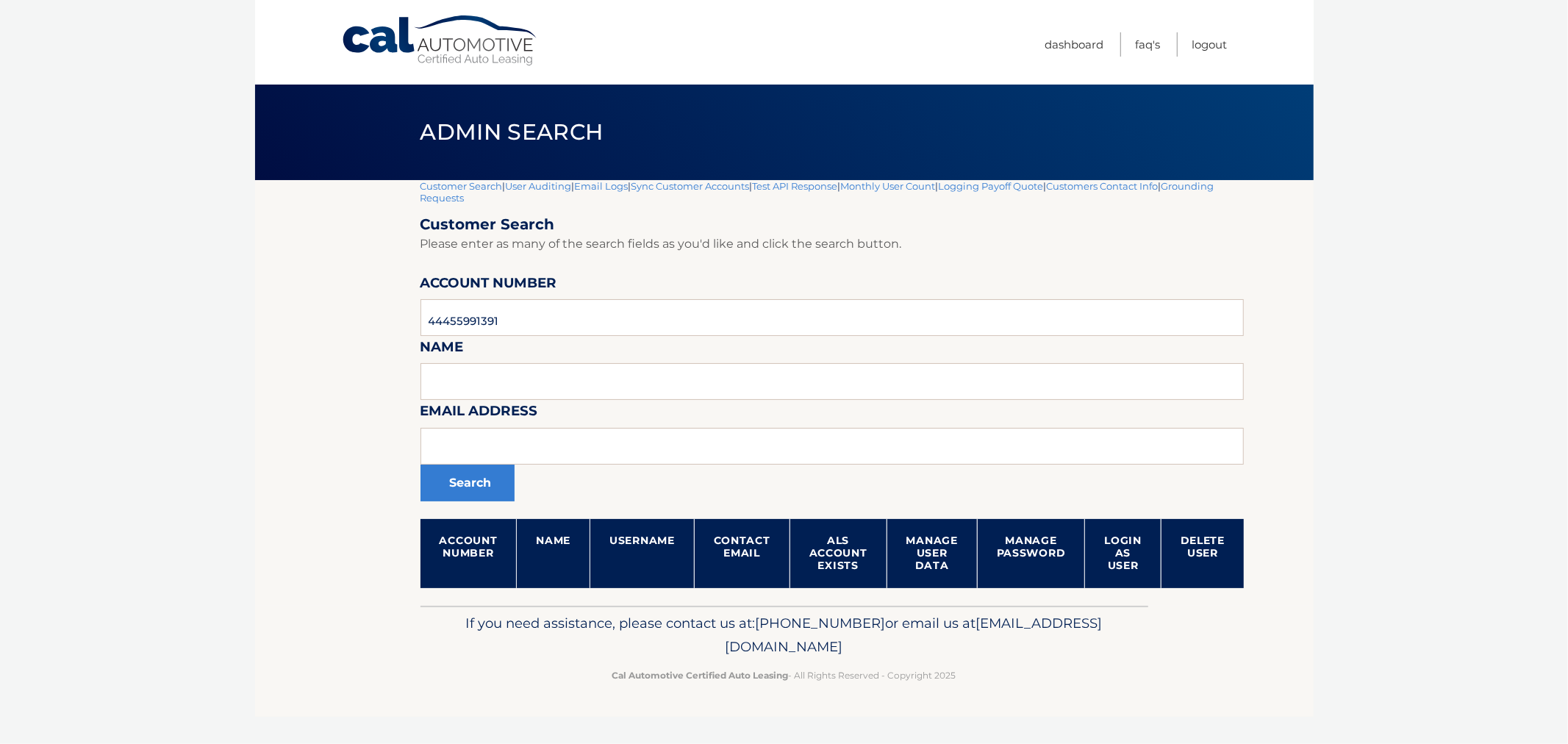
click at [475, 614] on p "If you need assistance, please contact us at: 609-807-3200 or email us at Custo…" at bounding box center [784, 636] width 709 height 47
drag, startPoint x: 549, startPoint y: 625, endPoint x: 983, endPoint y: 686, distance: 438.3
click at [979, 686] on div "If you need assistance, please contact us at: 609-807-3200 or email us at Custo…" at bounding box center [784, 647] width 728 height 83
click at [985, 686] on div "If you need assistance, please contact us at: 609-807-3200 or email us at Custo…" at bounding box center [784, 647] width 728 height 83
drag, startPoint x: 1023, startPoint y: 688, endPoint x: 494, endPoint y: 604, distance: 535.6
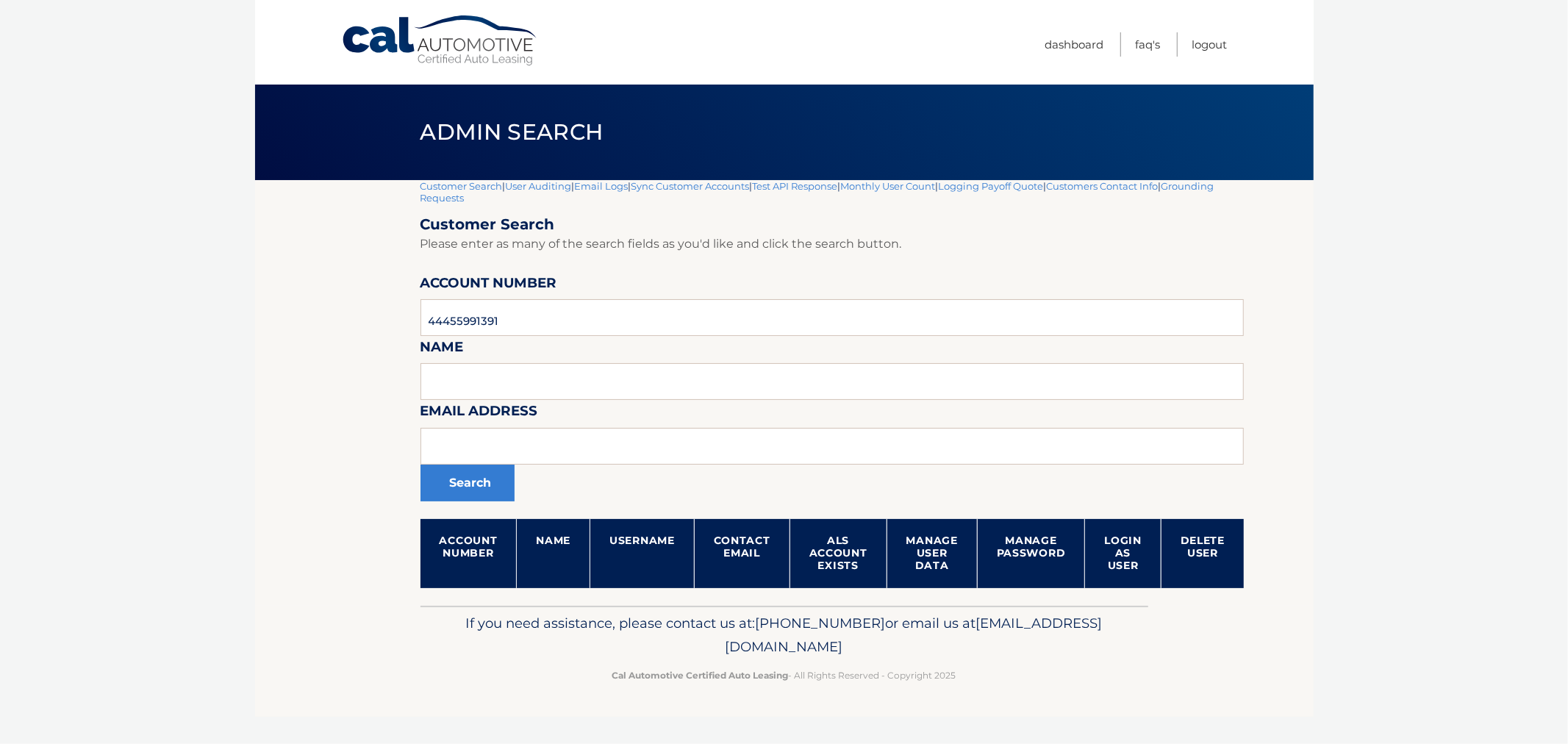
click at [495, 604] on div "Cal Automotive Menu Dashboard FAQ's Logout |" at bounding box center [784, 372] width 1059 height 744
click at [527, 629] on p "If you need assistance, please contact us at: 609-807-3200 or email us at Custo…" at bounding box center [784, 636] width 709 height 47
click at [1216, 45] on link "Logout" at bounding box center [1210, 45] width 36 height 24
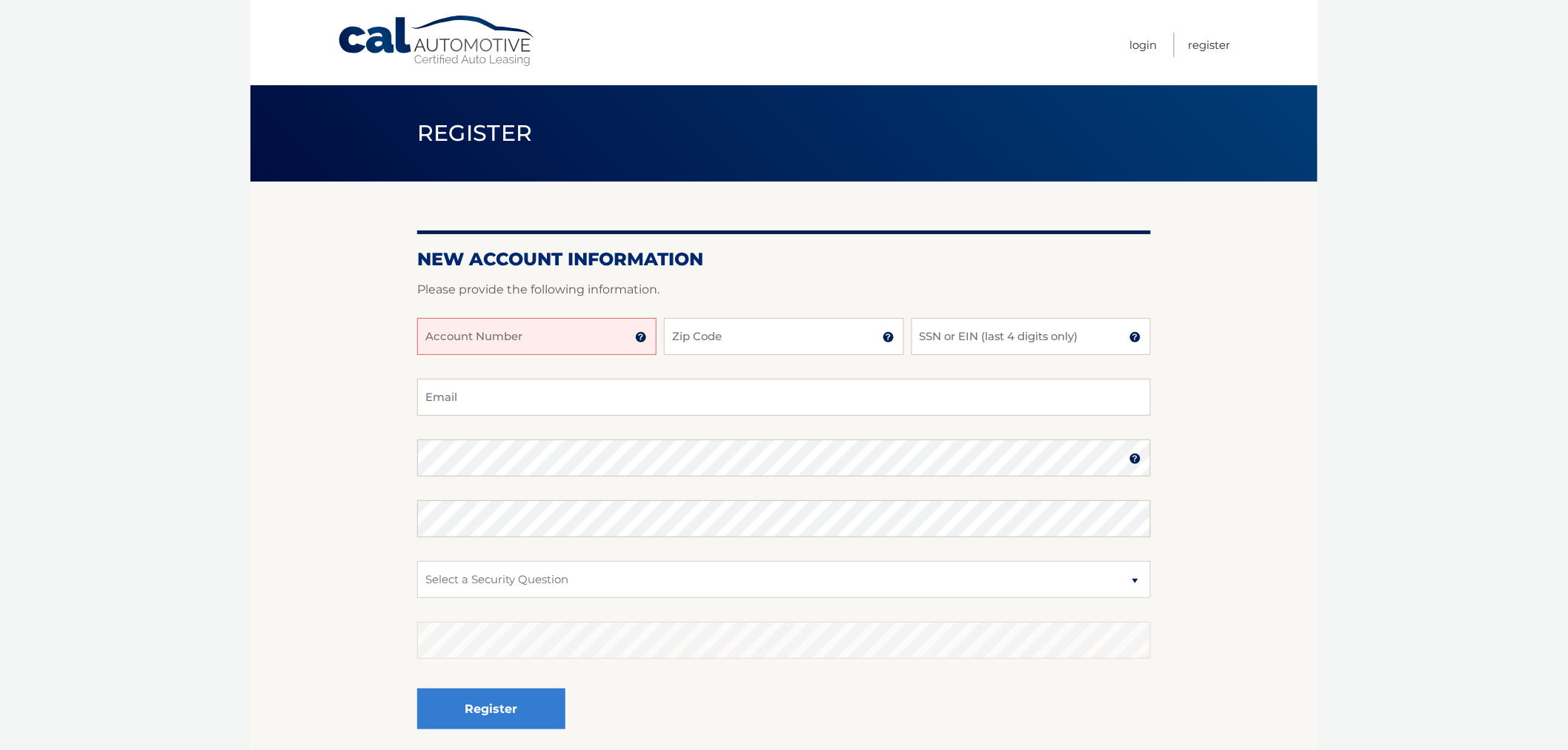
click at [472, 339] on input "Account Number" at bounding box center [536, 336] width 239 height 37
paste input "44455991391"
type input "44455991391"
click at [764, 335] on input "Zip Code" at bounding box center [783, 336] width 239 height 37
paste input "11743"
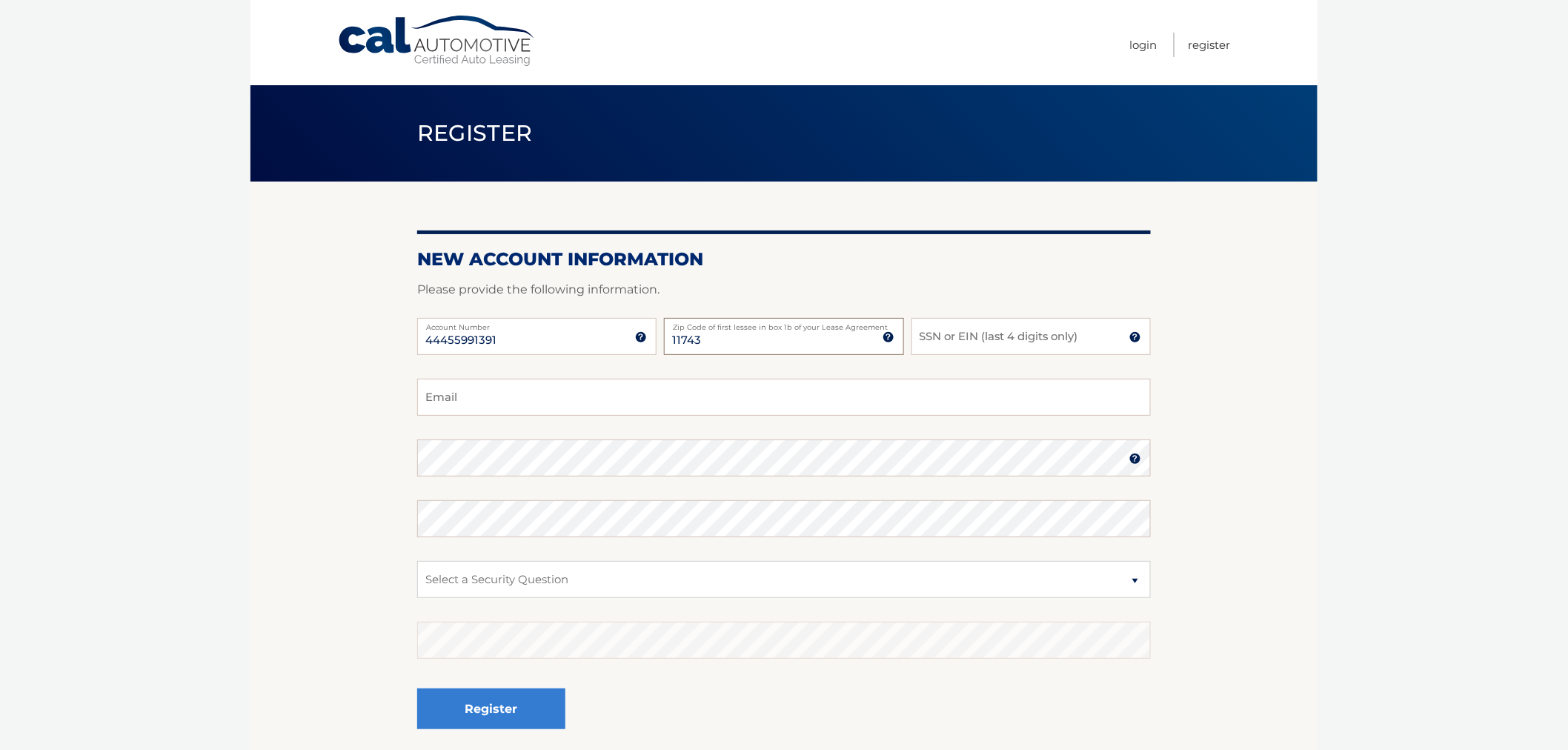
type input "11743"
click at [1019, 339] on input "SSN or EIN (last 4 digits only)" at bounding box center [1030, 336] width 239 height 37
paste input "5671"
type input "5671"
click at [500, 406] on input "Email" at bounding box center [783, 397] width 733 height 37
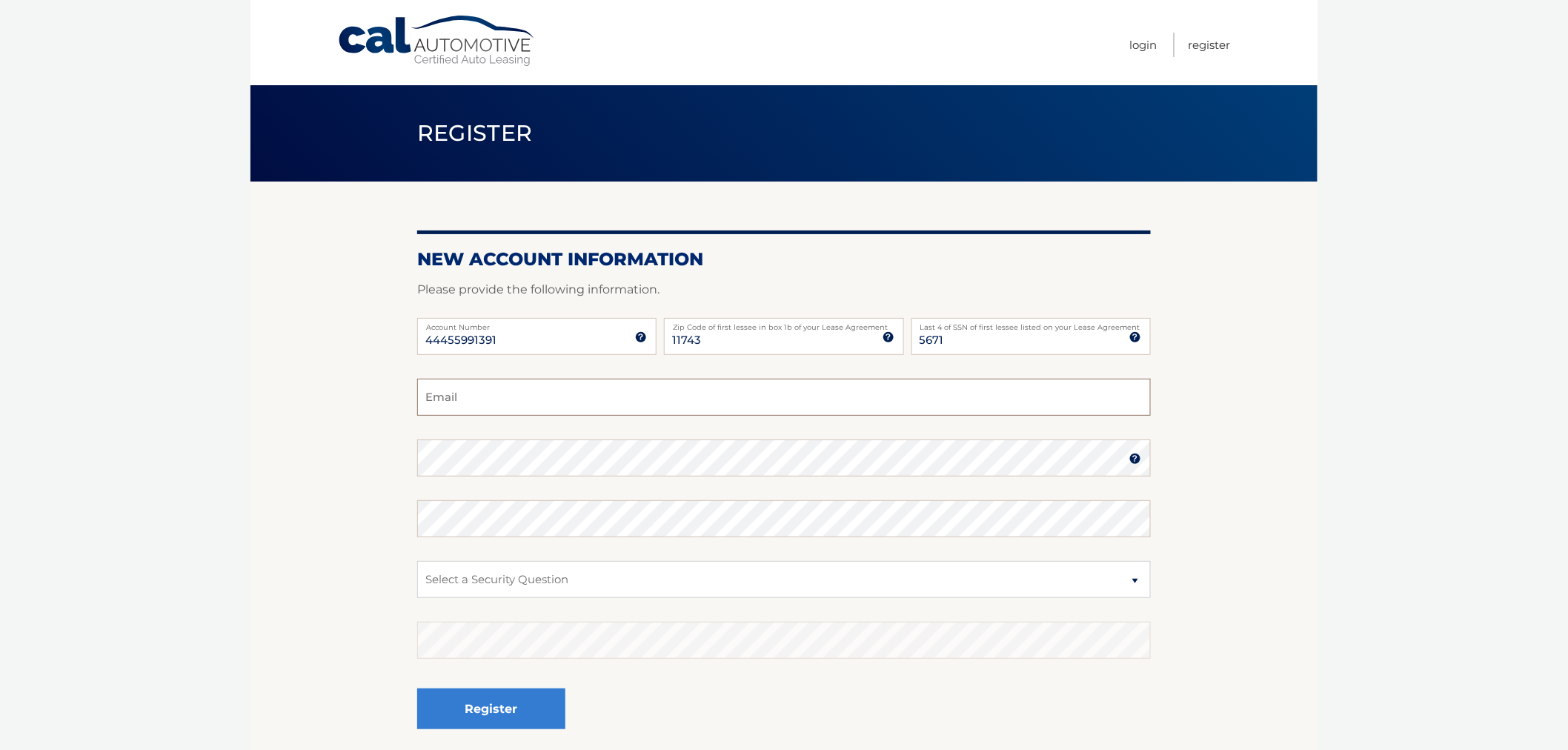
paste input "ctsokas@optonline.net"
type input "ctsokas@optonline.net"
drag, startPoint x: 282, startPoint y: 426, endPoint x: 415, endPoint y: 460, distance: 137.3
click at [286, 428] on section "New Account Information Please provide the following information. 44455991391 A…" at bounding box center [784, 471] width 1067 height 579
select select "1"
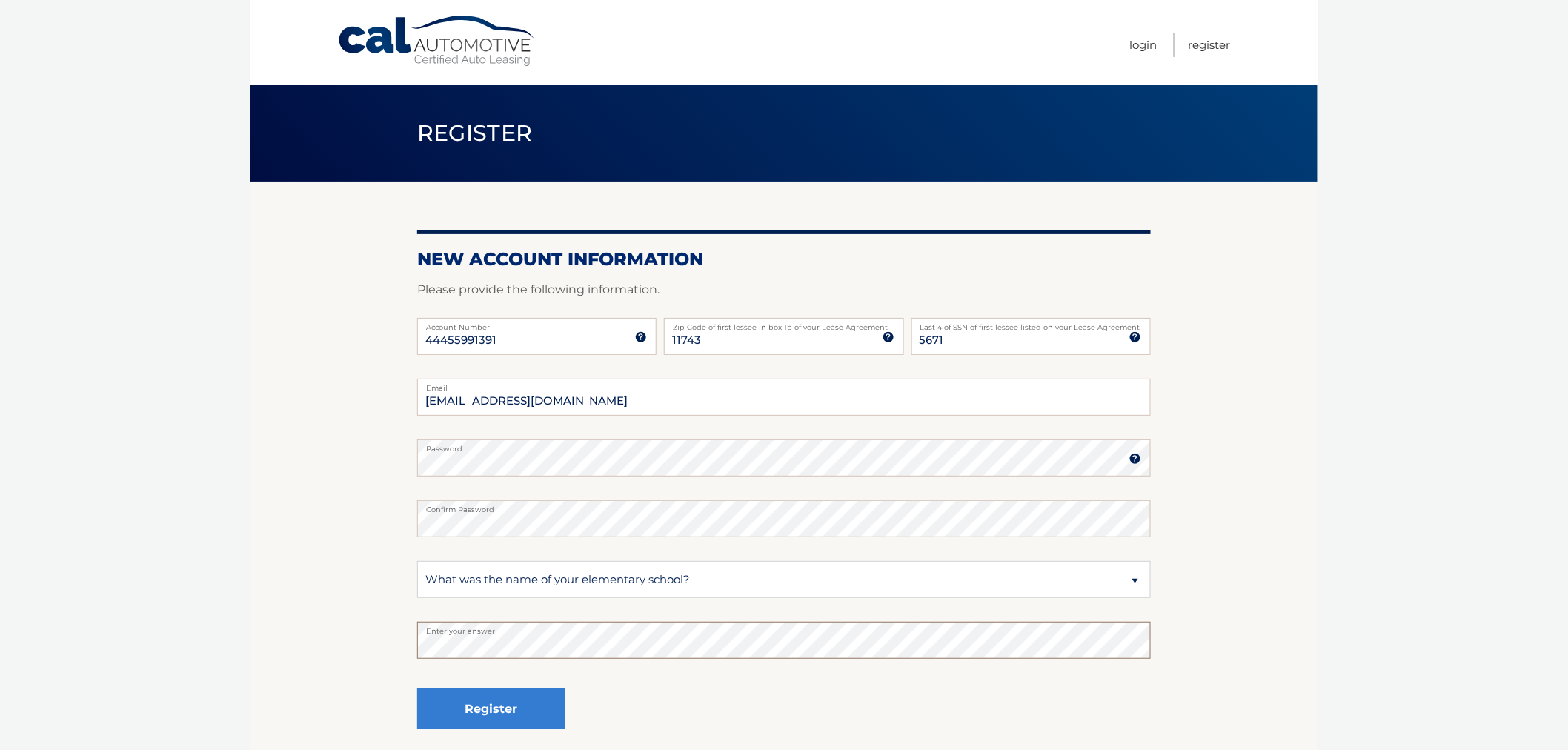
click at [417, 689] on button "Register" at bounding box center [491, 709] width 148 height 41
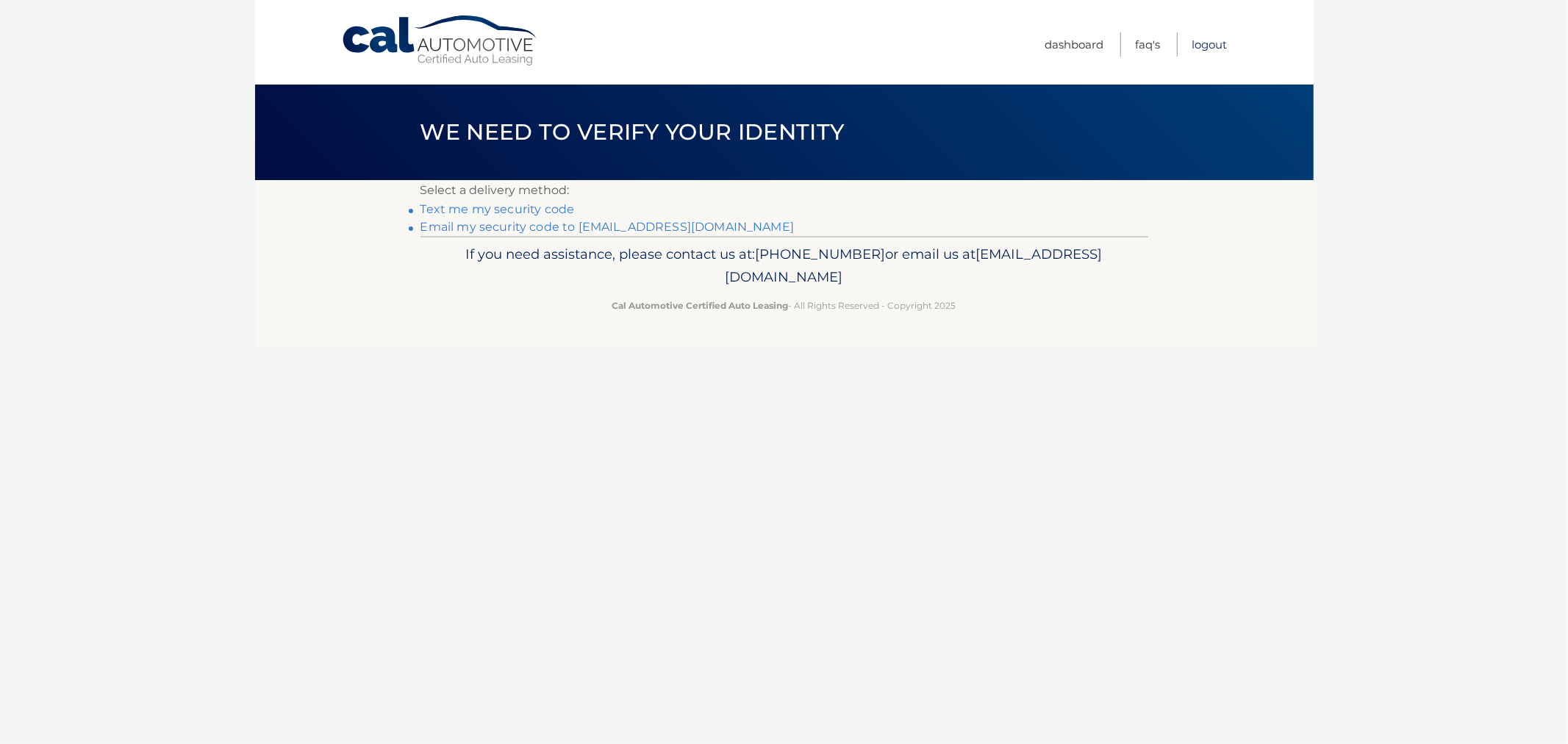
click at [1211, 41] on link "Logout" at bounding box center [1210, 45] width 36 height 24
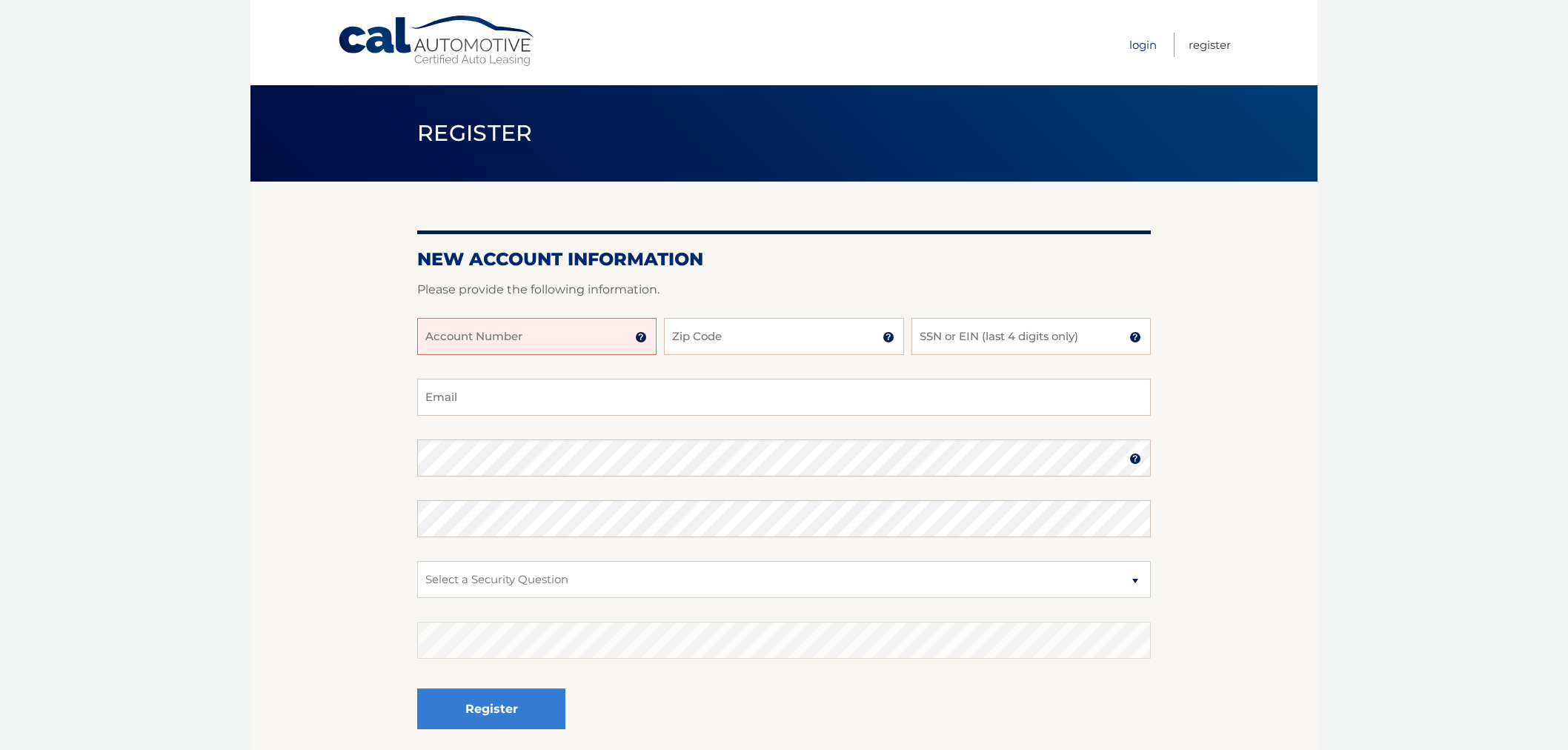
click at [1137, 37] on link "Login" at bounding box center [1143, 45] width 28 height 24
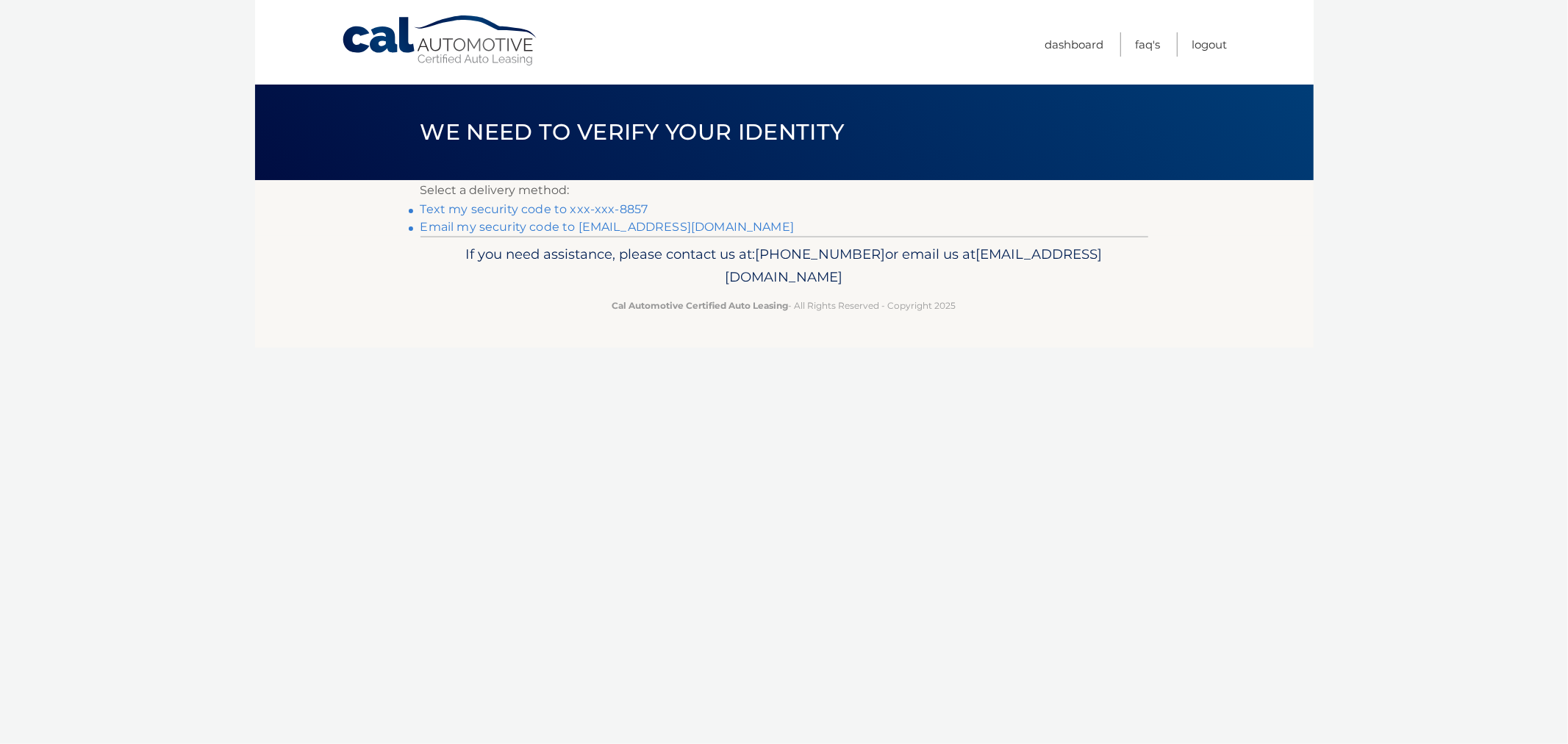
click at [499, 206] on link "Text my security code to xxx-xxx-8857" at bounding box center [535, 209] width 228 height 14
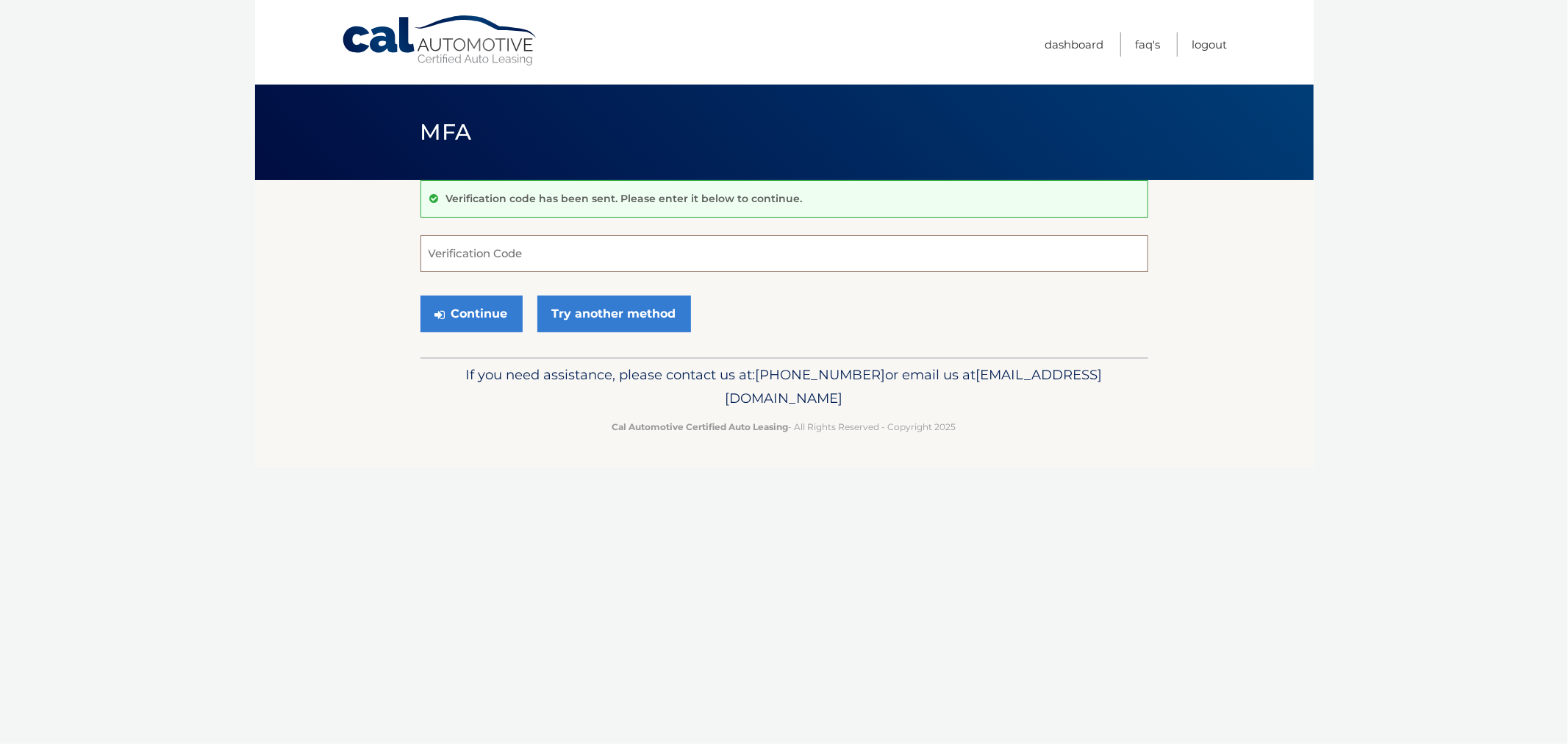
click at [518, 260] on input "Verification Code" at bounding box center [784, 253] width 728 height 36
type input "784182"
click at [421, 295] on button "Continue" at bounding box center [472, 313] width 102 height 36
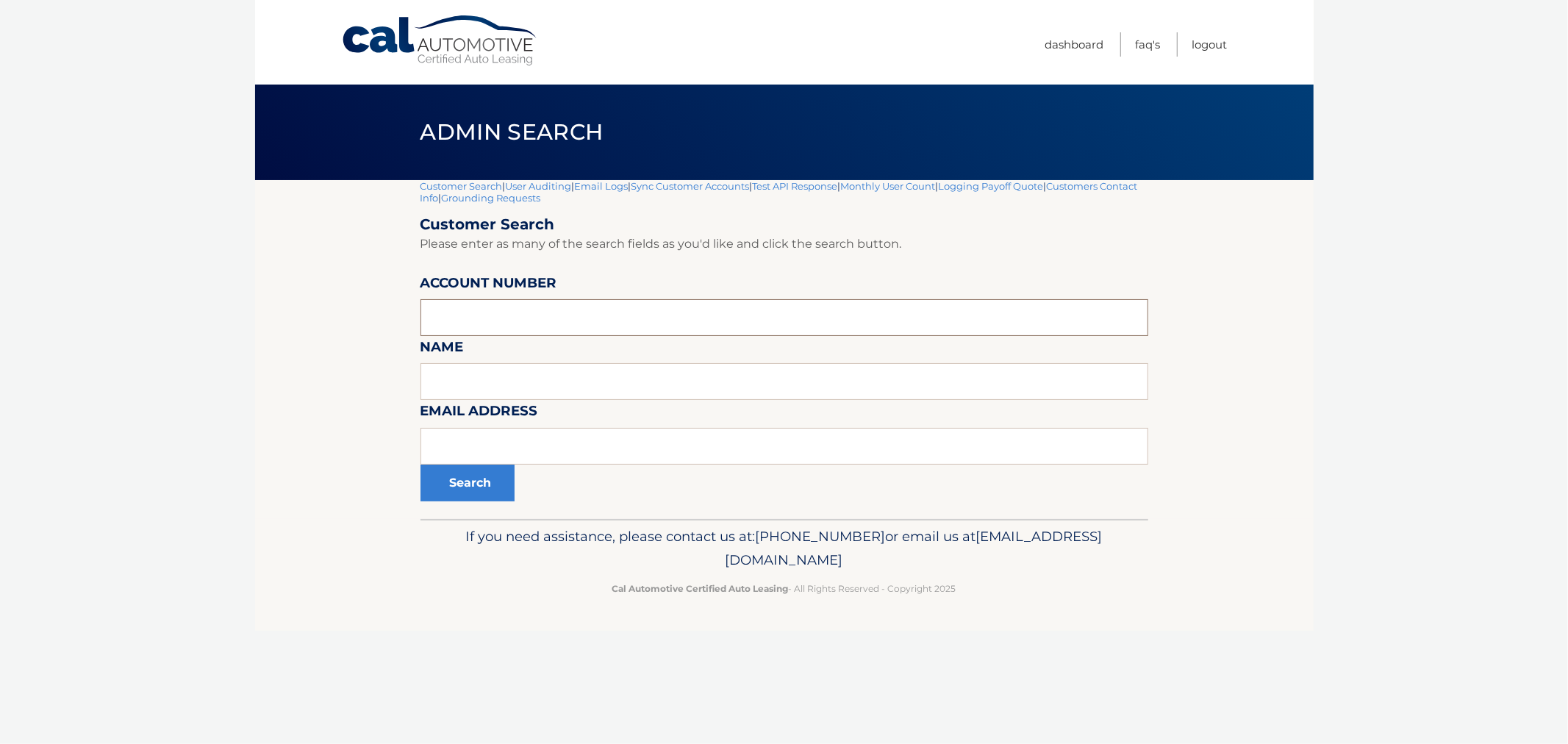
click at [542, 314] on input "text" at bounding box center [784, 317] width 728 height 36
paste input "44455991391"
type input "44455991391"
click at [461, 500] on button "Search" at bounding box center [468, 483] width 94 height 36
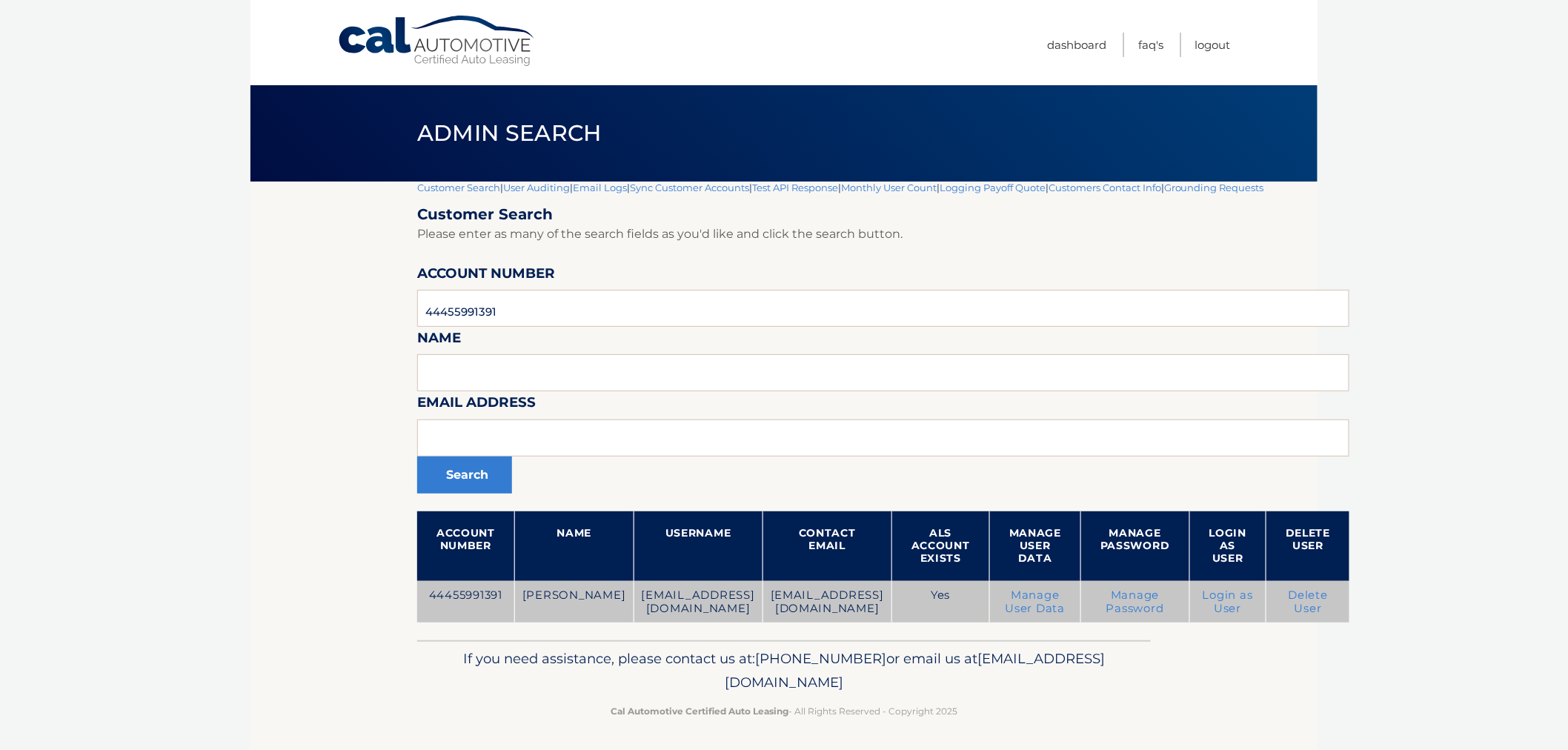
click at [1228, 588] on link "Login as User" at bounding box center [1228, 601] width 51 height 27
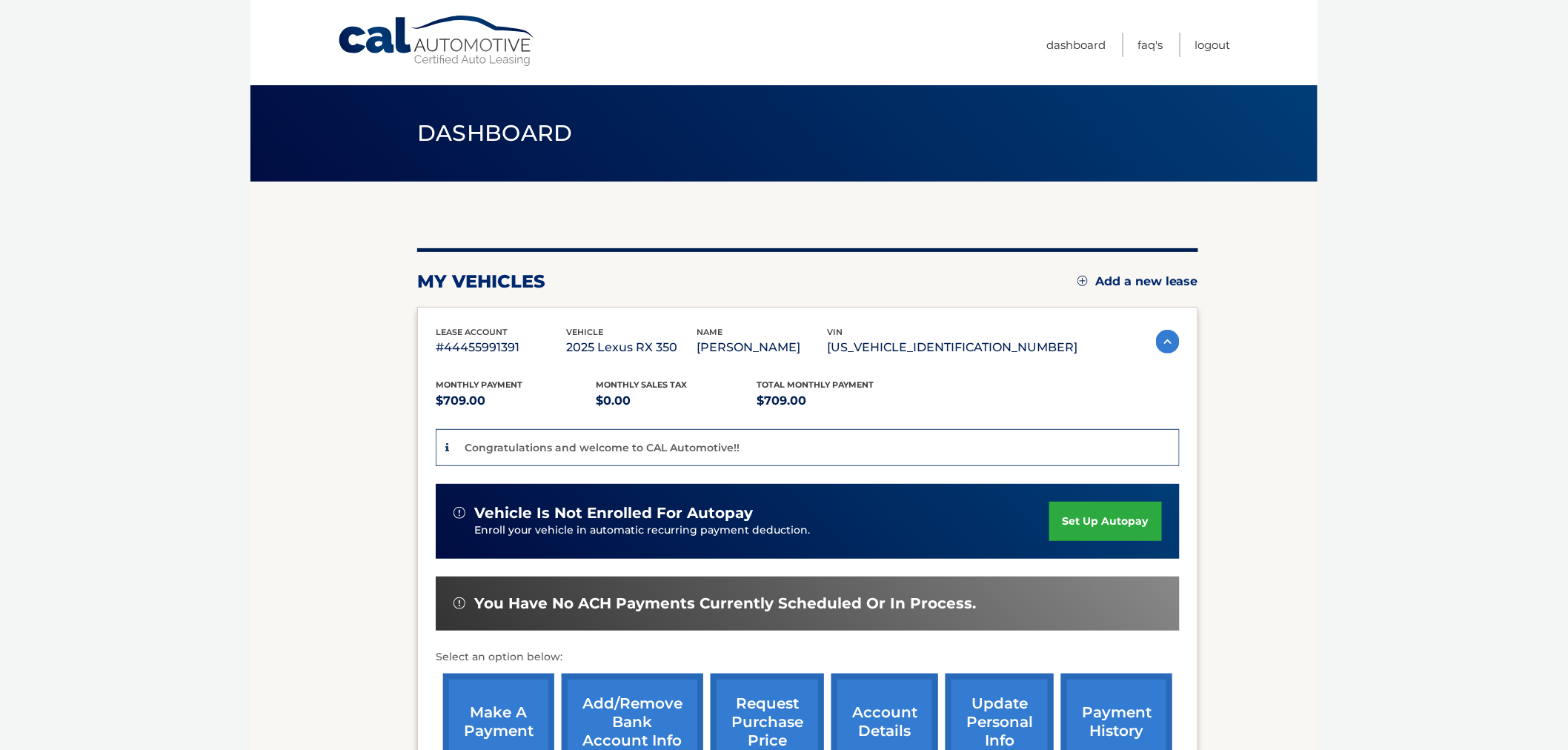
click at [1305, 368] on section "You are registered for this site, but you haven't enrolled in online payments. …" at bounding box center [784, 512] width 1067 height 659
drag, startPoint x: 408, startPoint y: 135, endPoint x: 1419, endPoint y: 497, distance: 1073.9
click at [1419, 497] on body "Cal Automotive Menu Dashboard FAQ's Logout" at bounding box center [784, 375] width 1568 height 750
click at [1122, 526] on link "set up autopay" at bounding box center [1105, 521] width 113 height 39
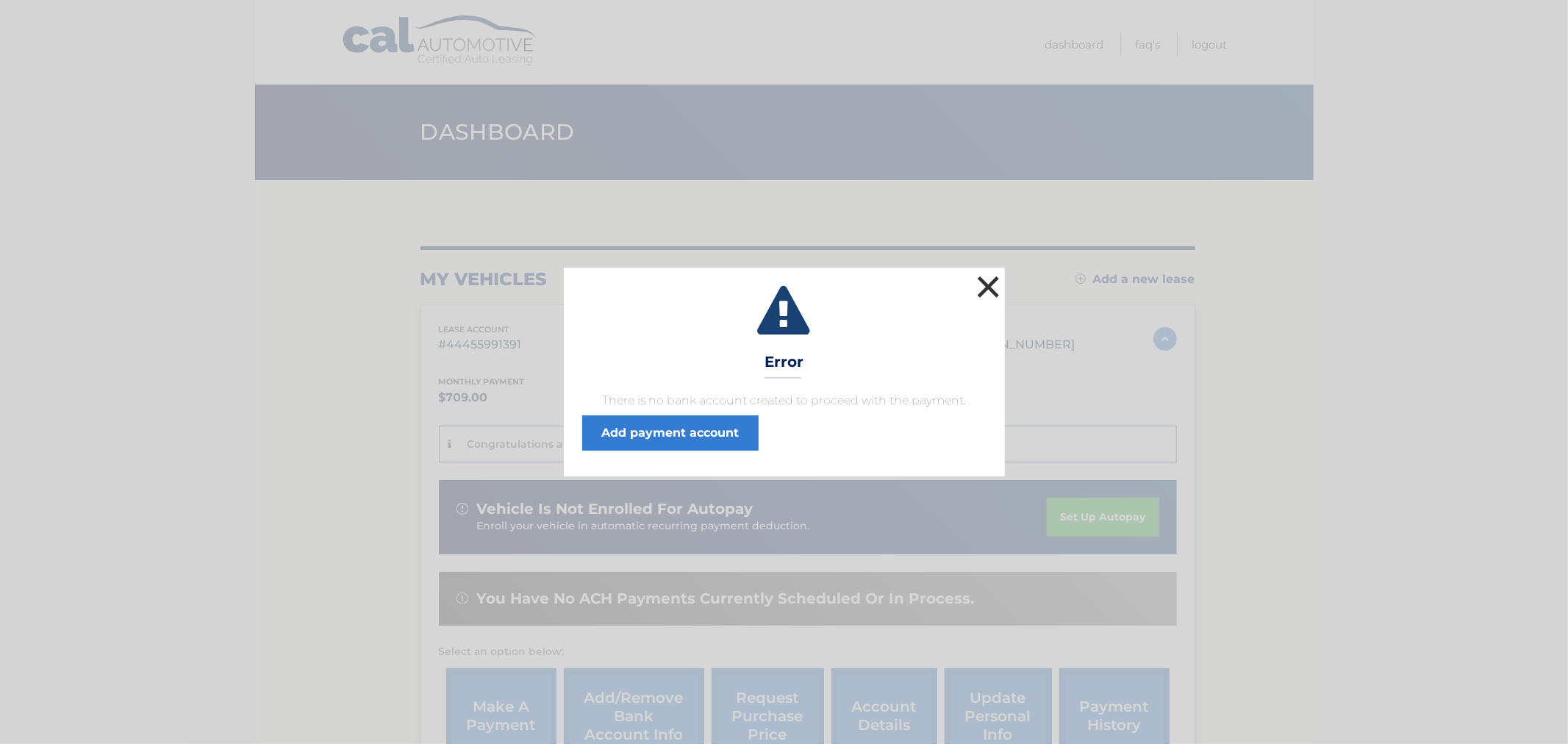
click at [987, 283] on button "×" at bounding box center [989, 287] width 29 height 29
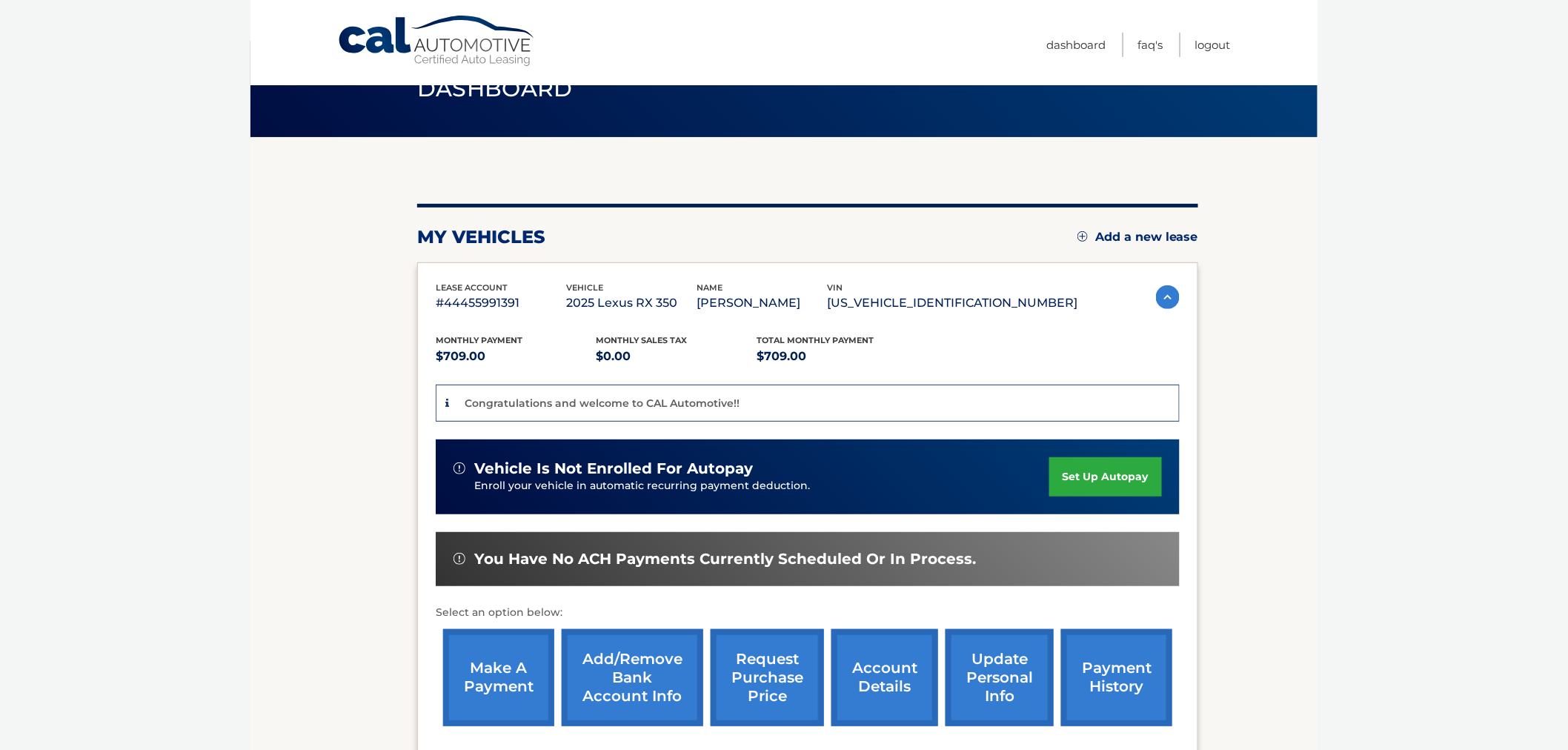
scroll to position [82, 0]
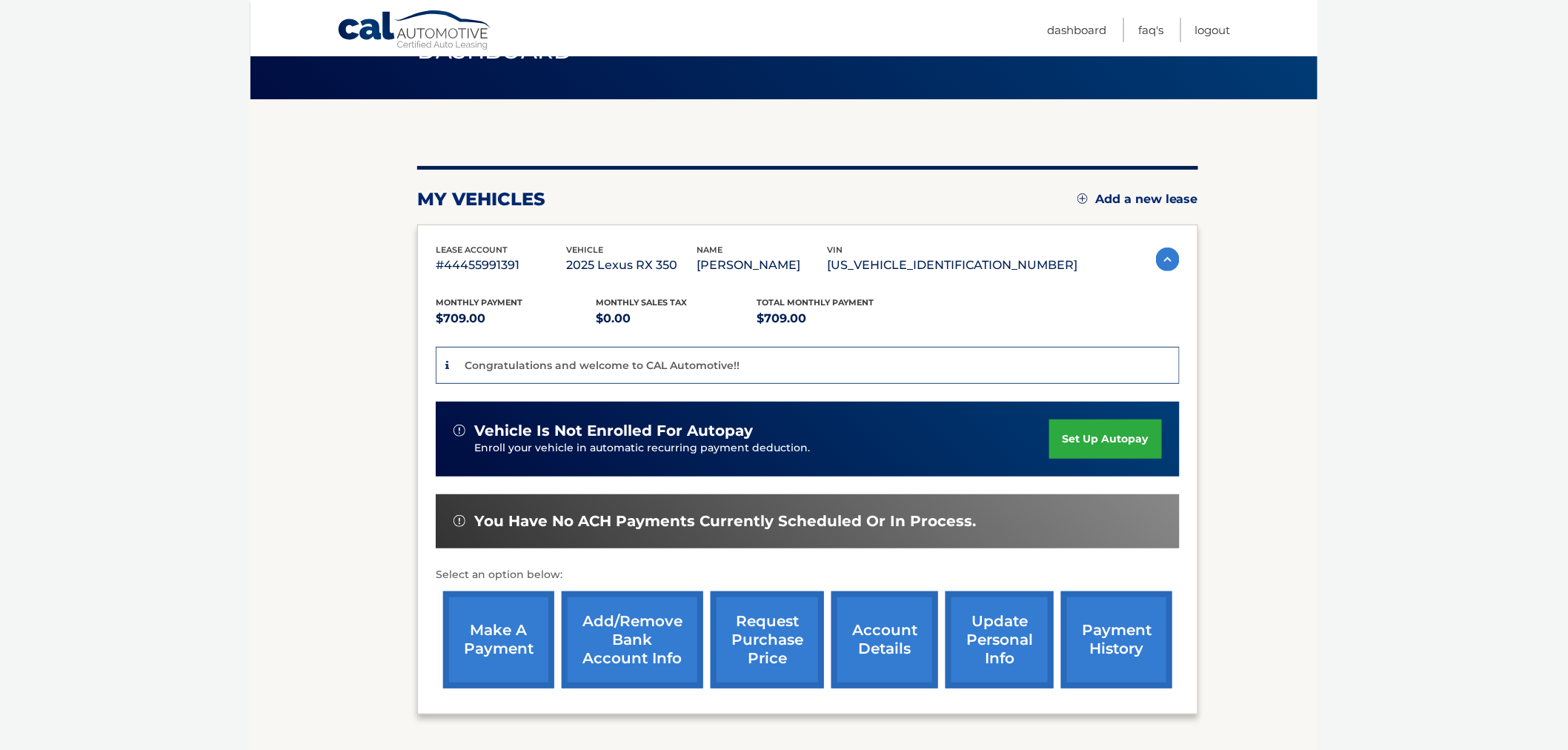
click at [423, 149] on div "You are registered for this site, but you haven't enrolled in online payments. …" at bounding box center [807, 429] width 781 height 659
drag, startPoint x: 401, startPoint y: 186, endPoint x: 1209, endPoint y: 604, distance: 909.7
click at [1209, 604] on section "You are registered for this site, but you haven't enrolled in online payments. …" at bounding box center [784, 429] width 1067 height 659
click at [1217, 609] on section "You are registered for this site, but you haven't enrolled in online payments. …" at bounding box center [784, 429] width 1067 height 659
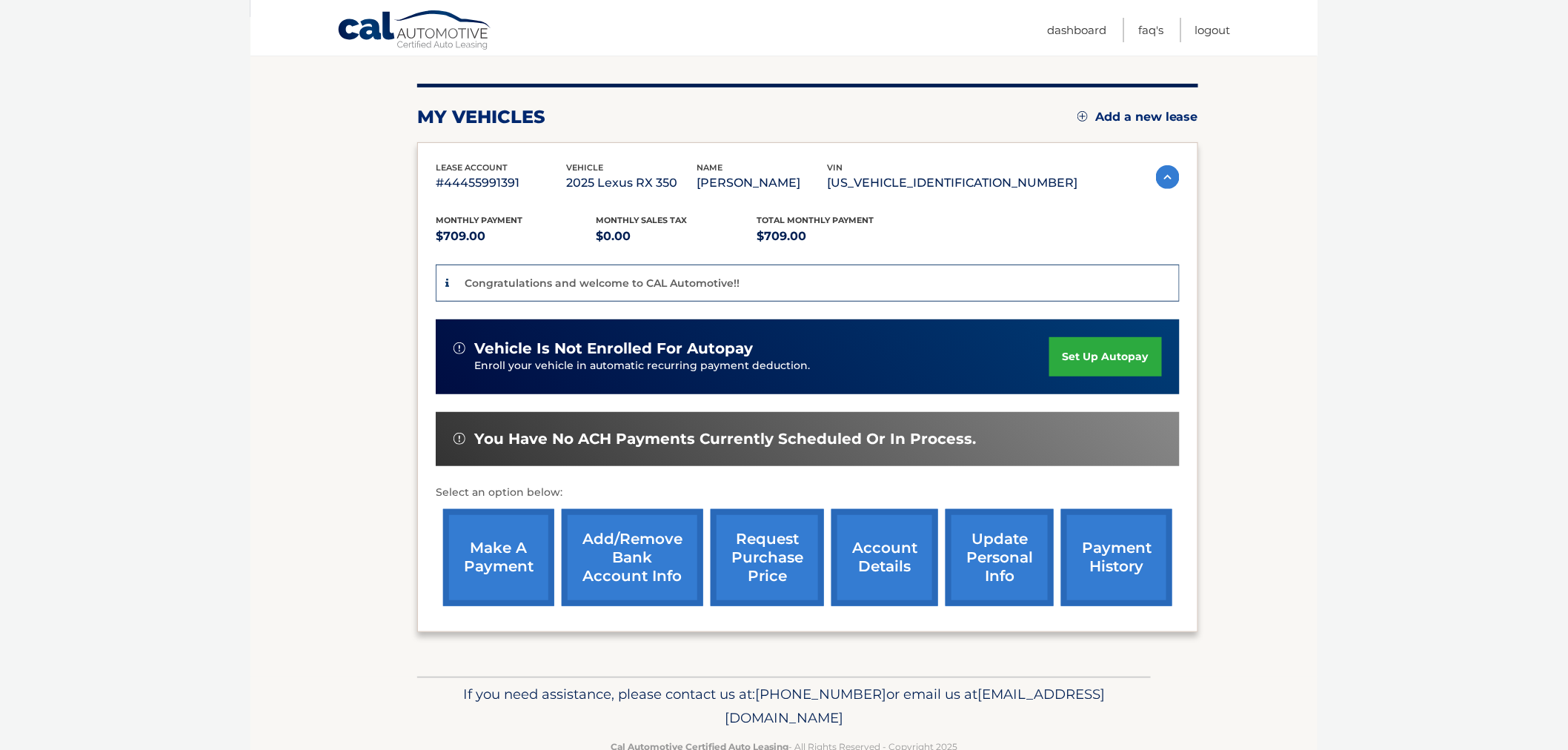
click at [1120, 350] on link "set up autopay" at bounding box center [1105, 357] width 113 height 39
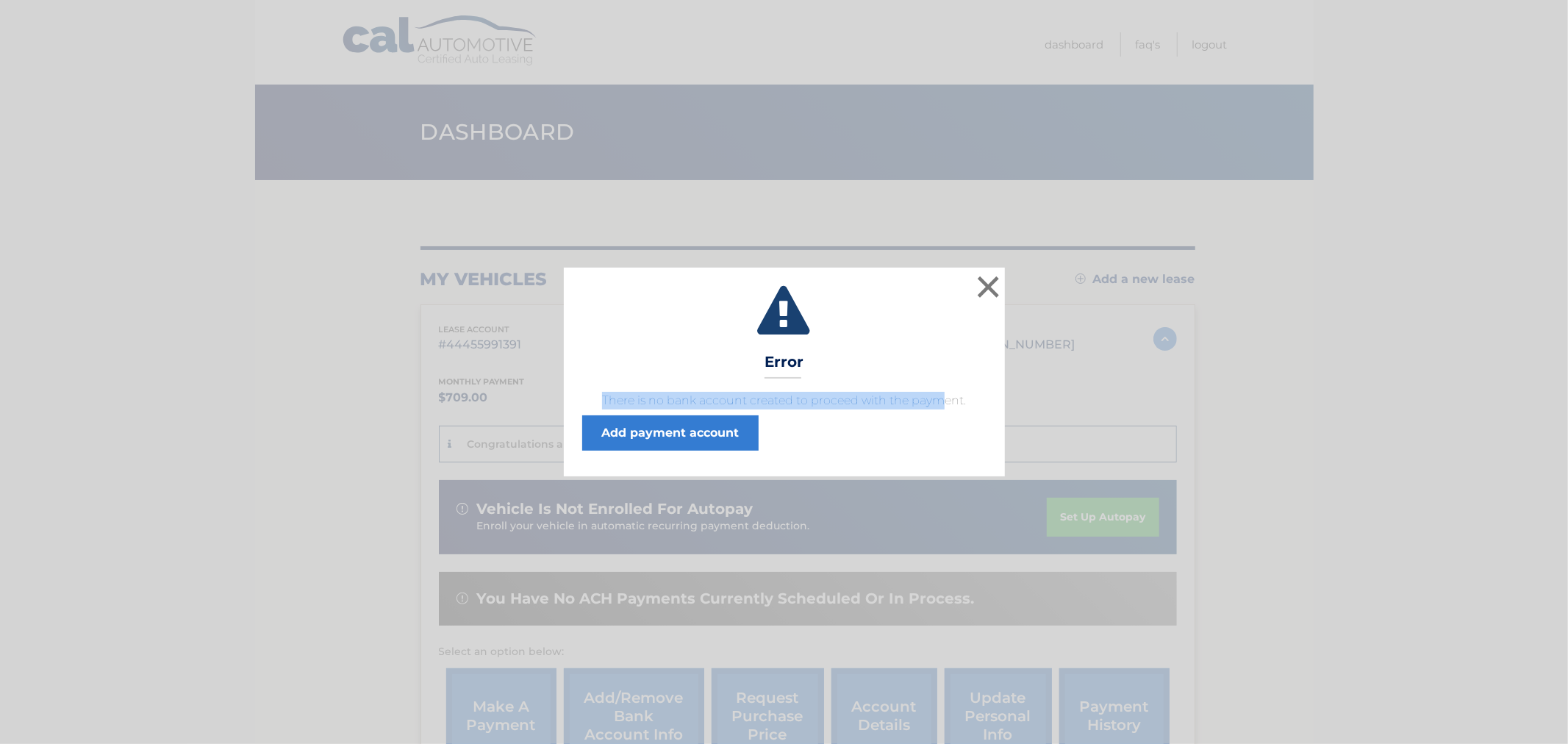
drag, startPoint x: 597, startPoint y: 396, endPoint x: 946, endPoint y: 406, distance: 349.1
click at [946, 406] on p "There is no bank account created to proceed with the payment." at bounding box center [784, 401] width 405 height 18
click at [974, 409] on p "There is no bank account created to proceed with the payment." at bounding box center [784, 401] width 405 height 18
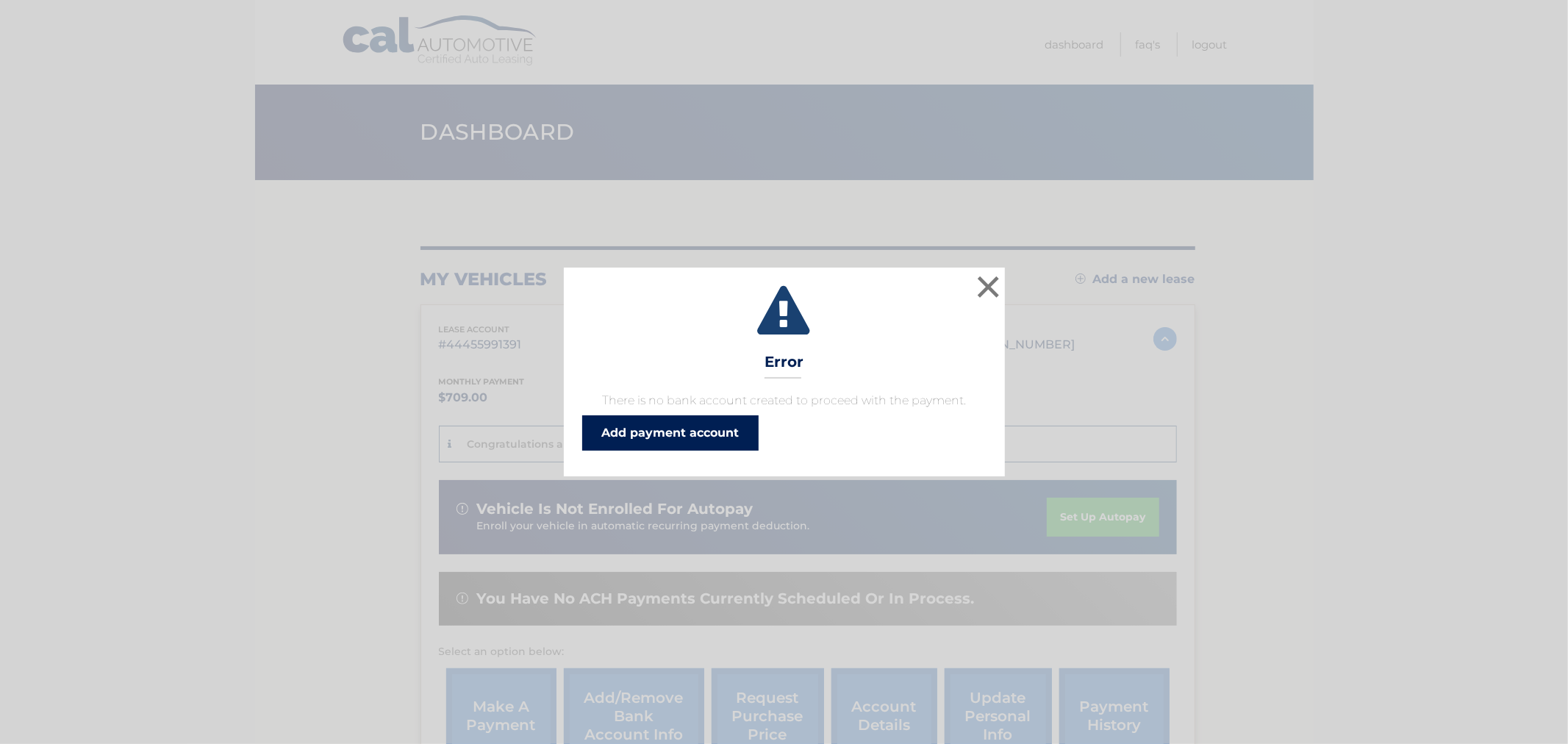
click at [686, 430] on link "Add payment account" at bounding box center [670, 433] width 176 height 36
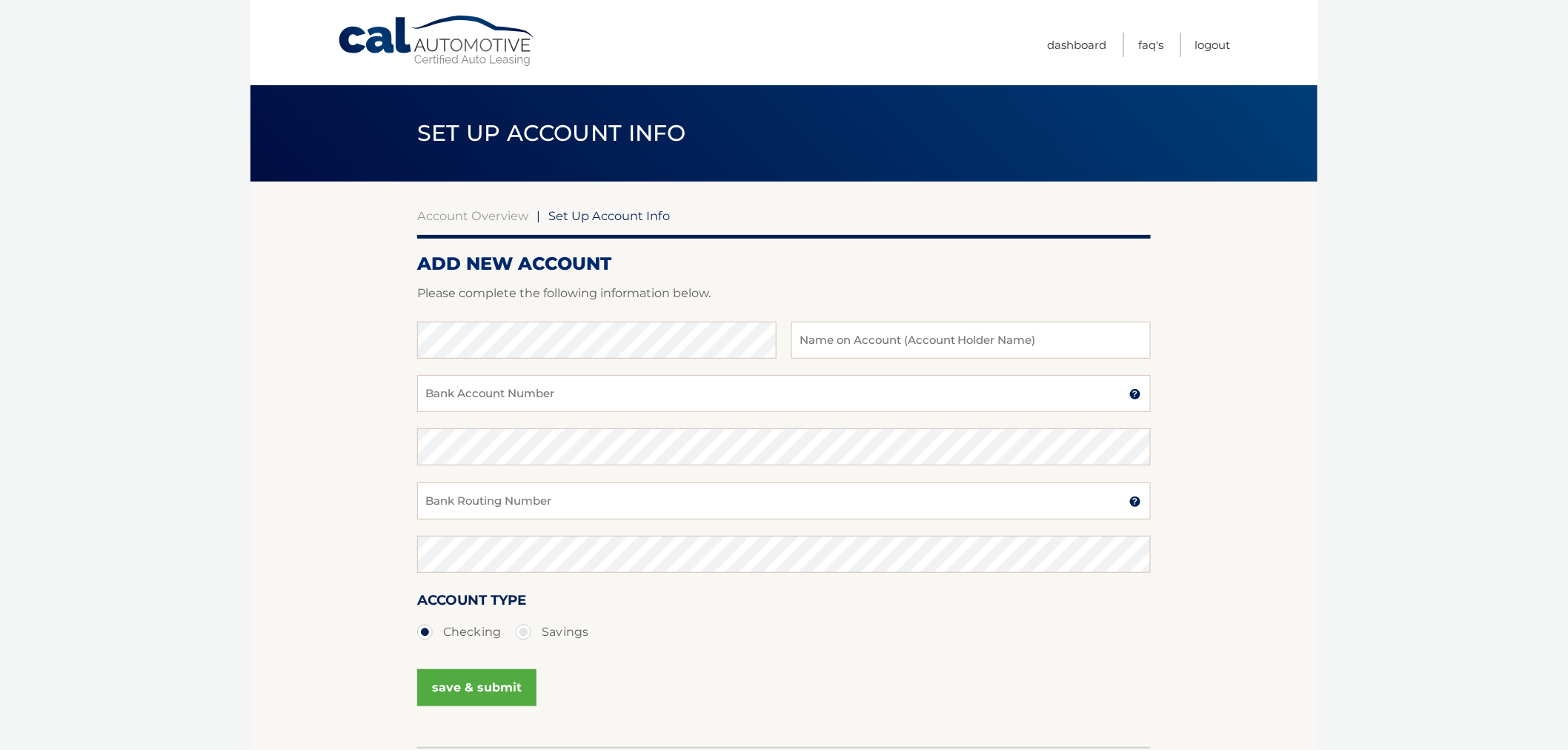
click at [1391, 538] on body "Cal Automotive Menu Dashboard FAQ's Logout |" at bounding box center [784, 375] width 1568 height 750
click at [1315, 396] on section "Account Overview | Set Up Account Info ADD NEW ACCOUNT Please complete the foll…" at bounding box center [784, 464] width 1067 height 566
click at [1136, 387] on input "Bank Account Number" at bounding box center [783, 393] width 733 height 37
click at [1136, 390] on img at bounding box center [1135, 394] width 12 height 12
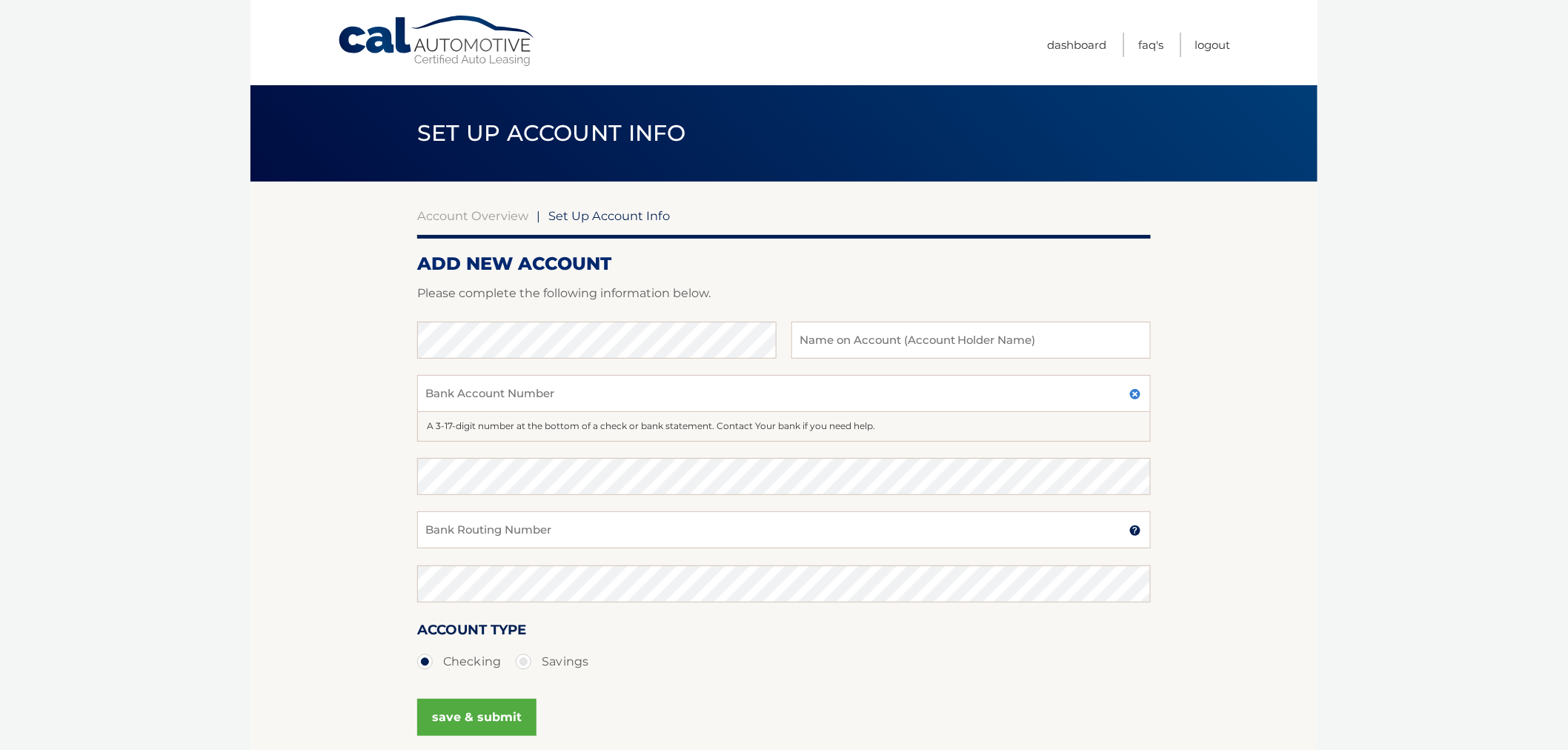
drag, startPoint x: 1241, startPoint y: 397, endPoint x: 1216, endPoint y: 428, distance: 39.8
click at [1241, 401] on section "Account Overview | Set Up Account Info ADD NEW ACCOUNT Please complete the foll…" at bounding box center [784, 479] width 1067 height 595
click at [1138, 532] on img at bounding box center [1135, 530] width 12 height 12
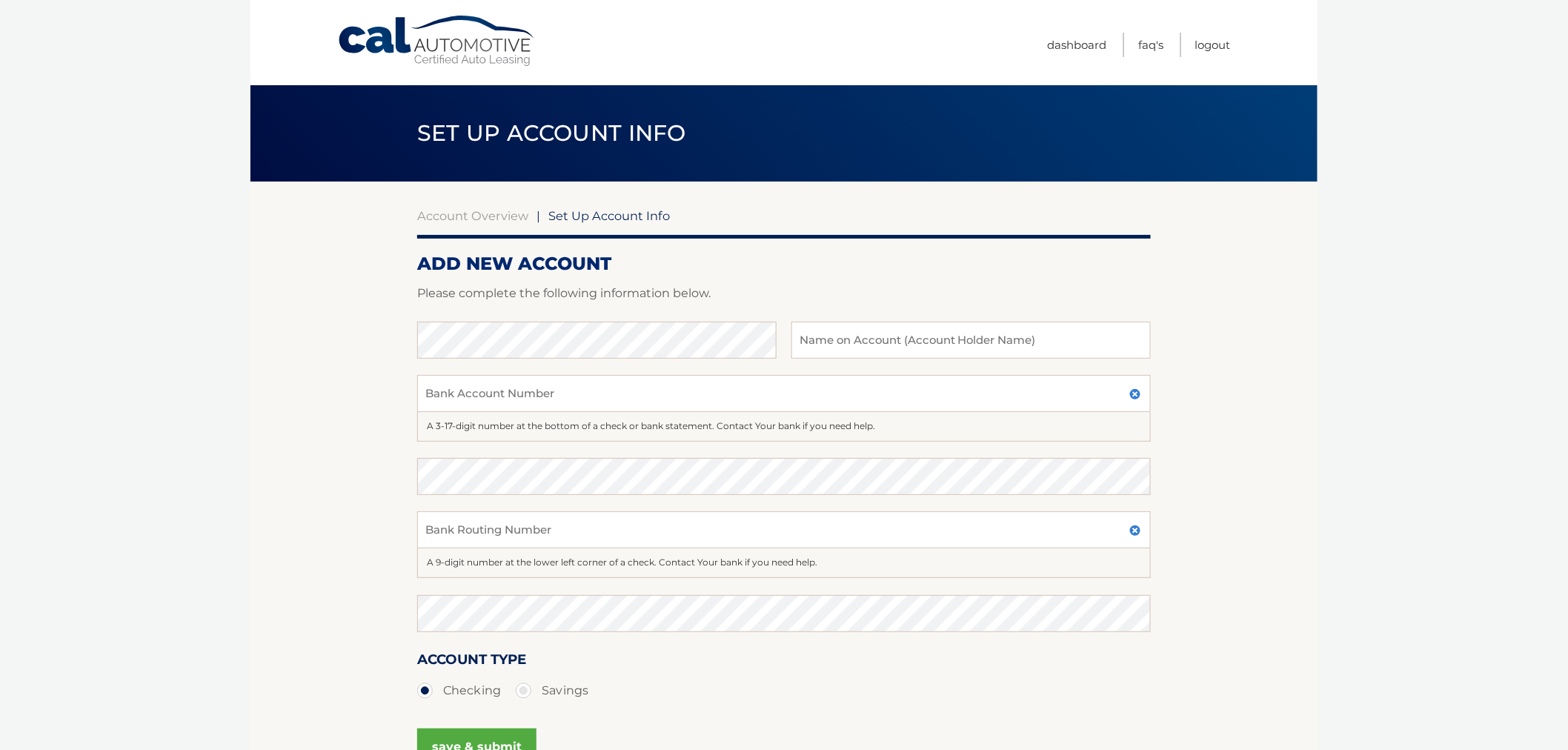
click at [1234, 515] on section "Account Overview | Set Up Account Info ADD NEW ACCOUNT Please complete the foll…" at bounding box center [784, 495] width 1067 height 625
click at [1134, 534] on img at bounding box center [1135, 530] width 12 height 12
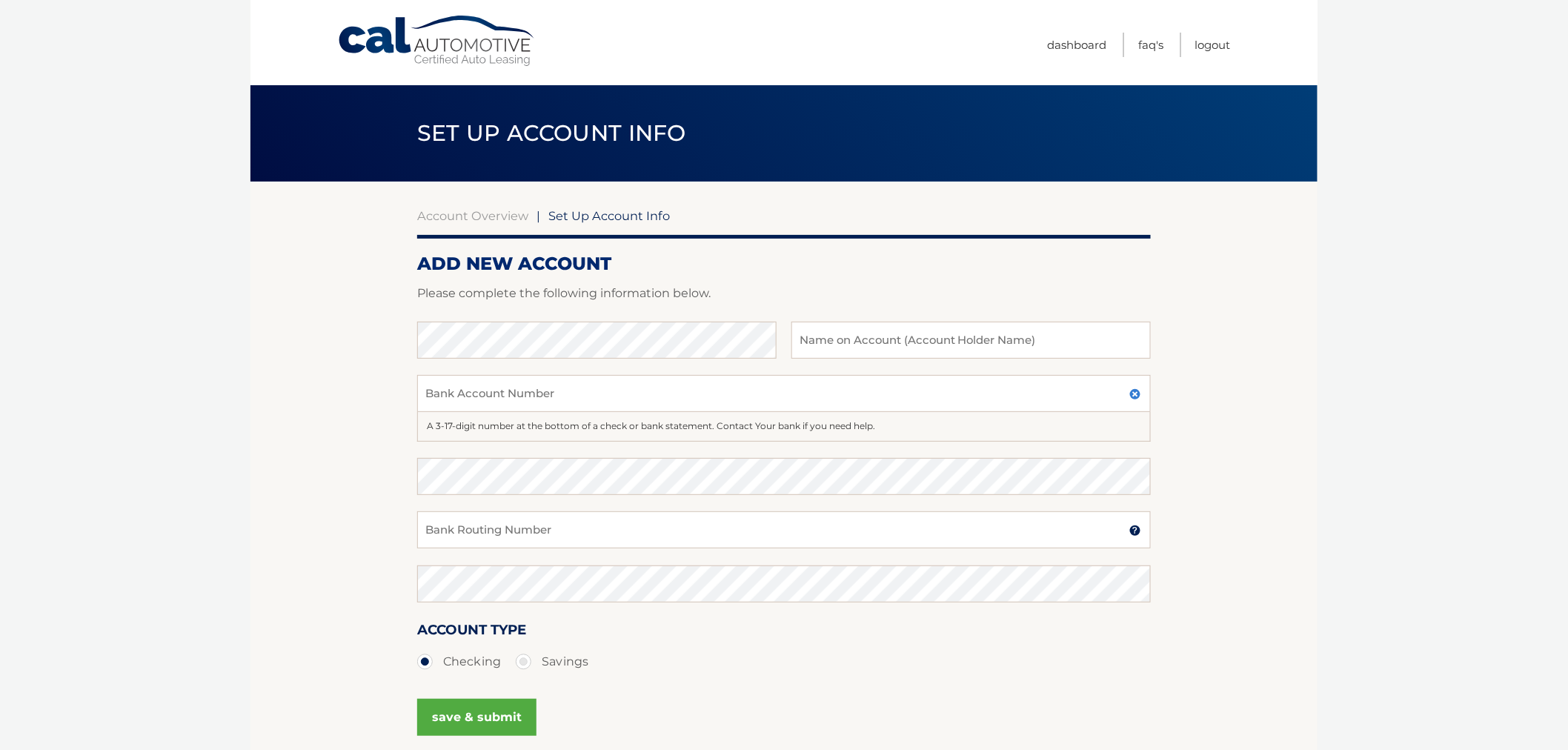
click at [1139, 392] on img at bounding box center [1135, 394] width 12 height 12
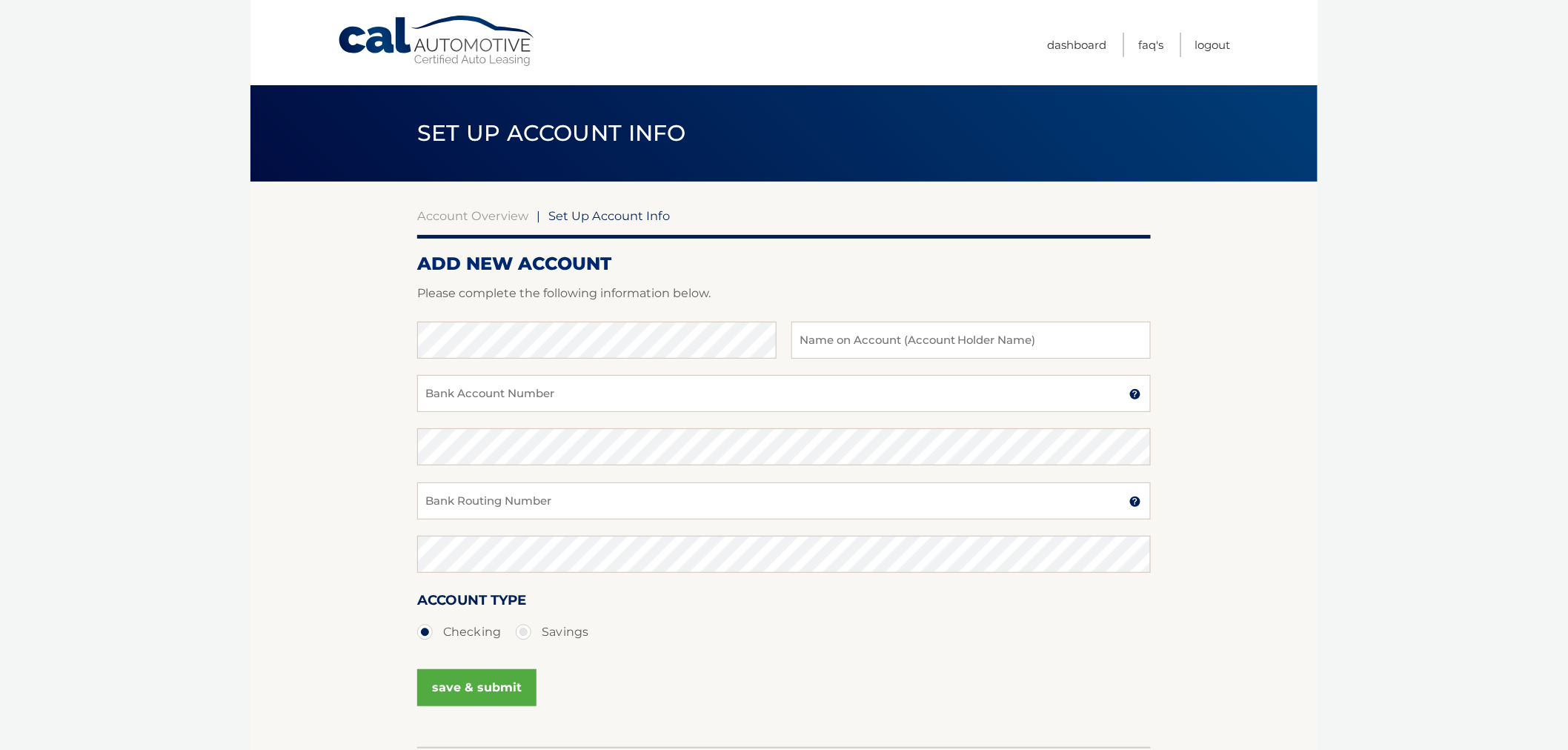
click at [1296, 389] on section "Account Overview | Set Up Account Info ADD NEW ACCOUNT Please complete the foll…" at bounding box center [784, 464] width 1067 height 566
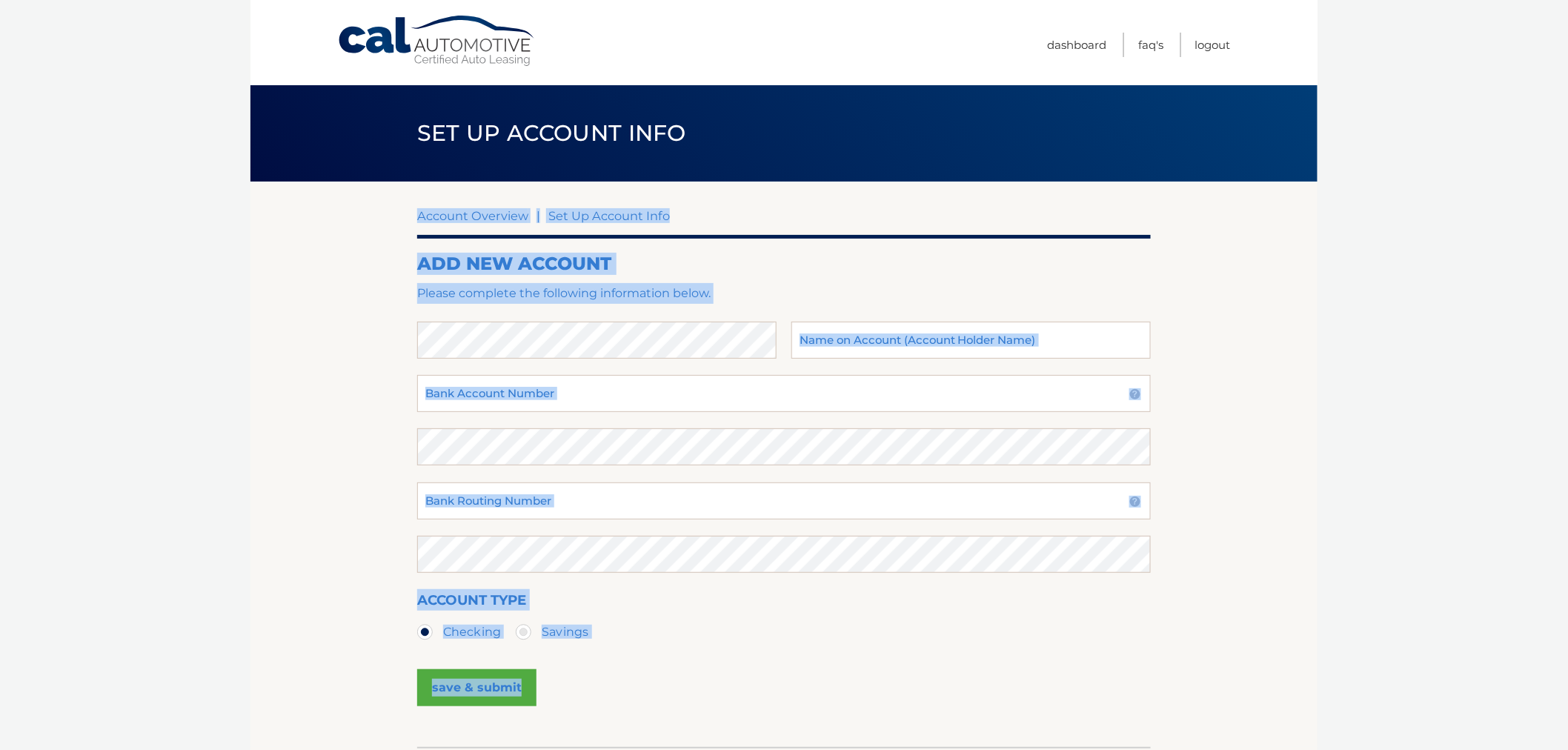
drag, startPoint x: 453, startPoint y: 260, endPoint x: 1048, endPoint y: 701, distance: 740.6
click at [1048, 701] on section "Account Overview | Set Up Account Info ADD NEW ACCOUNT Please complete the foll…" at bounding box center [784, 464] width 1067 height 566
click at [1048, 702] on div "save & submit" at bounding box center [783, 697] width 733 height 67
click at [774, 256] on h2 "ADD NEW ACCOUNT" at bounding box center [783, 264] width 733 height 22
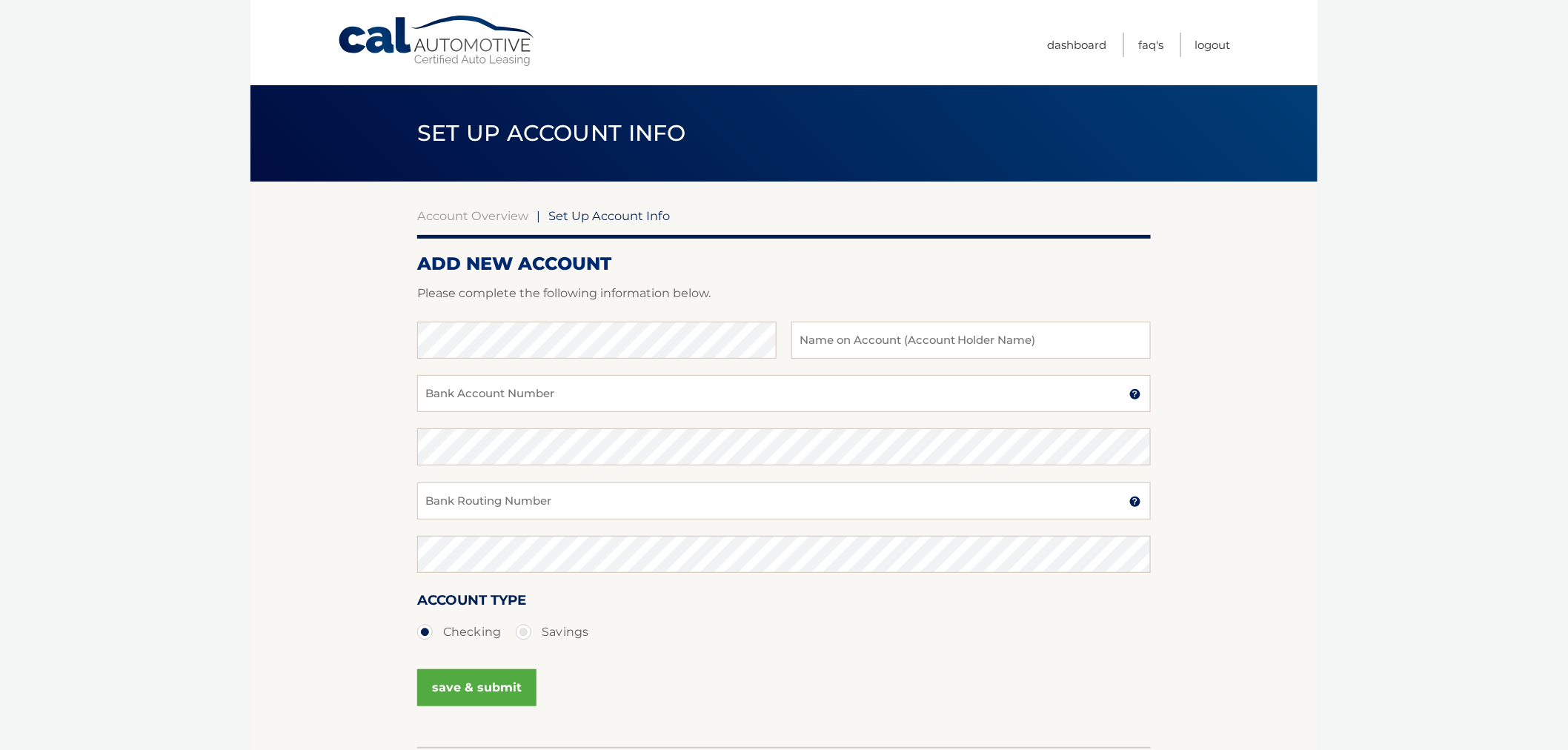
click at [1179, 325] on section "Account Overview | Set Up Account Info ADD NEW ACCOUNT Please complete the foll…" at bounding box center [784, 464] width 1067 height 566
click at [986, 347] on input "text" at bounding box center [971, 339] width 360 height 37
click at [586, 401] on input "Bank Account Number" at bounding box center [783, 393] width 733 height 37
click at [464, 396] on input "Bank Account Number" at bounding box center [783, 393] width 733 height 37
click at [454, 504] on input "Bank Routing Number" at bounding box center [783, 500] width 733 height 37
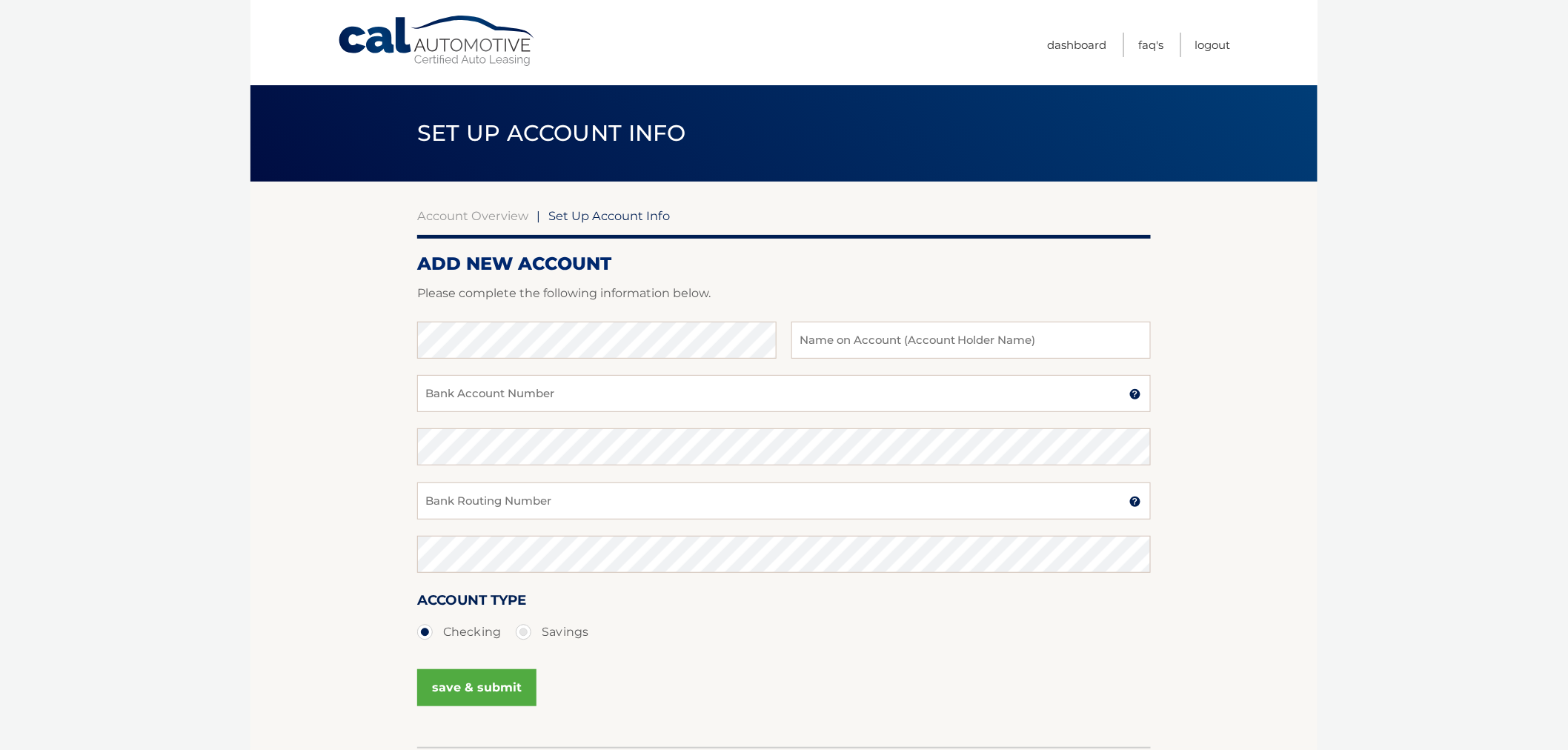
click at [365, 521] on section "Account Overview | Set Up Account Info ADD NEW ACCOUNT Please complete the foll…" at bounding box center [784, 464] width 1067 height 566
click at [449, 216] on link "Account Overview" at bounding box center [472, 215] width 111 height 15
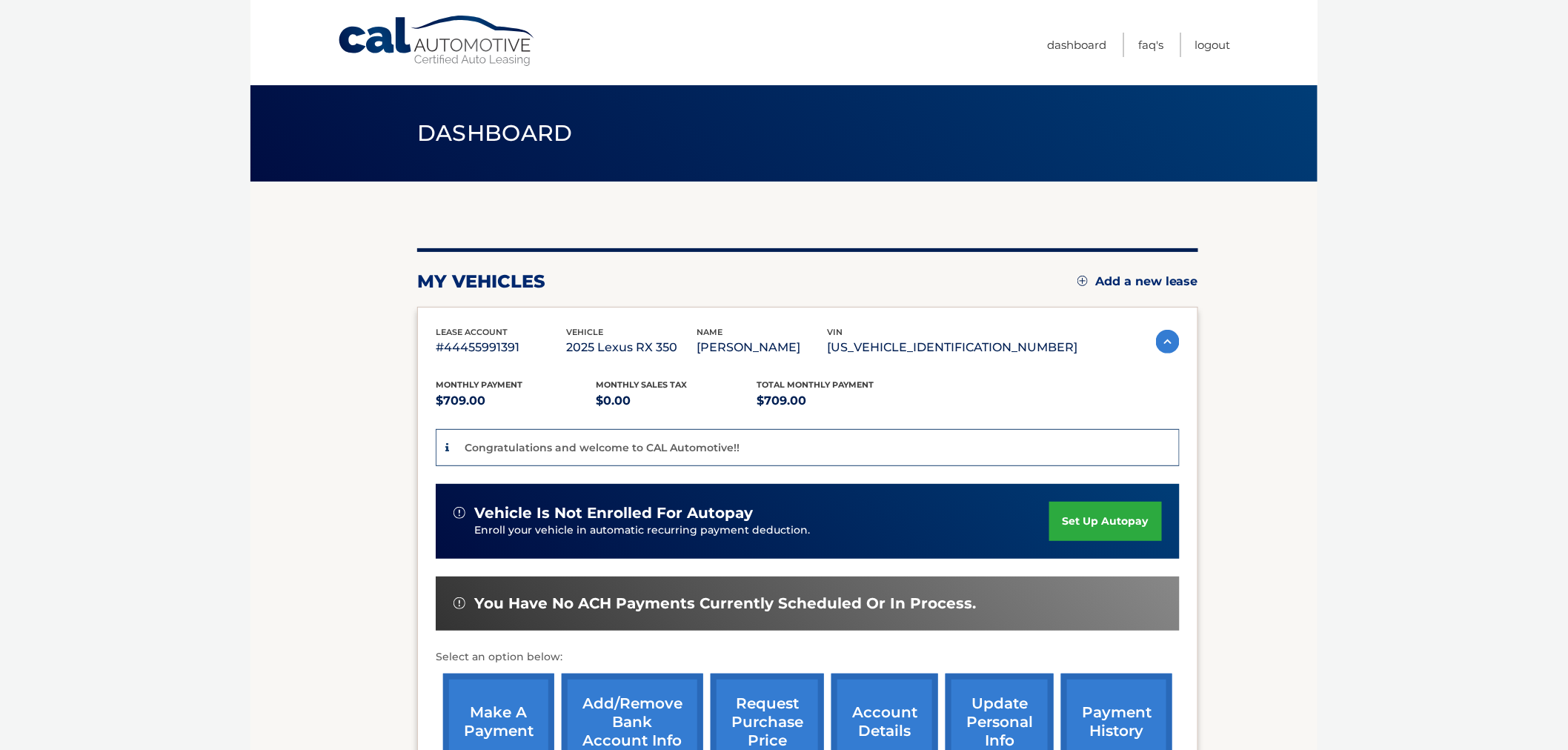
click at [1242, 424] on section "my vehicles Add a new lease lease account #44455991391 vehicle 2025 Lexus RX 35…" at bounding box center [784, 512] width 1067 height 659
drag, startPoint x: 439, startPoint y: 126, endPoint x: 1352, endPoint y: 528, distance: 997.6
click at [1349, 527] on body "Cal Automotive Menu Dashboard FAQ's Logout" at bounding box center [784, 375] width 1568 height 750
click at [1352, 528] on body "Cal Automotive Menu Dashboard FAQ's Logout" at bounding box center [784, 375] width 1568 height 750
click at [1322, 619] on body "Cal Automotive Menu Dashboard FAQ's Logout" at bounding box center [784, 375] width 1568 height 750
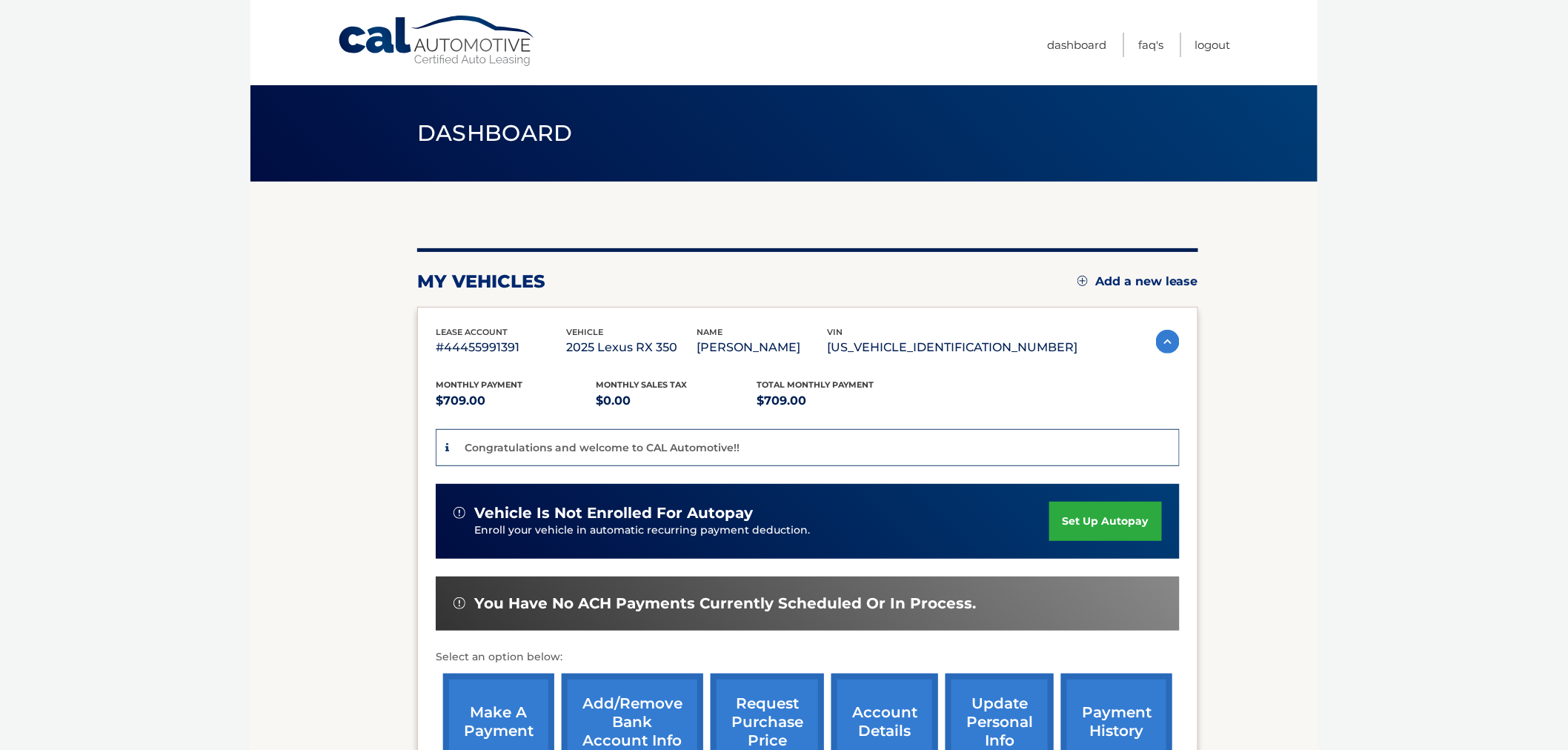
click at [507, 713] on link "make a payment" at bounding box center [498, 722] width 111 height 97
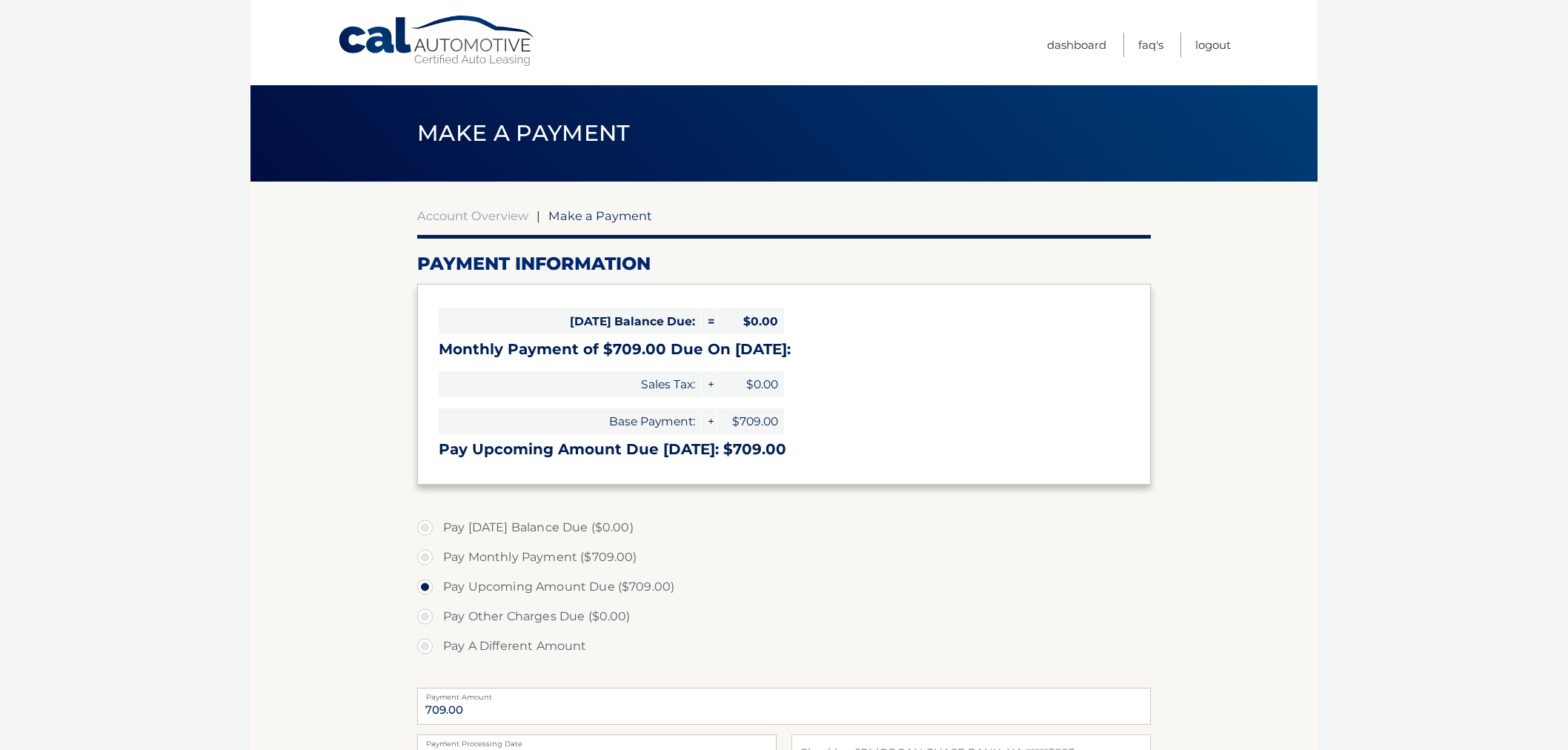
select select "OTQwOGIwMjItMTA3NC00NWUxLTgzNjctZjBiMTM2M2NmMTNk"
click at [1079, 45] on link "Dashboard" at bounding box center [1076, 45] width 60 height 24
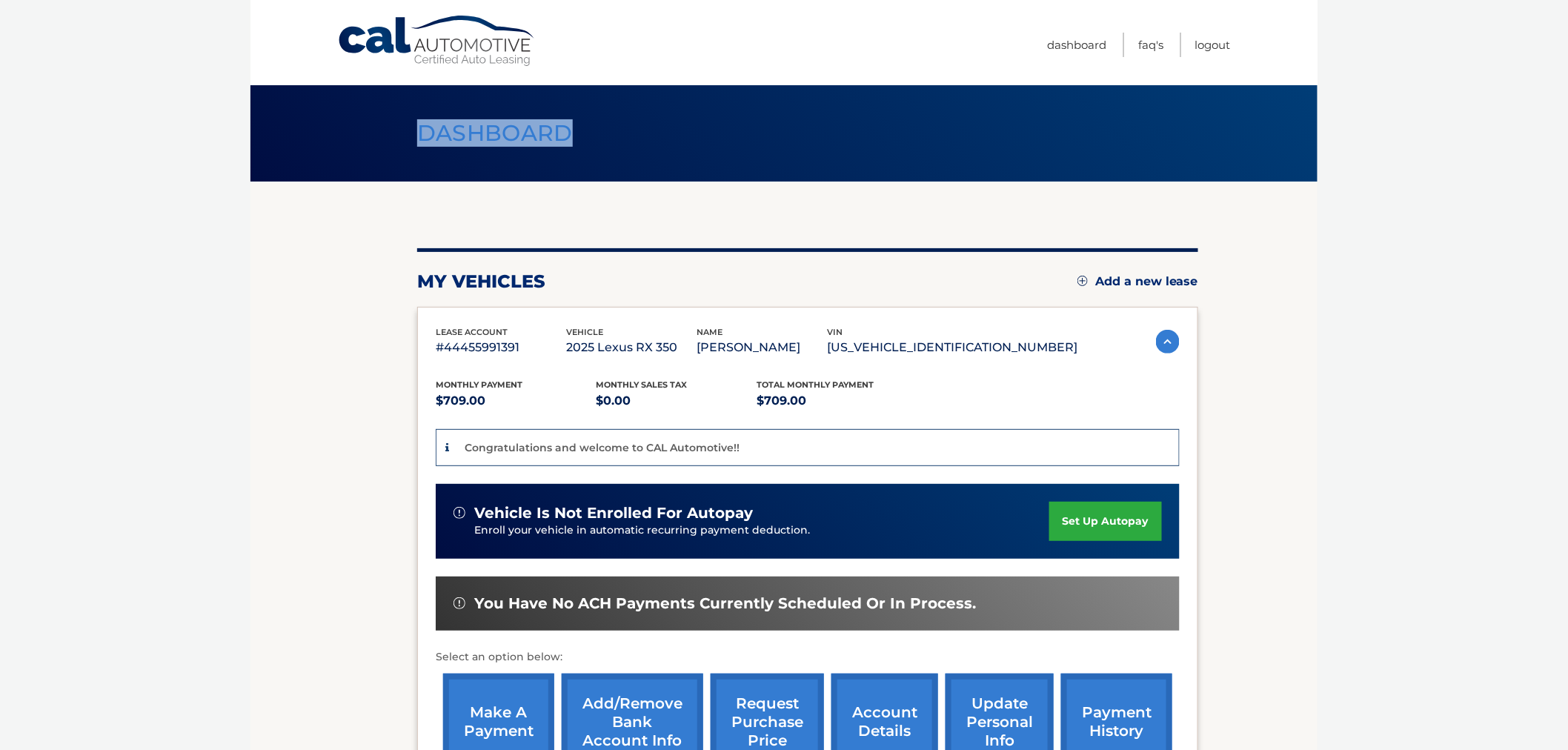
drag, startPoint x: 401, startPoint y: 113, endPoint x: 765, endPoint y: 149, distance: 365.8
click at [736, 142] on header "Dashboard" at bounding box center [783, 133] width 733 height 96
click at [1350, 241] on body "Cal Automotive Menu Dashboard FAQ's Logout" at bounding box center [784, 375] width 1568 height 750
drag, startPoint x: 416, startPoint y: 249, endPoint x: 1281, endPoint y: 624, distance: 942.8
click at [1261, 605] on section "my vehicles Add a new lease lease account #44455991391 vehicle 2025 Lexus RX 35…" at bounding box center [784, 512] width 1067 height 659
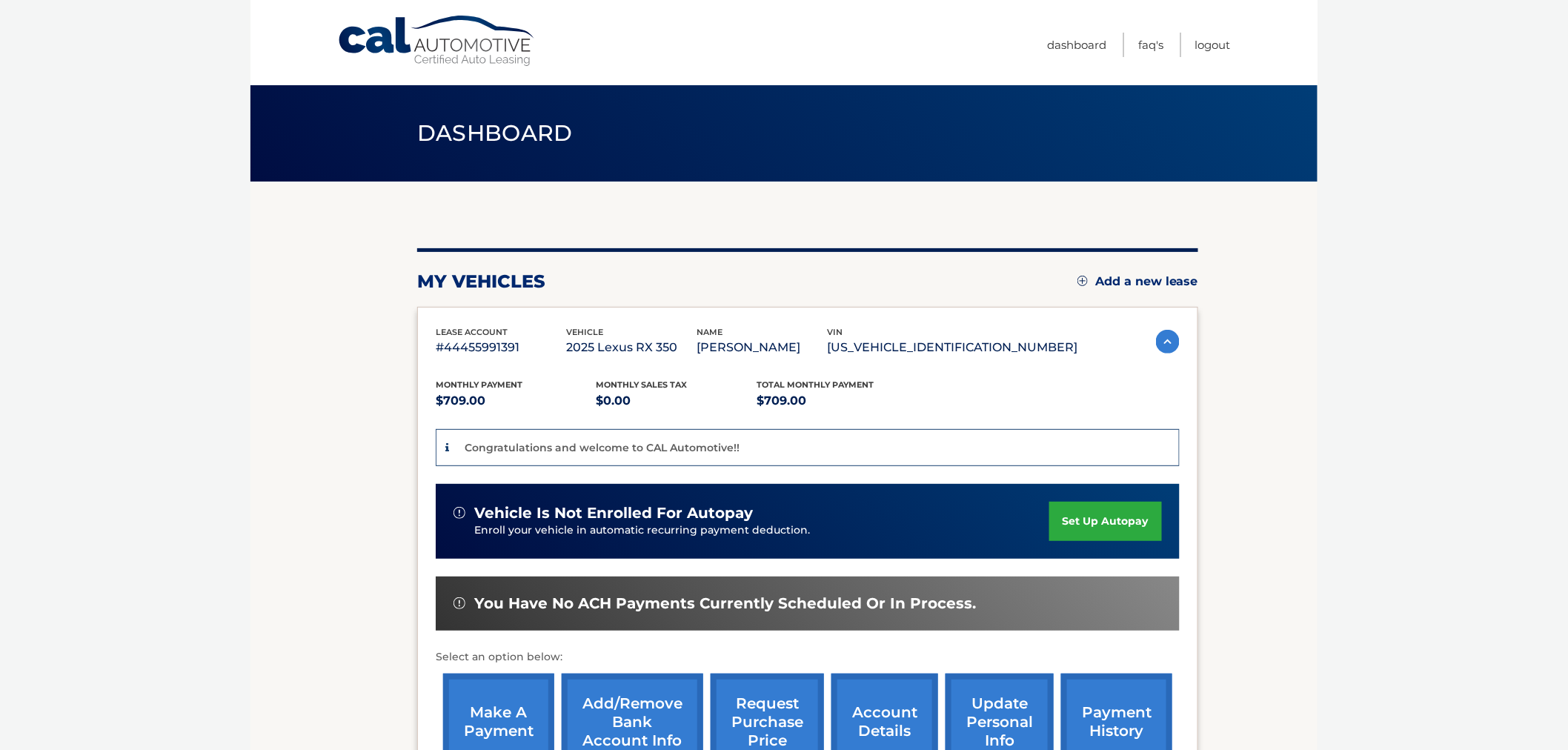
click at [1327, 641] on body "Cal Automotive Menu Dashboard FAQ's Logout" at bounding box center [784, 375] width 1568 height 750
click at [1490, 263] on body "Cal Automotive Menu Dashboard FAQ's Logout" at bounding box center [784, 375] width 1568 height 750
click at [1487, 268] on body "Cal Automotive Menu Dashboard FAQ's Logout" at bounding box center [784, 375] width 1568 height 750
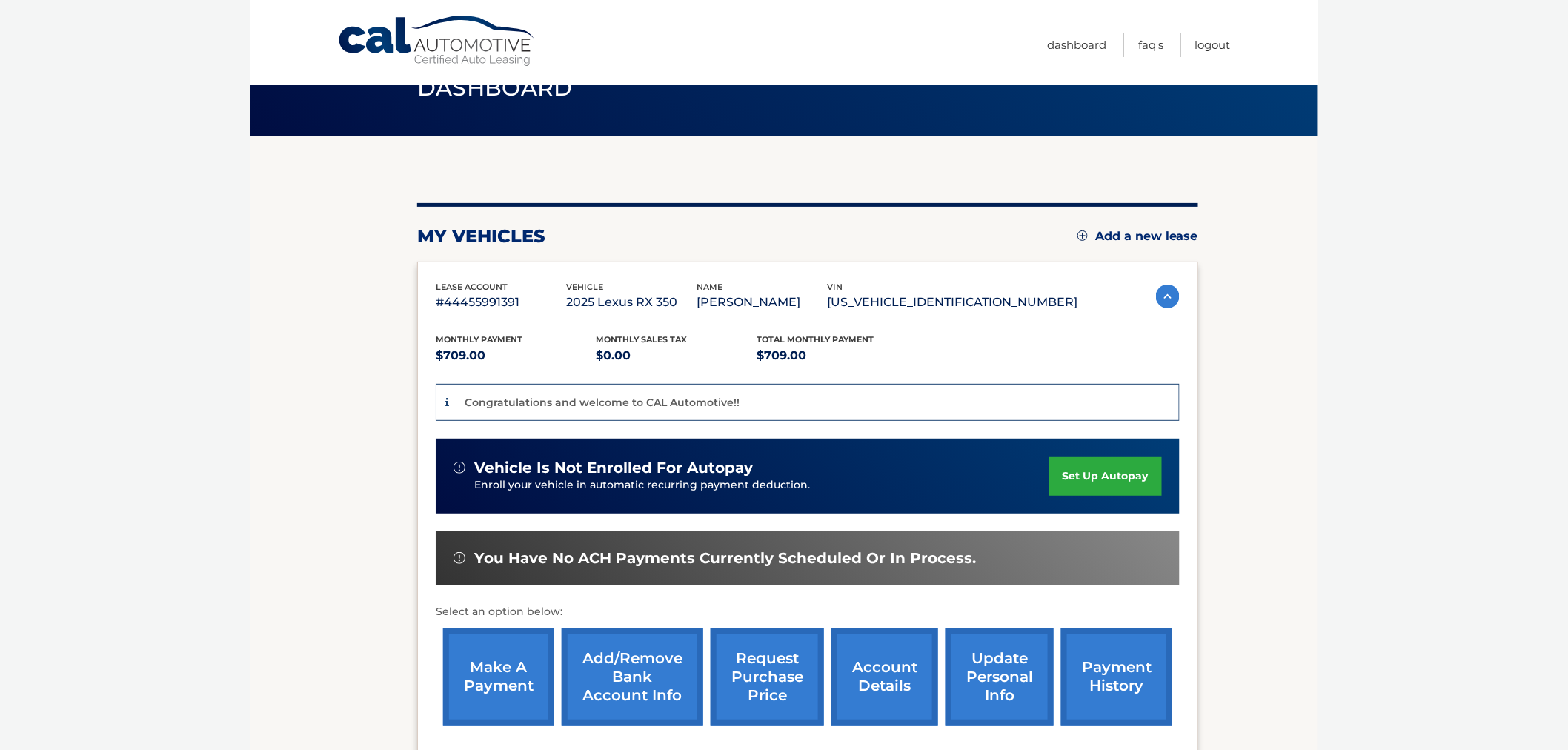
scroll to position [165, 0]
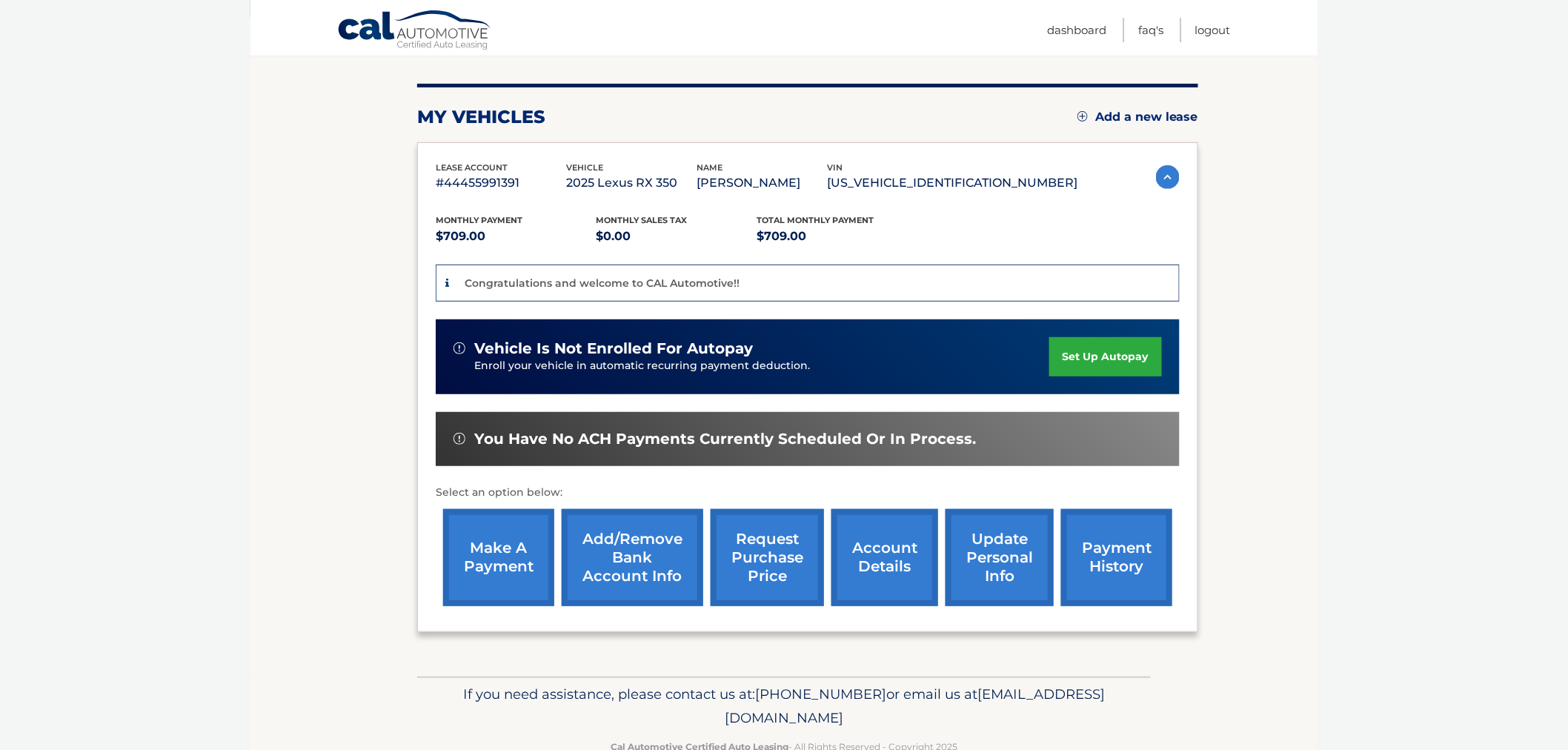
click at [1112, 368] on link "set up autopay" at bounding box center [1105, 357] width 113 height 39
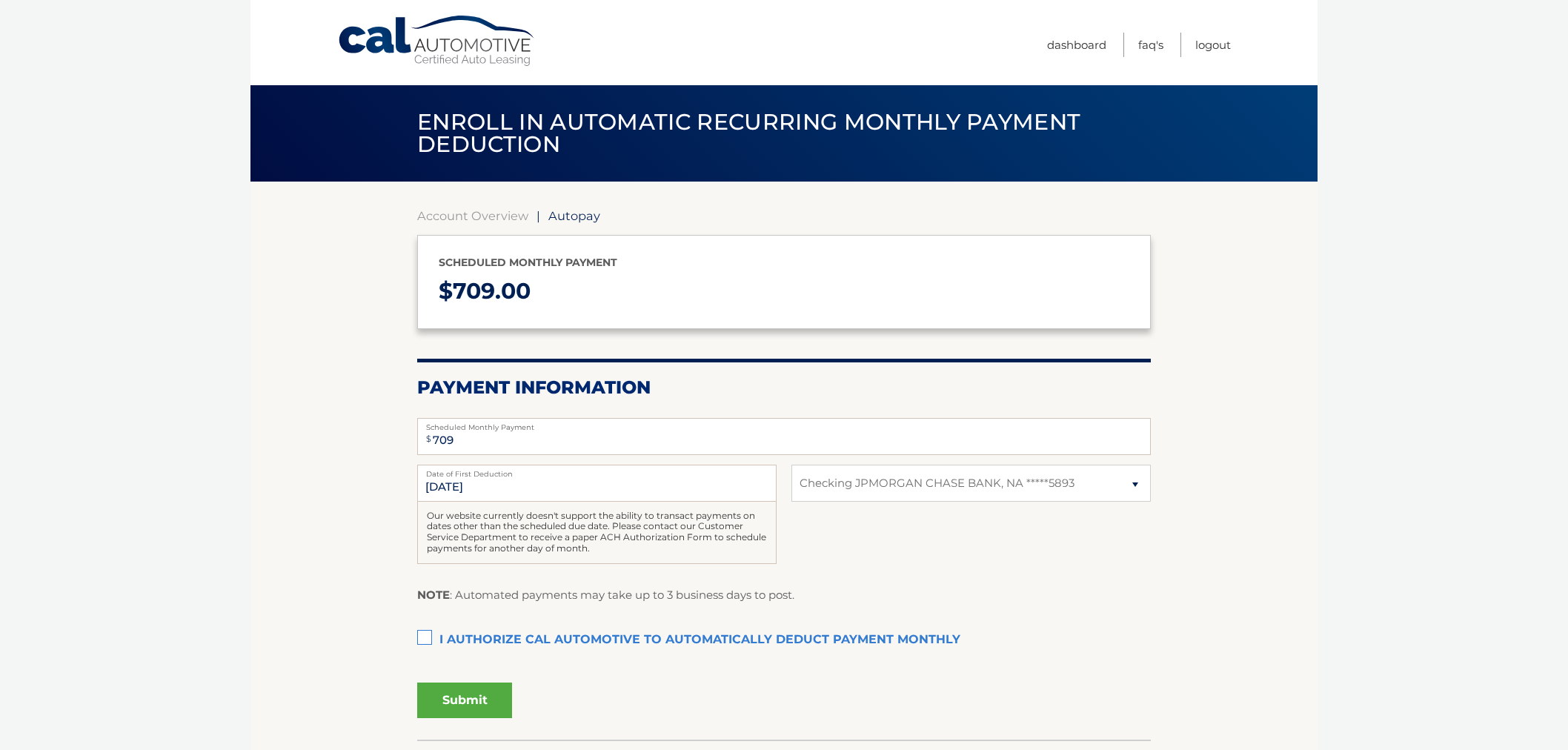
select select "OTQwOGIwMjItMTA3NC00NWUxLTgzNjctZjBiMTM2M2NmMTNk"
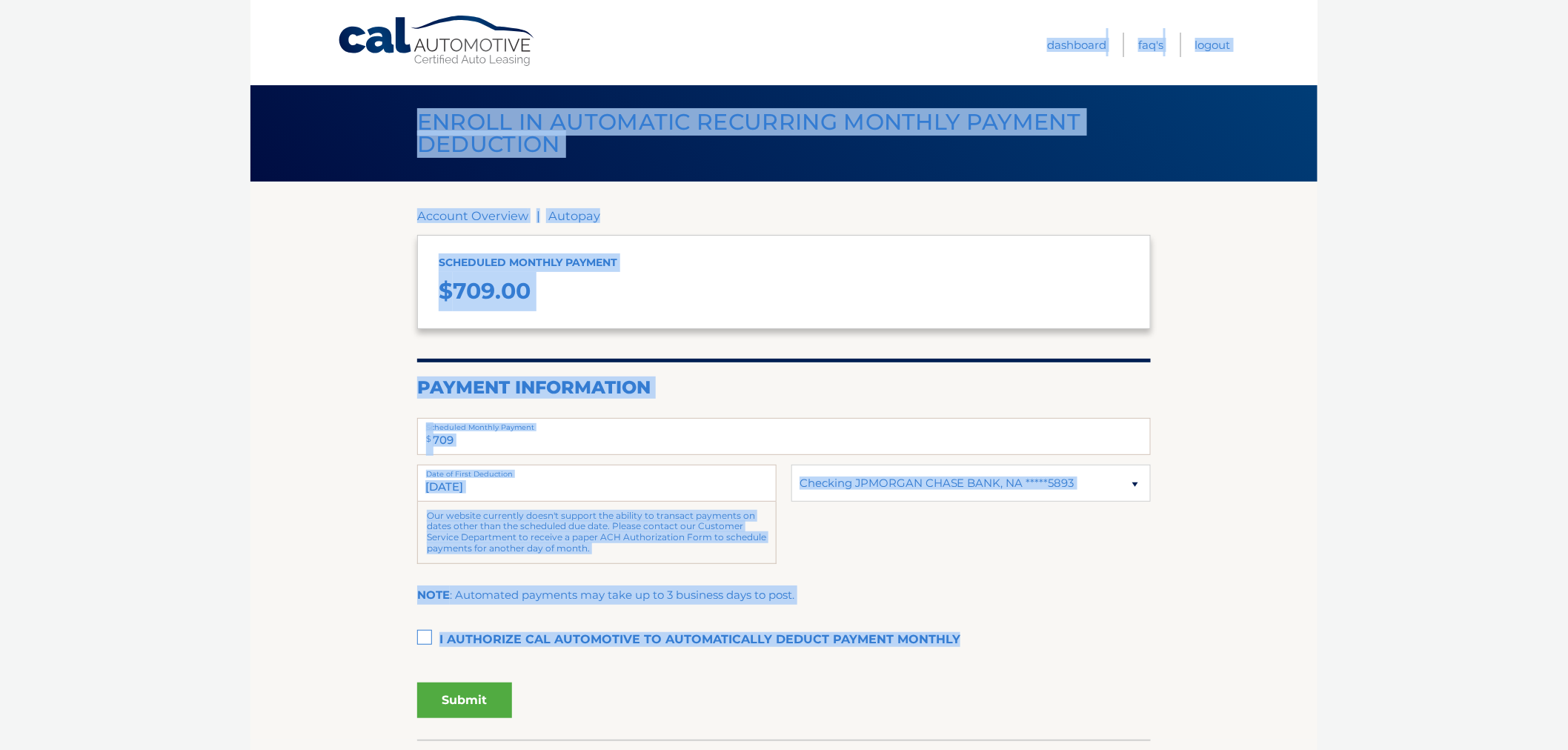
drag, startPoint x: 547, startPoint y: 247, endPoint x: 861, endPoint y: 672, distance: 528.4
click at [861, 671] on div "Cal Automotive Menu Dashboard FAQ's Logout |" at bounding box center [784, 375] width 1067 height 750
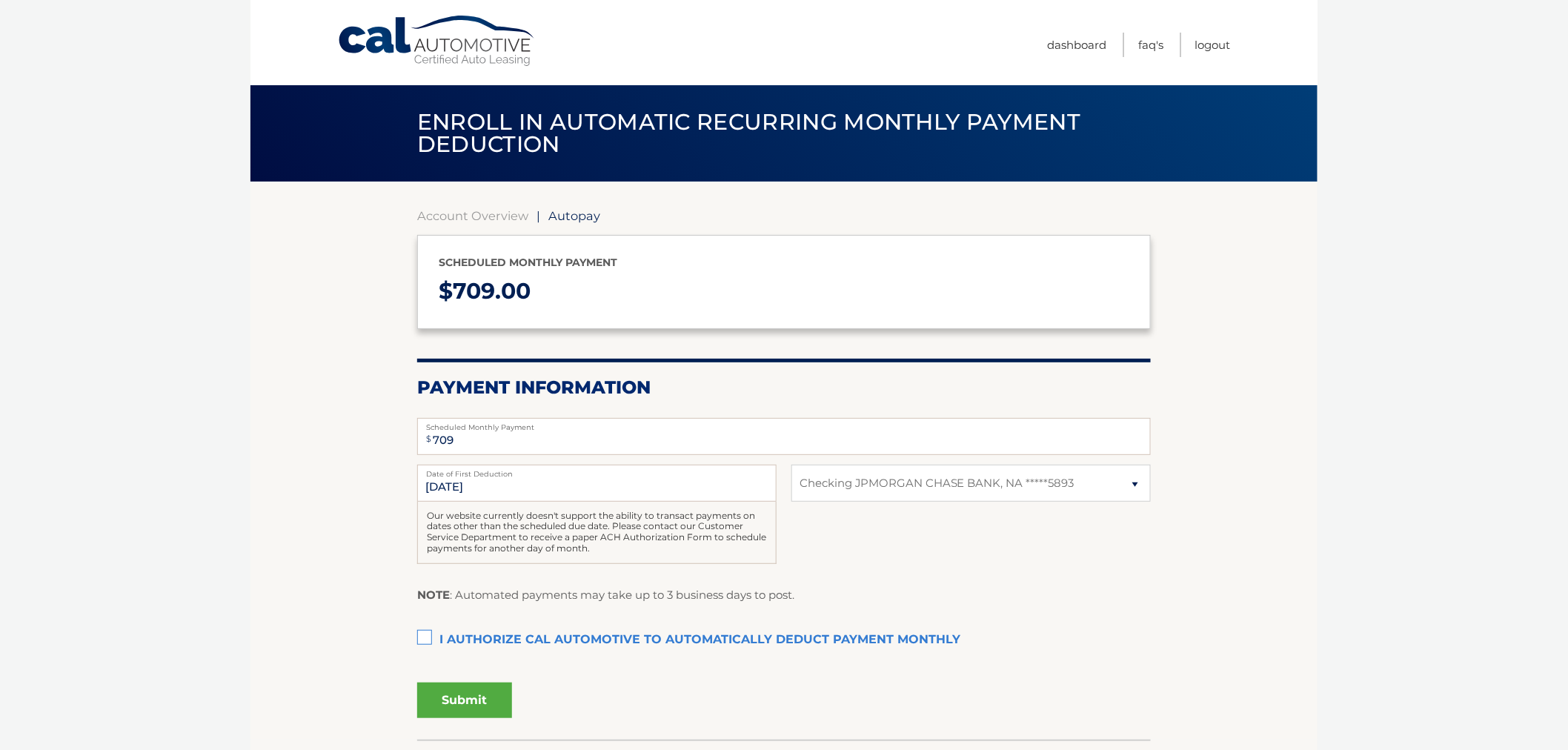
click at [885, 715] on div "Submit" at bounding box center [783, 697] width 733 height 42
click at [573, 632] on label "I authorize cal automotive to automatically deduct payment monthly This checkbo…" at bounding box center [783, 641] width 733 height 29
click at [0, 0] on input "I authorize cal automotive to automatically deduct payment monthly This checkbo…" at bounding box center [0, 0] width 0 height 0
click at [504, 703] on button "Submit" at bounding box center [464, 701] width 95 height 36
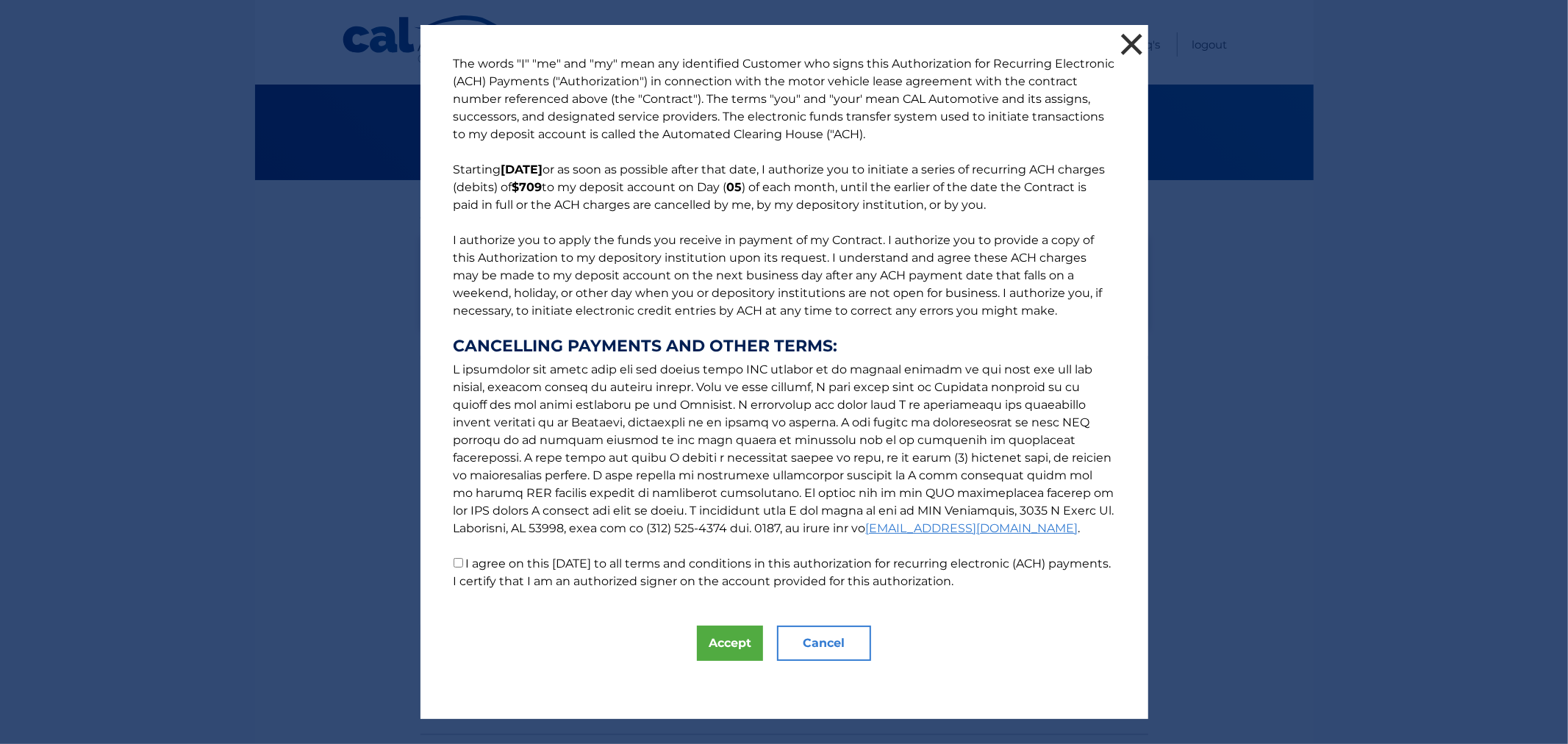
click at [1119, 36] on button "×" at bounding box center [1132, 44] width 29 height 29
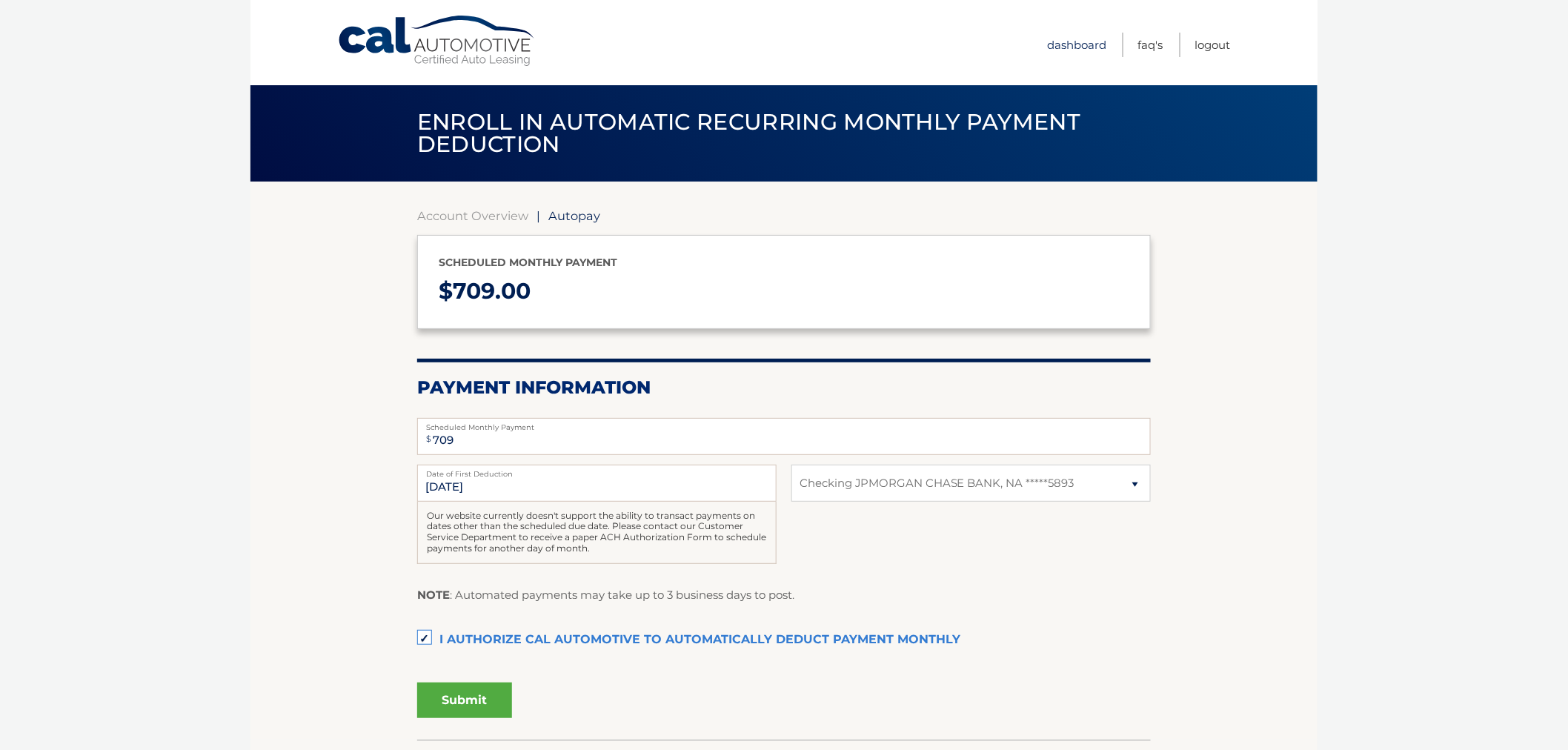
click at [1079, 40] on link "Dashboard" at bounding box center [1076, 45] width 60 height 24
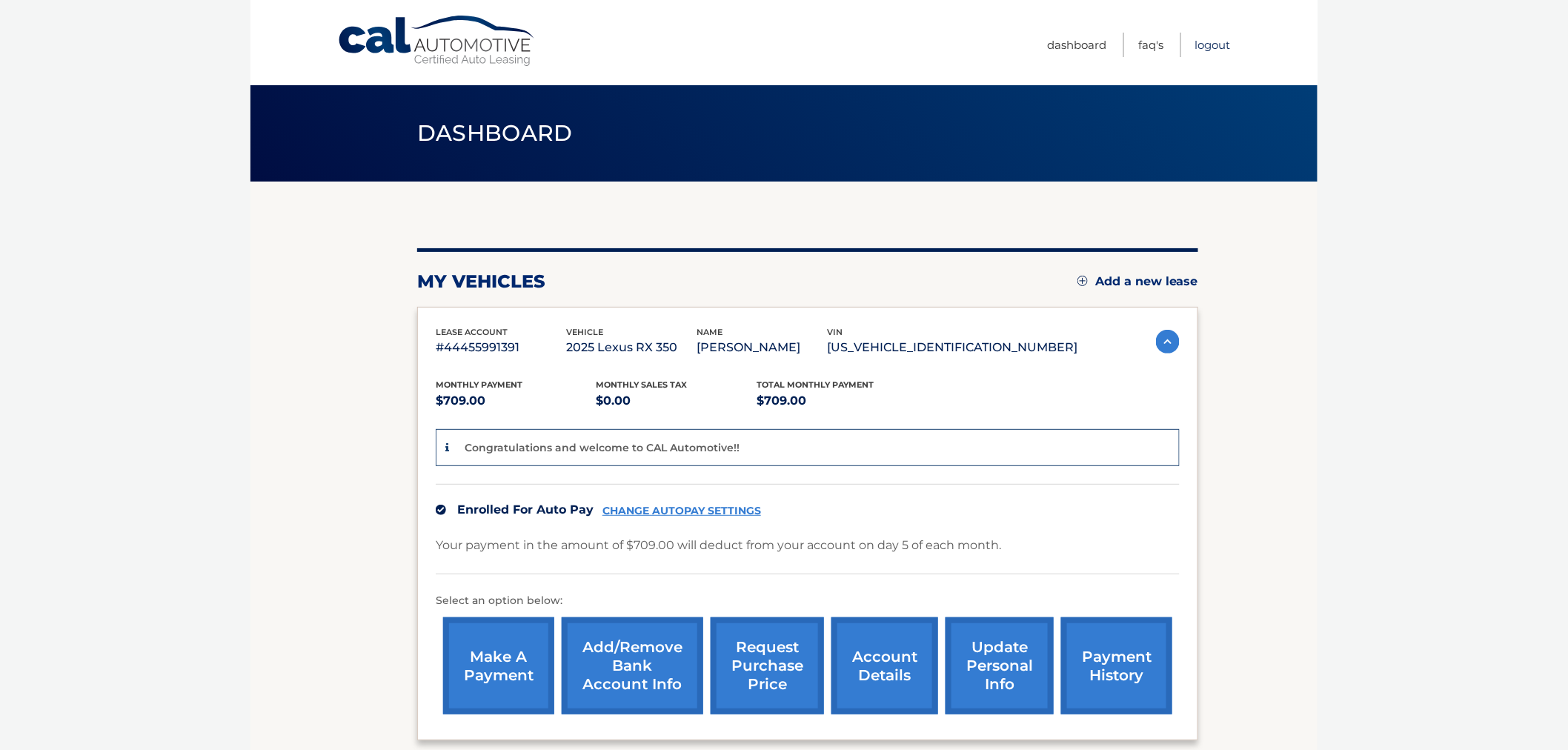
click at [1208, 47] on link "Logout" at bounding box center [1213, 45] width 36 height 24
